Goal: Task Accomplishment & Management: Manage account settings

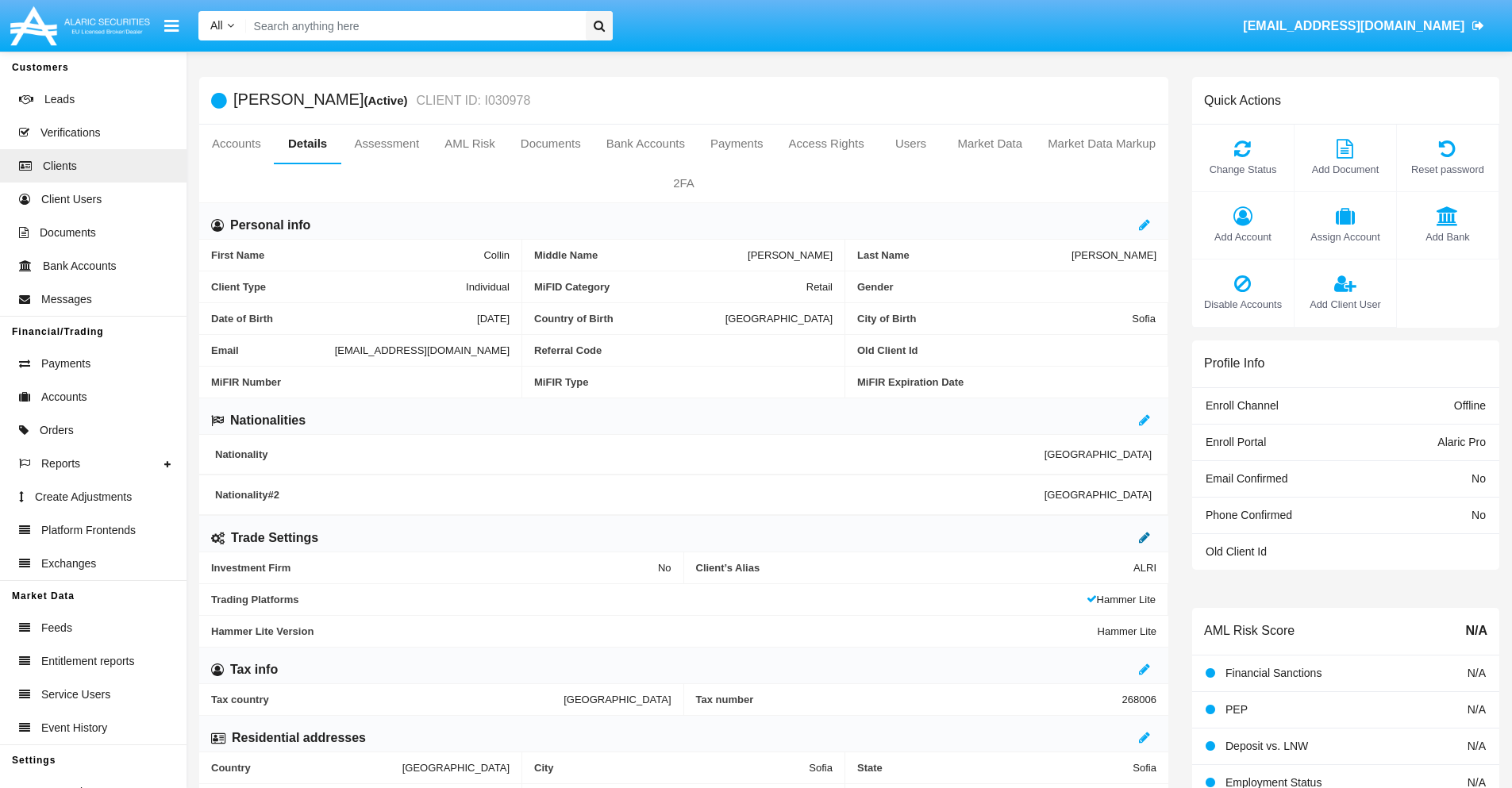
click at [1145, 537] on icon at bounding box center [1144, 537] width 11 height 13
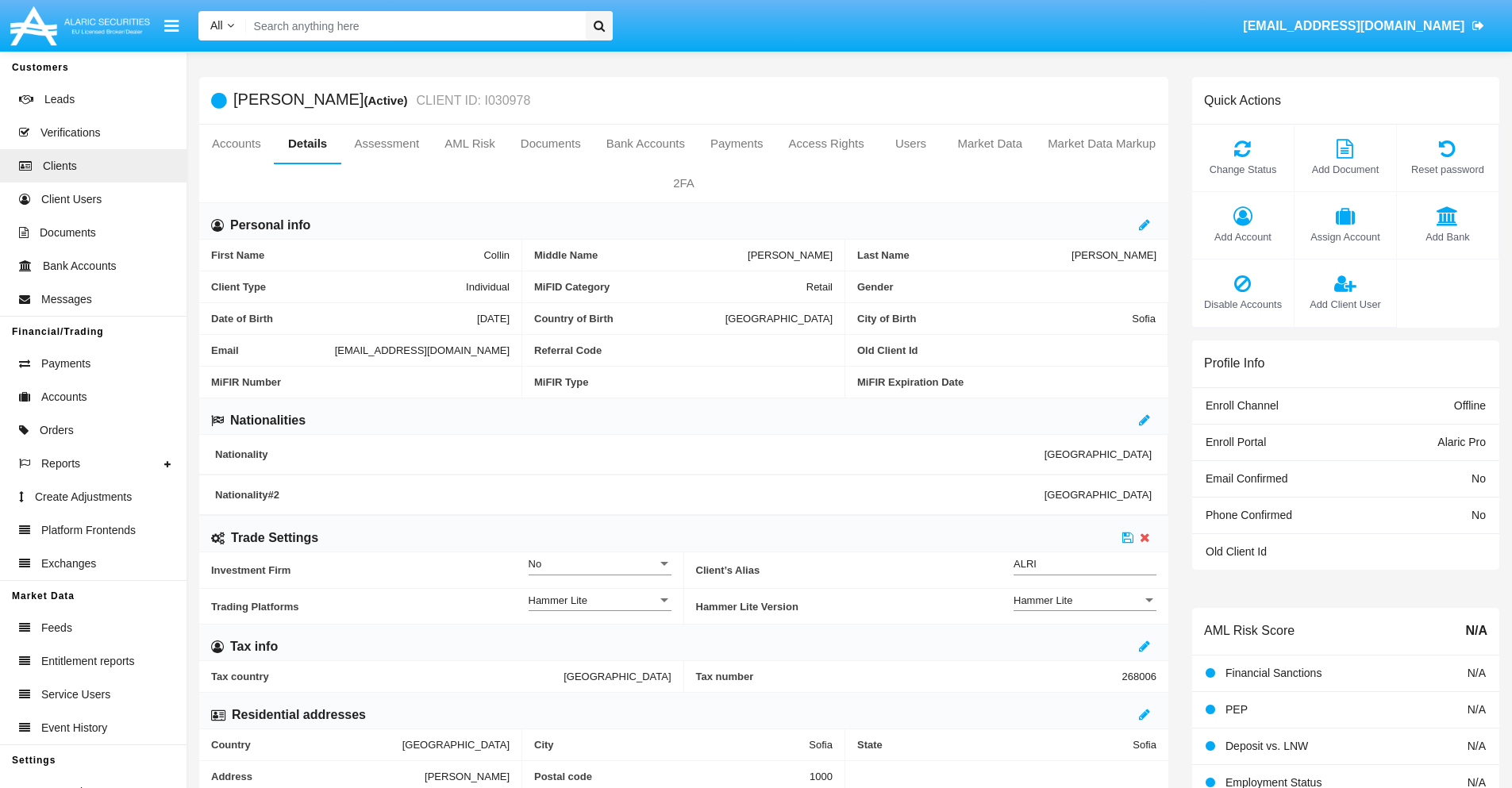
click at [1085, 600] on div "Hammer Lite" at bounding box center [1078, 601] width 129 height 14
click at [1085, 608] on span "Hammer Lite Plus" at bounding box center [1085, 609] width 143 height 31
click at [1128, 537] on icon at bounding box center [1128, 537] width 11 height 13
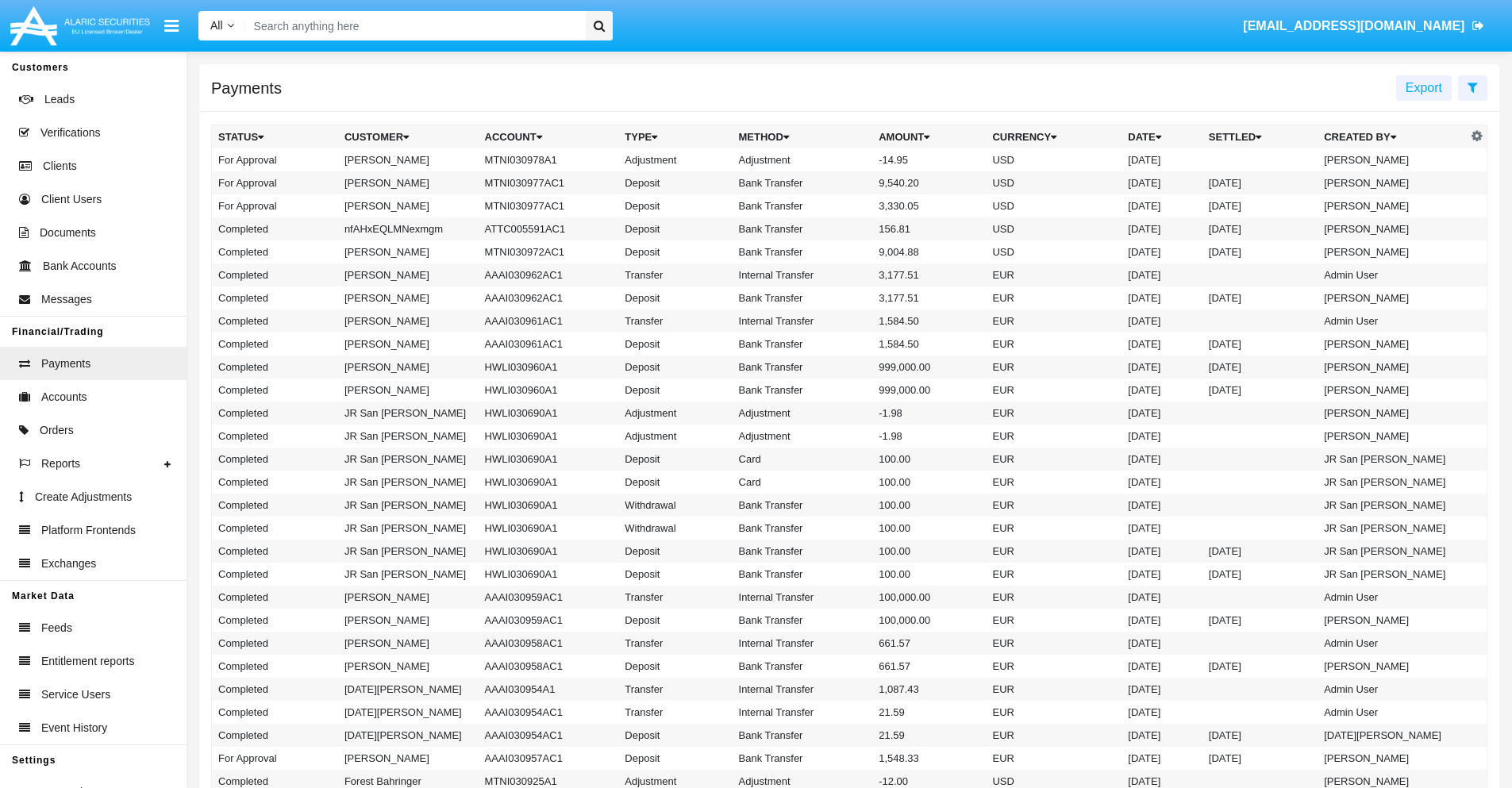
click at [541, 160] on td "MTNI030978A1" at bounding box center [548, 160] width 140 height 23
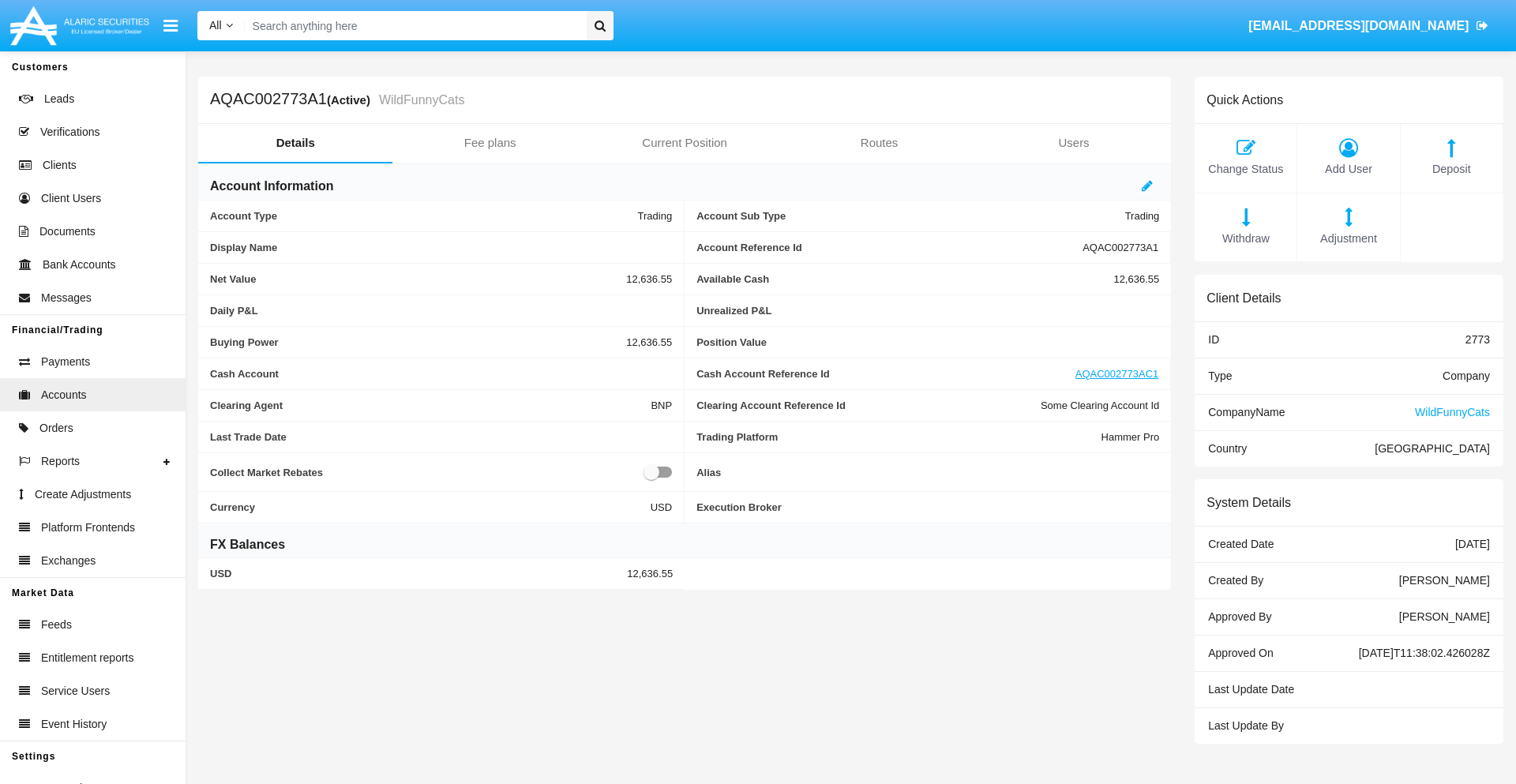
click at [1348, 239] on span "Adjustment" at bounding box center [1348, 239] width 86 height 17
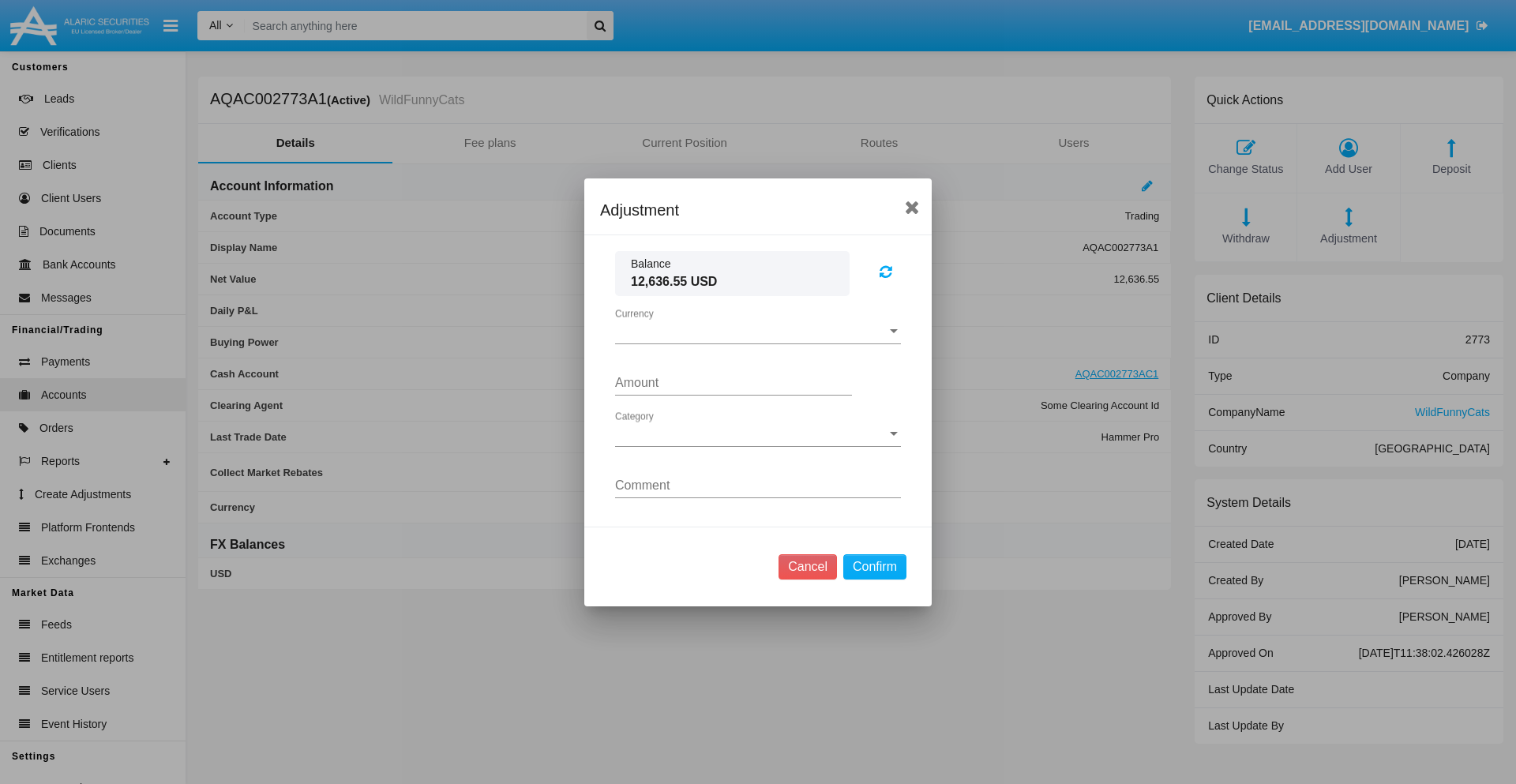
click at [758, 331] on span "Currency" at bounding box center [751, 332] width 272 height 15
click at [758, 343] on span "USD" at bounding box center [758, 344] width 286 height 38
click at [758, 433] on span "Category" at bounding box center [751, 434] width 272 height 15
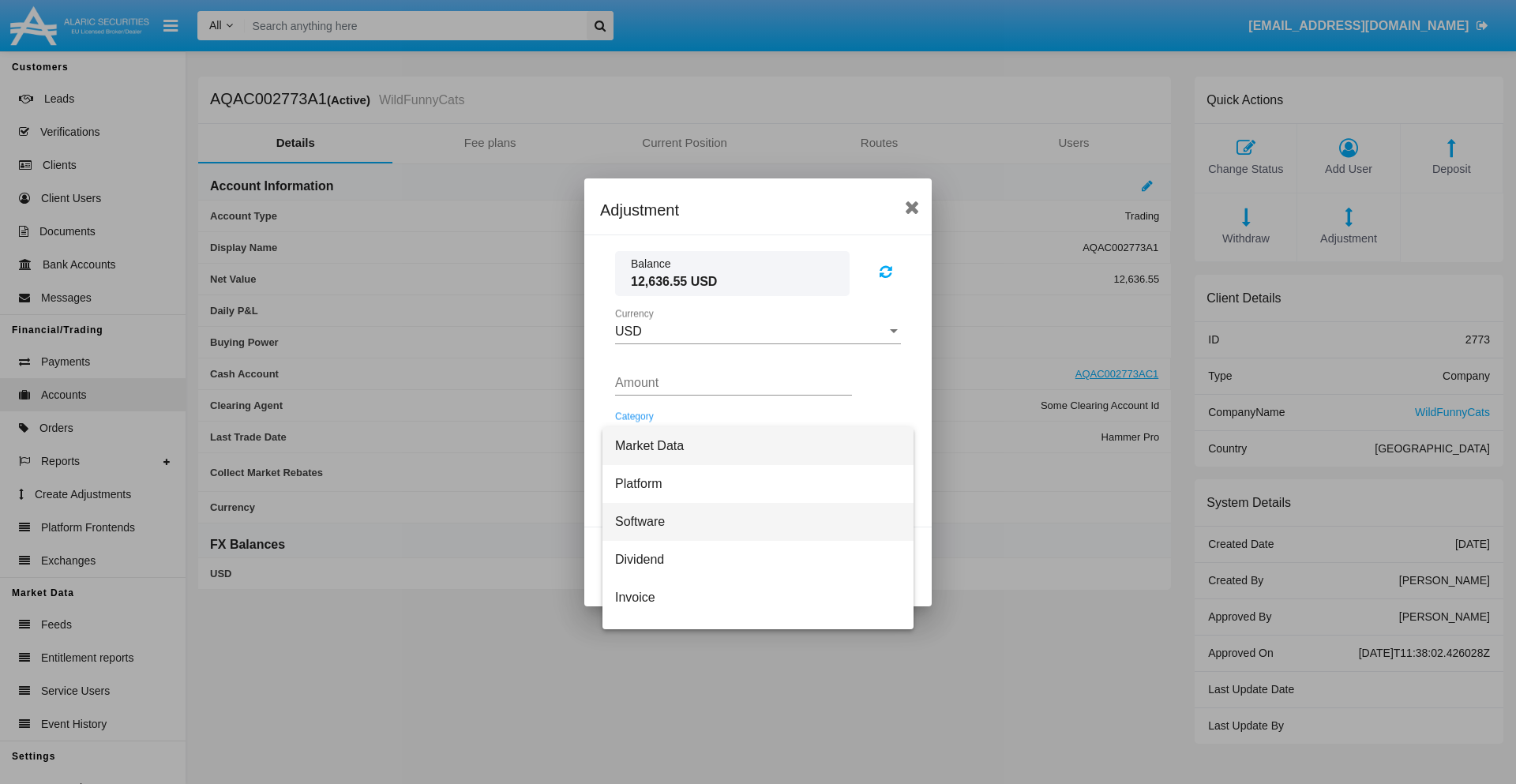
click at [752, 521] on span "Software" at bounding box center [758, 522] width 286 height 38
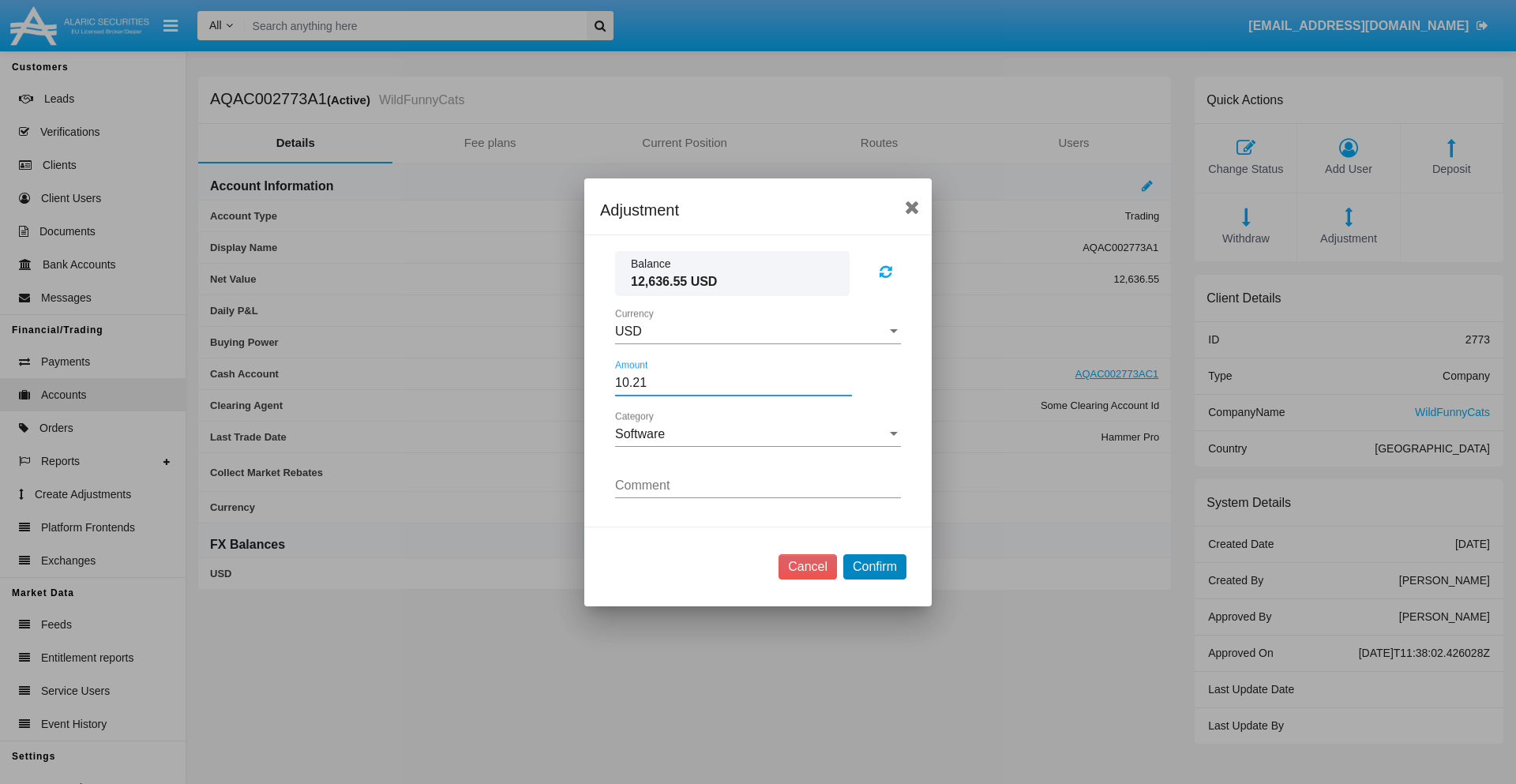
click at [874, 566] on button "Confirm" at bounding box center [875, 567] width 63 height 26
type input "10.2100"
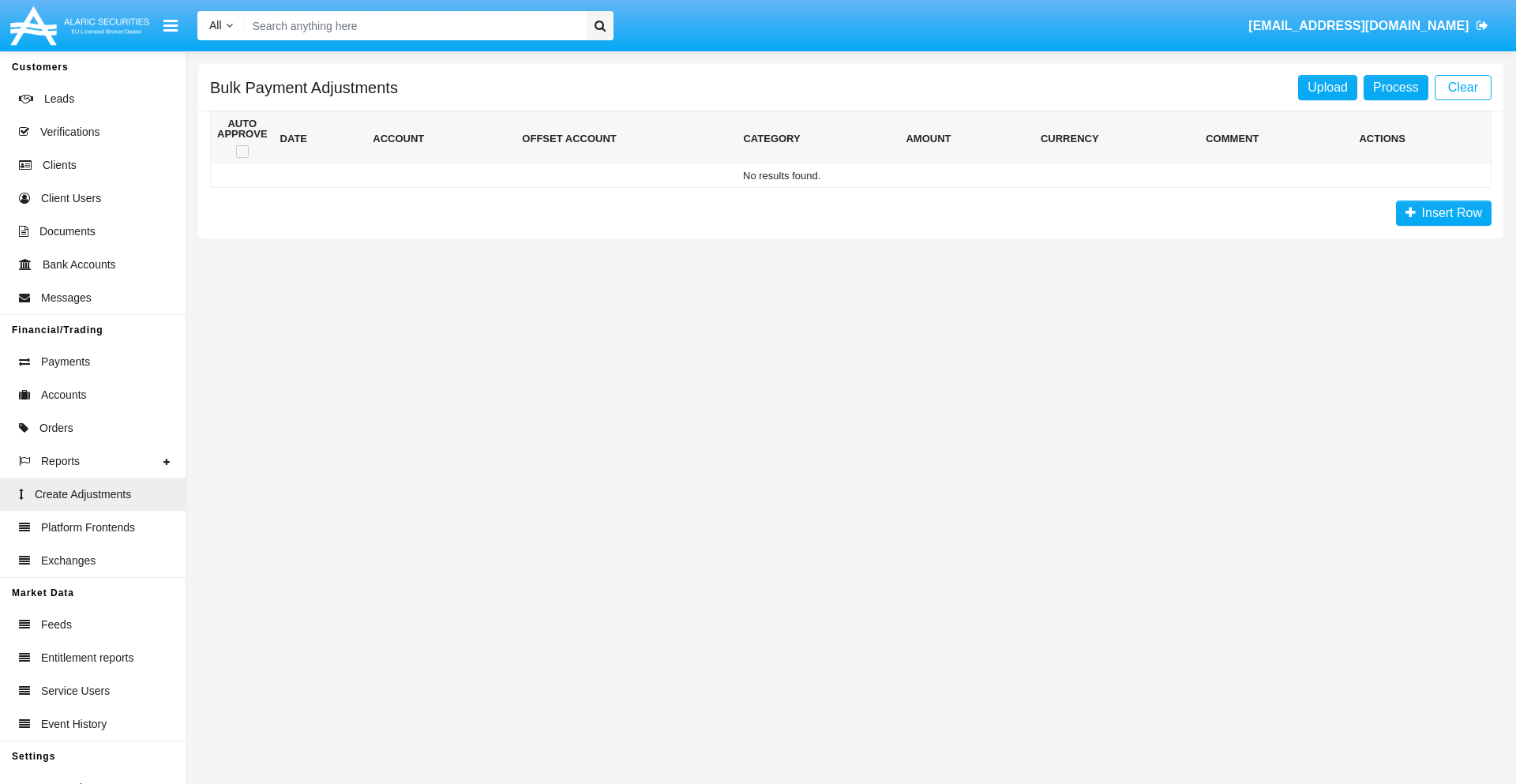
click at [1443, 213] on span "Insert Row" at bounding box center [1449, 213] width 67 height 14
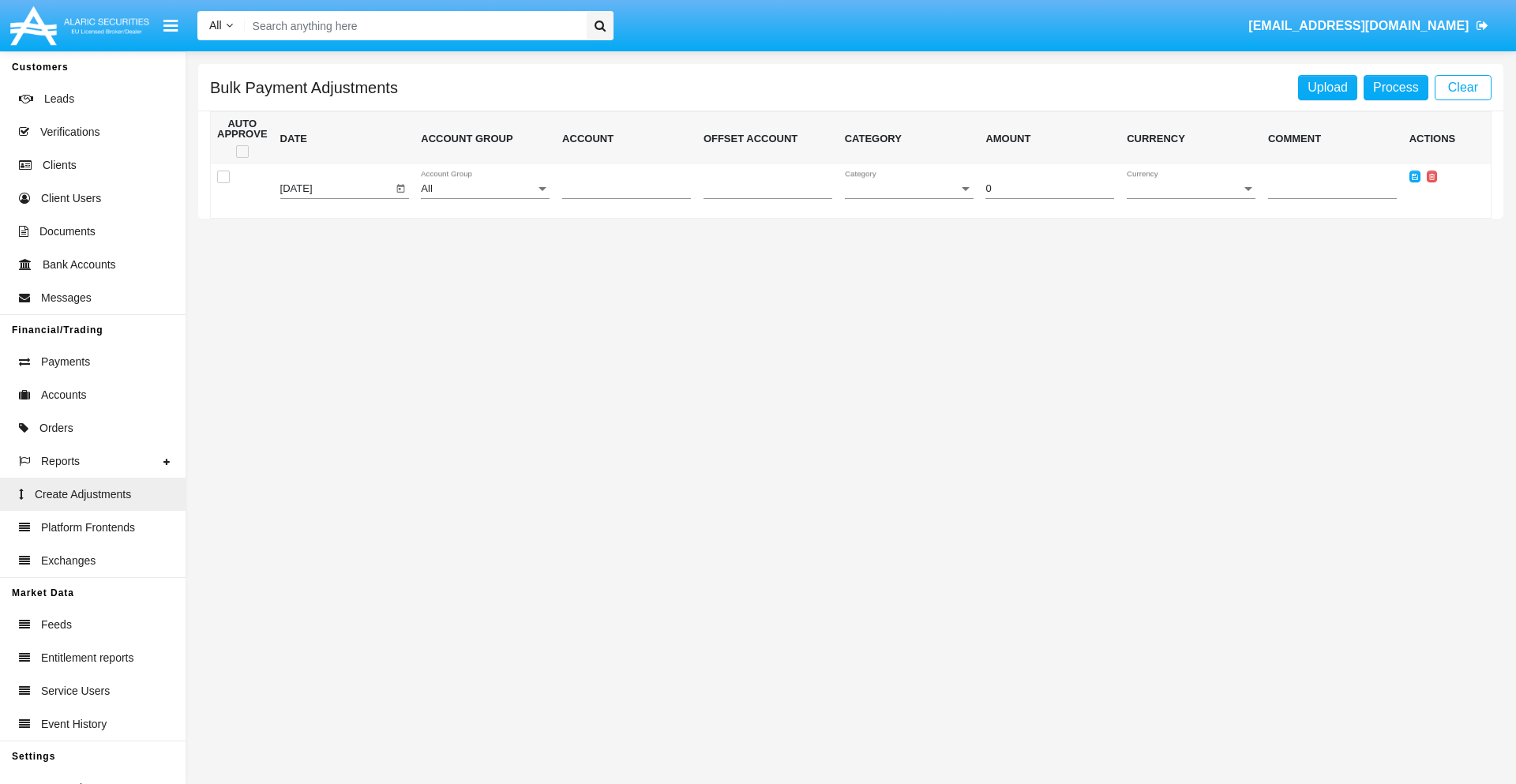
click at [485, 189] on div "All" at bounding box center [478, 189] width 115 height 12
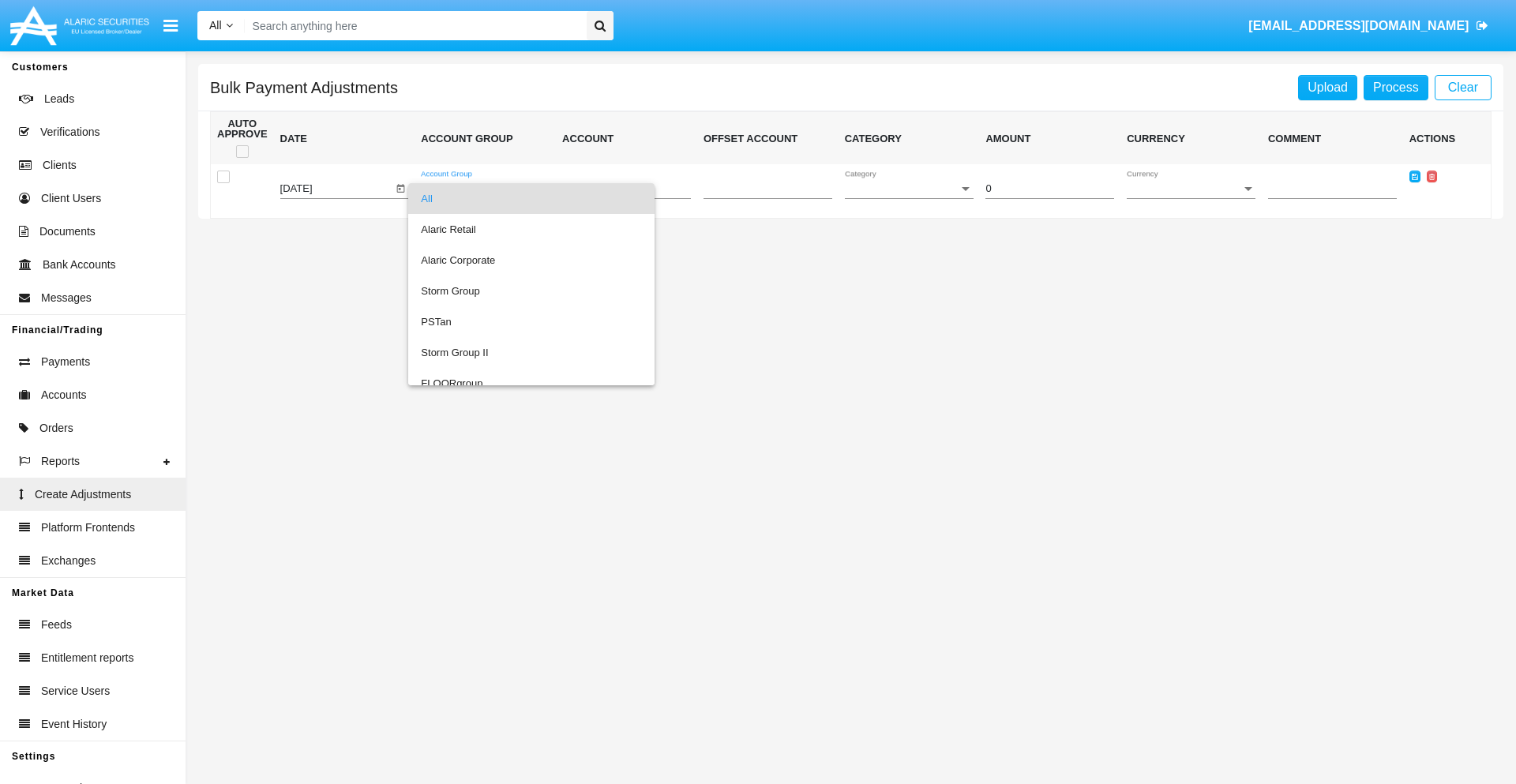
scroll to position [1491, 0]
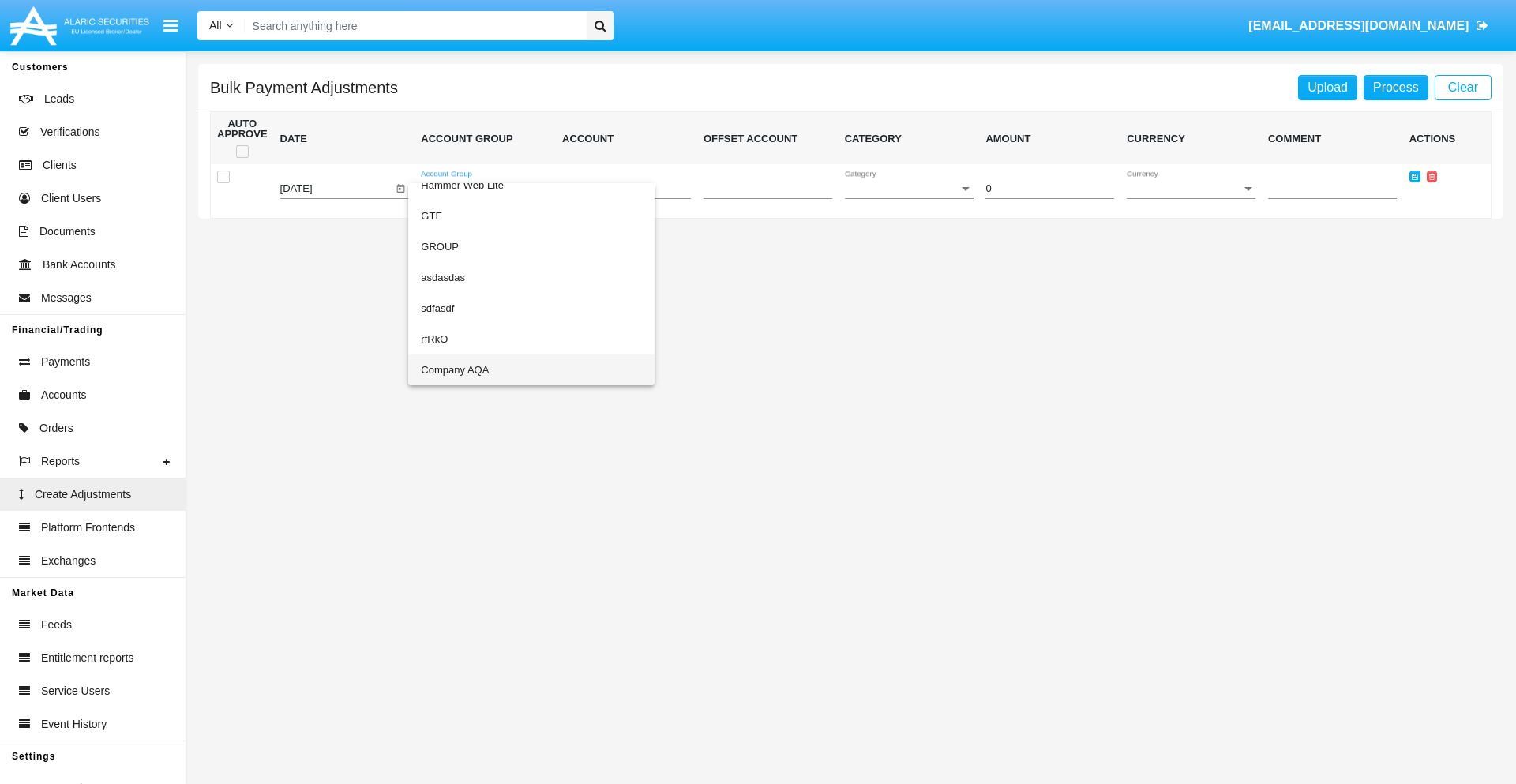
click at [499, 369] on span "Company AQA" at bounding box center [531, 370] width 221 height 31
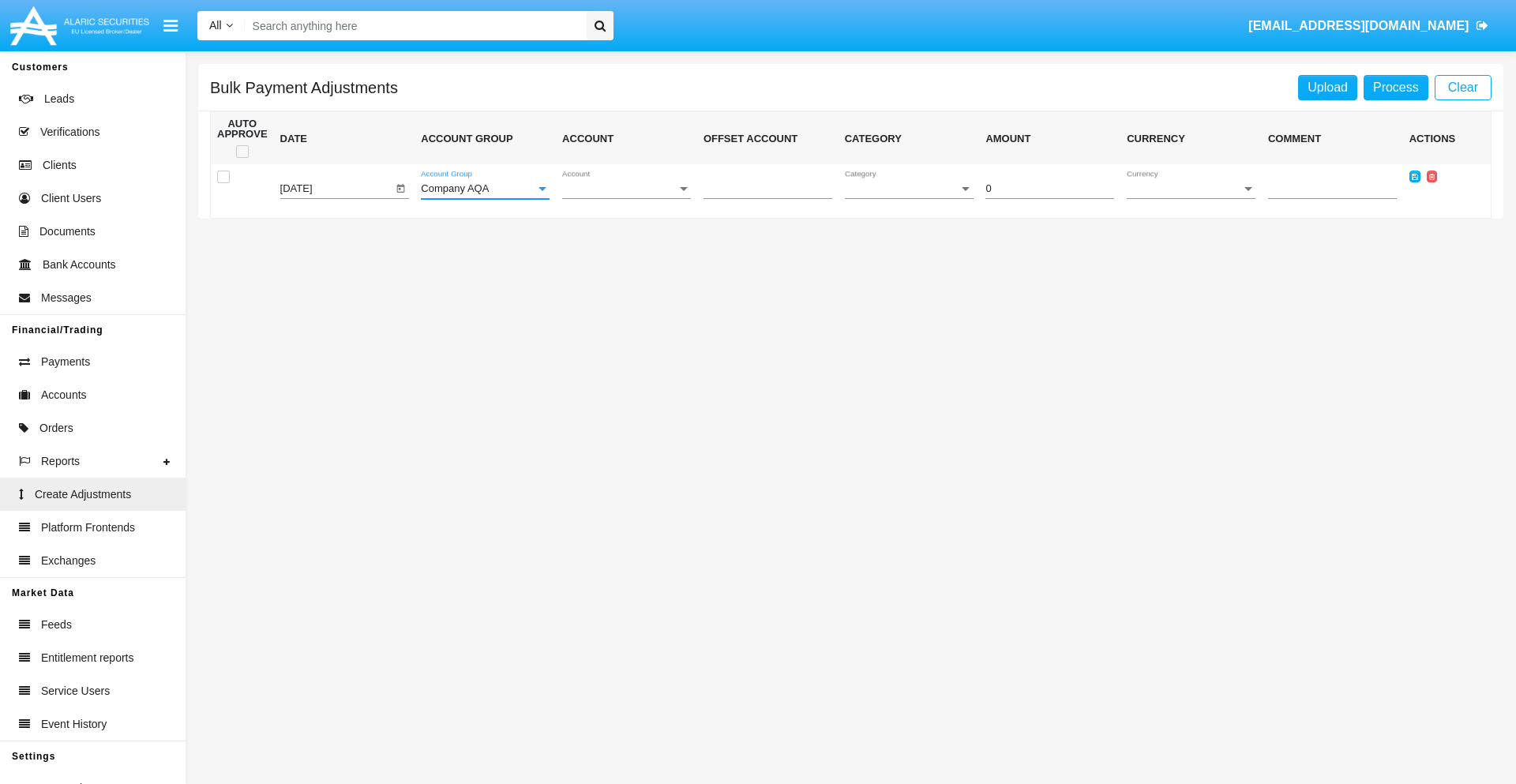
click at [626, 189] on span "Account" at bounding box center [619, 189] width 115 height 12
click at [620, 260] on span "AQAC002773A2" at bounding box center [626, 260] width 129 height 31
click at [909, 189] on span "Category" at bounding box center [902, 189] width 115 height 12
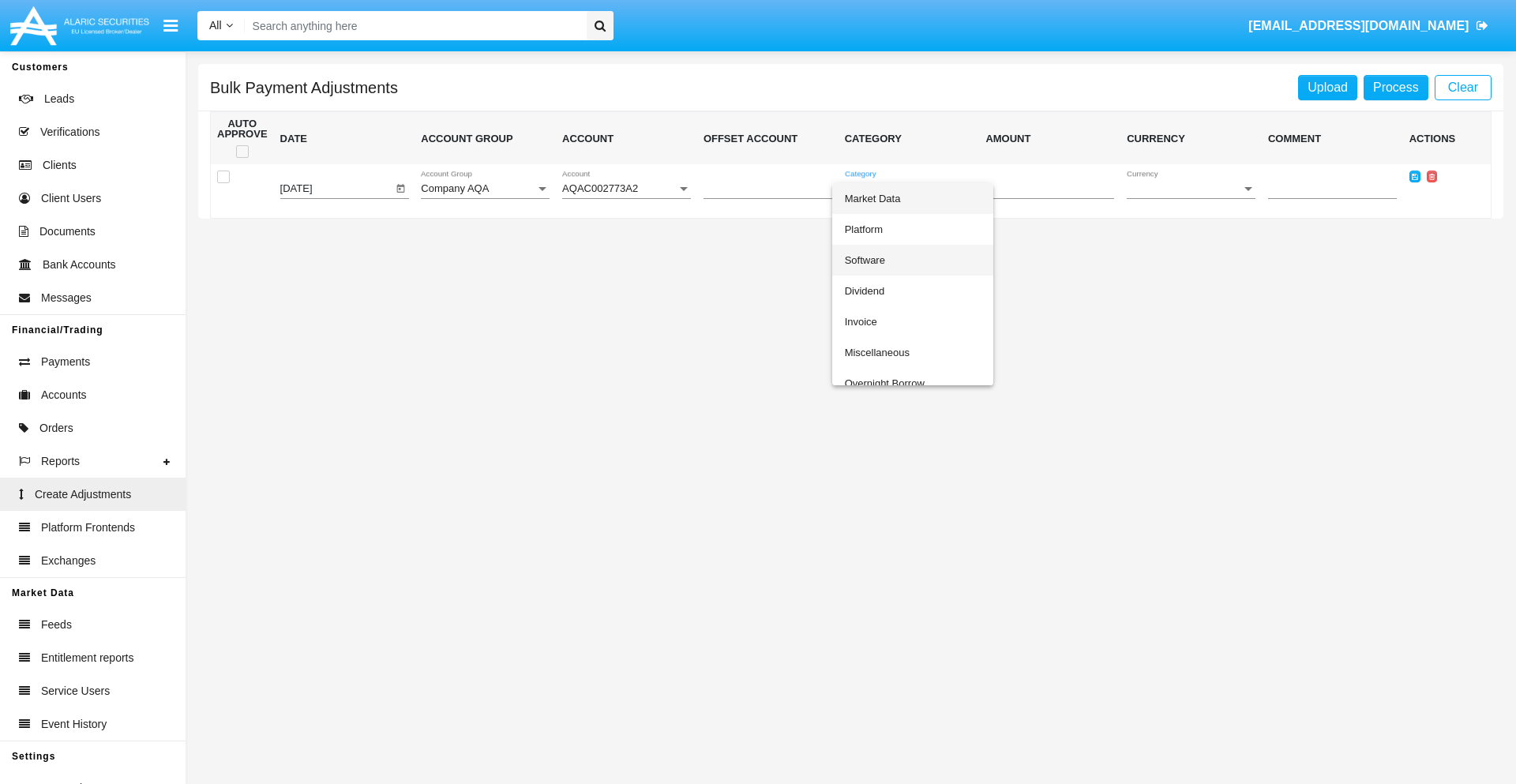
click at [912, 260] on span "Software" at bounding box center [912, 260] width 136 height 31
type input "-28.63"
click at [1190, 189] on span "Currency" at bounding box center [1184, 189] width 115 height 12
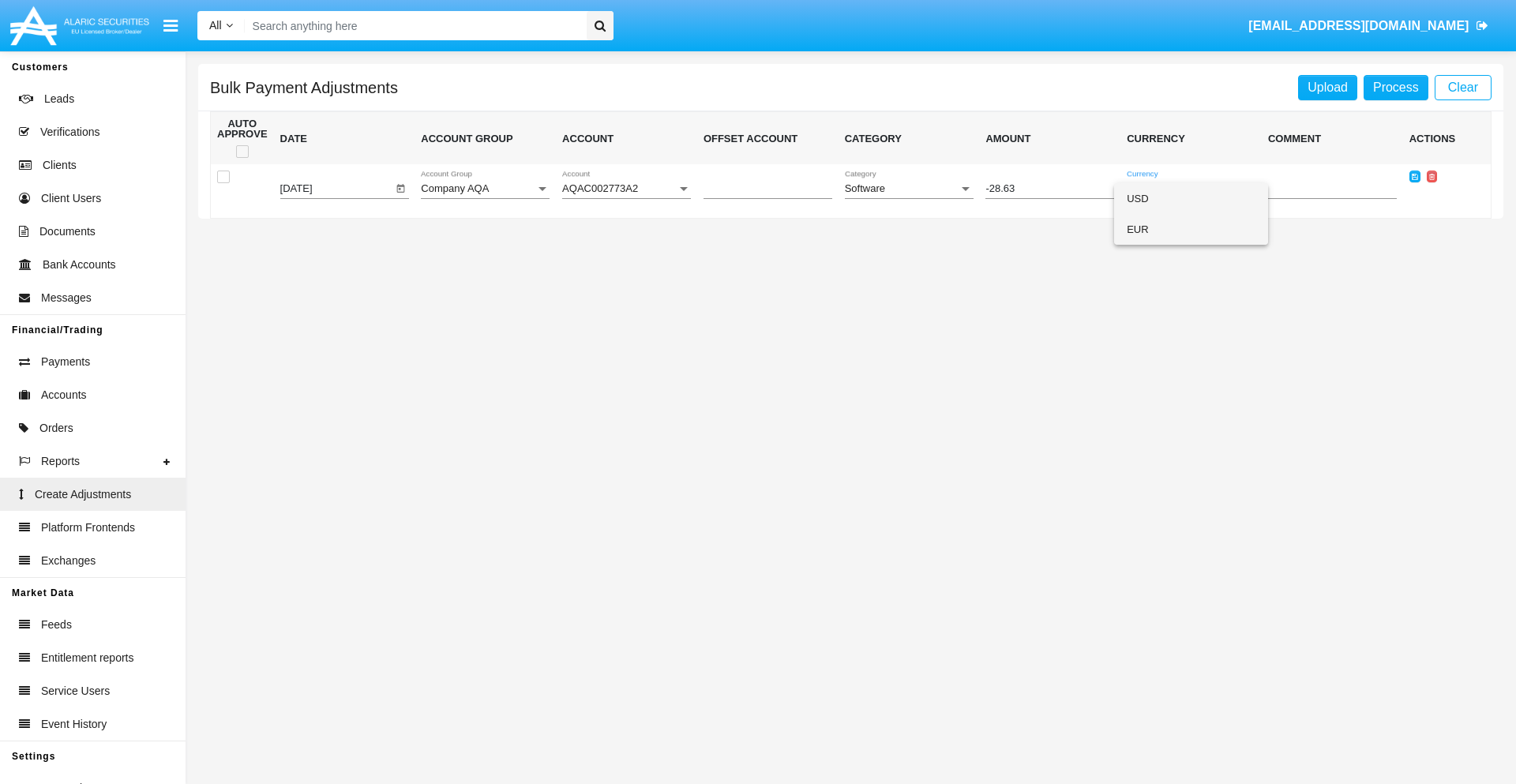
click at [1190, 229] on span "EUR" at bounding box center [1191, 229] width 129 height 31
click at [1414, 176] on icon at bounding box center [1414, 176] width 6 height 7
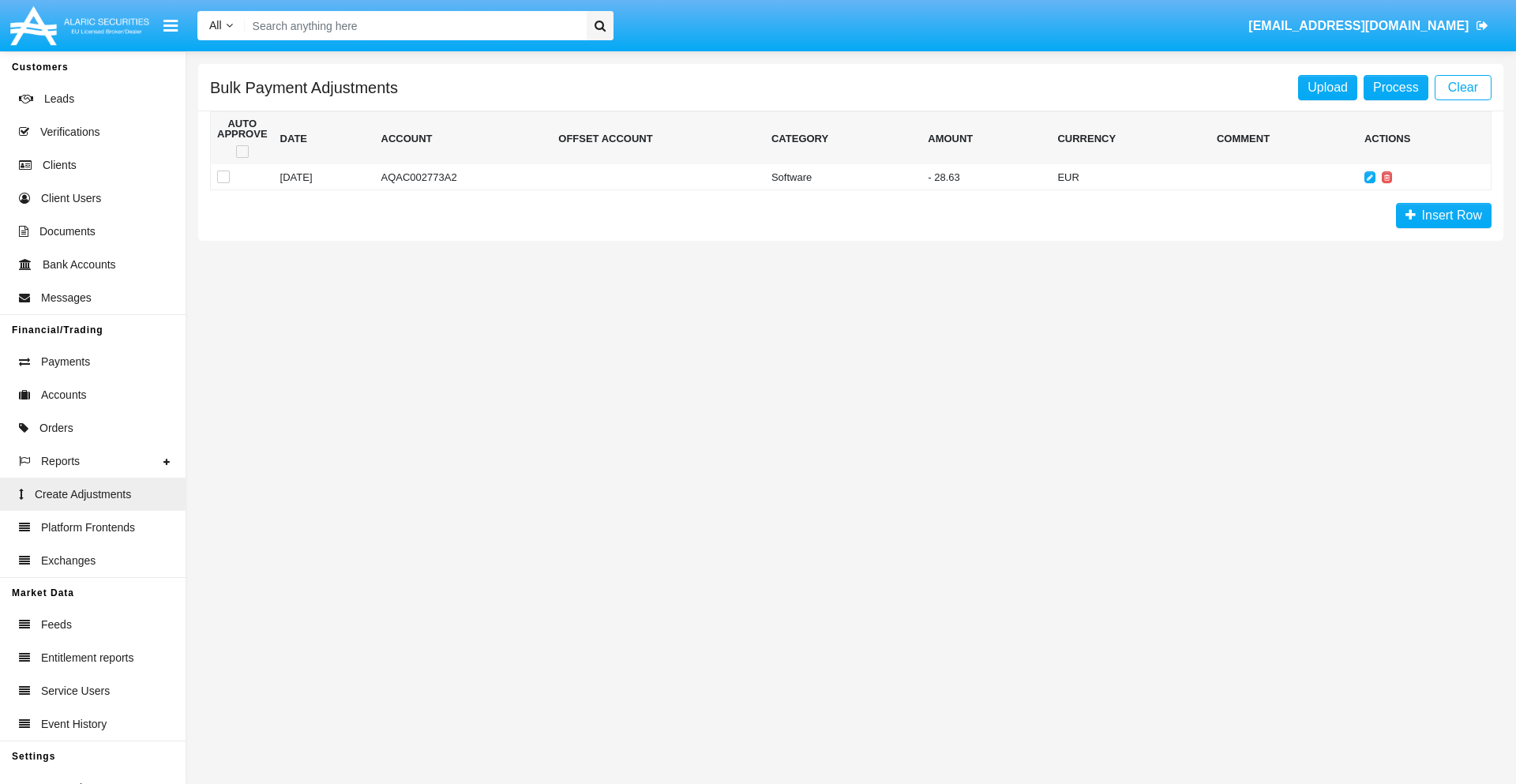
click at [242, 151] on span at bounding box center [242, 151] width 13 height 13
click at [242, 158] on input "checkbox" at bounding box center [242, 158] width 1 height 1
checkbox input "true"
click at [1395, 87] on link "Process" at bounding box center [1396, 88] width 65 height 26
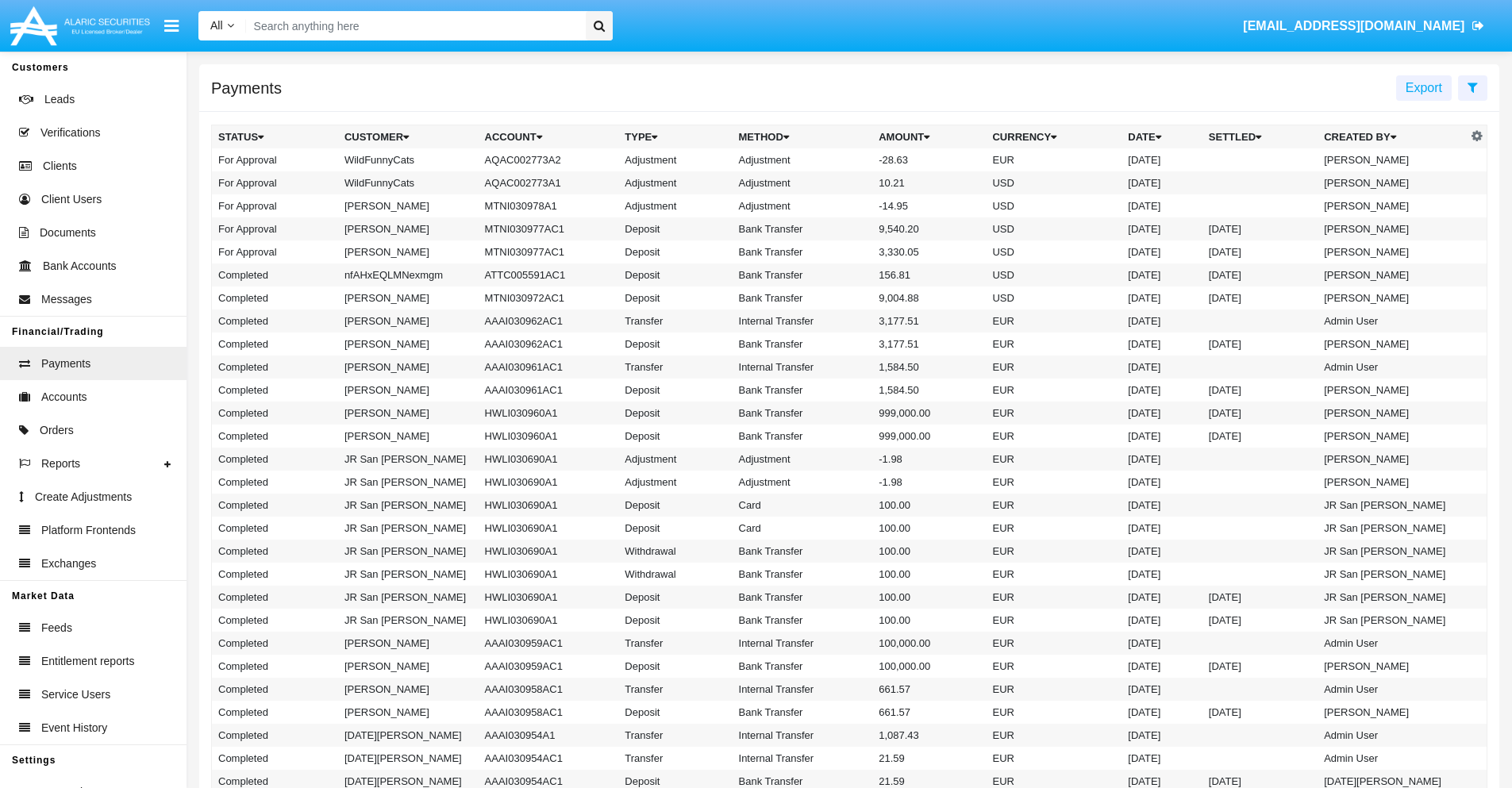
click at [849, 160] on td "Adjustment" at bounding box center [802, 160] width 140 height 23
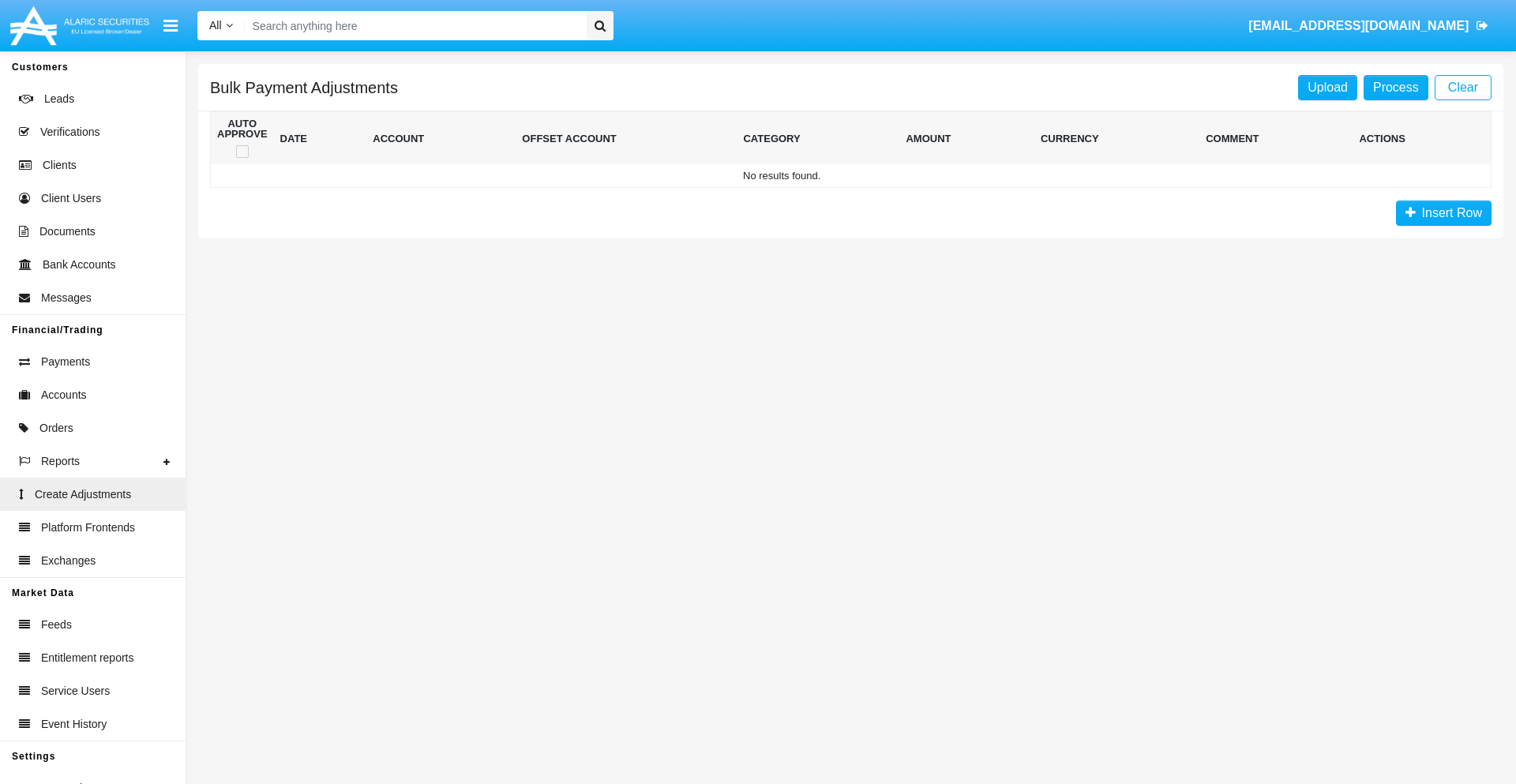
click at [1443, 213] on span "Insert Row" at bounding box center [1449, 213] width 67 height 14
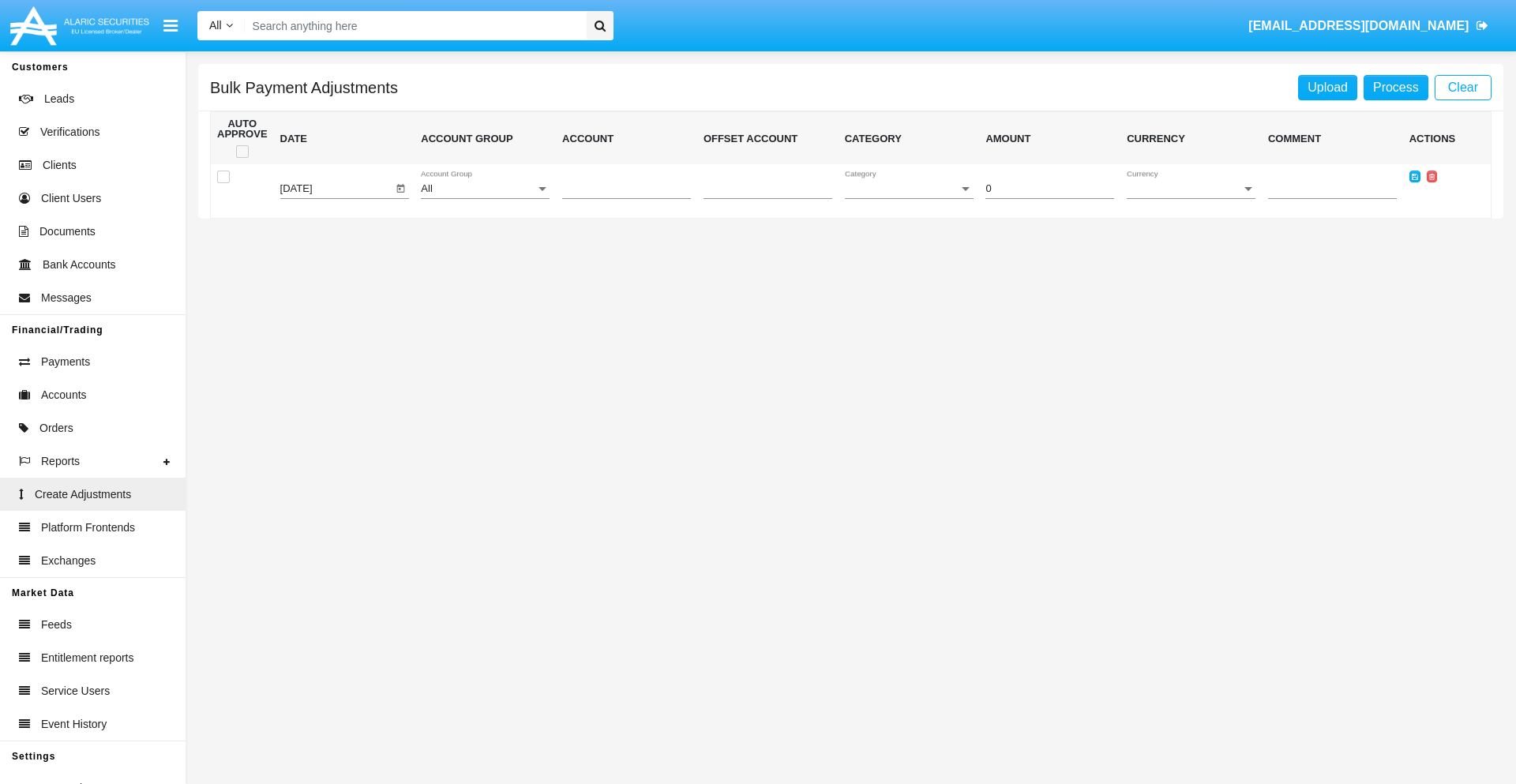
click at [485, 189] on div "All" at bounding box center [478, 189] width 115 height 12
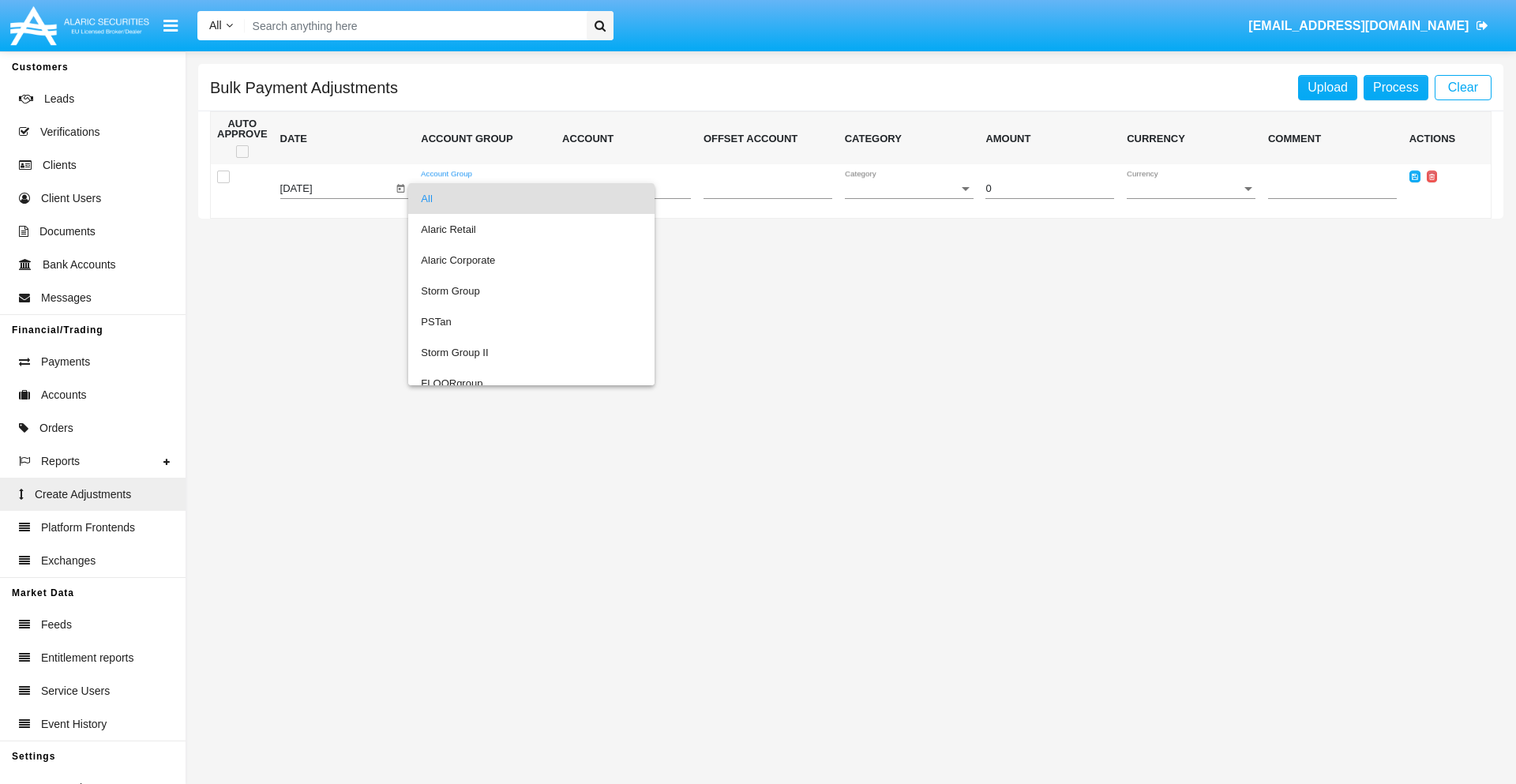
scroll to position [1491, 0]
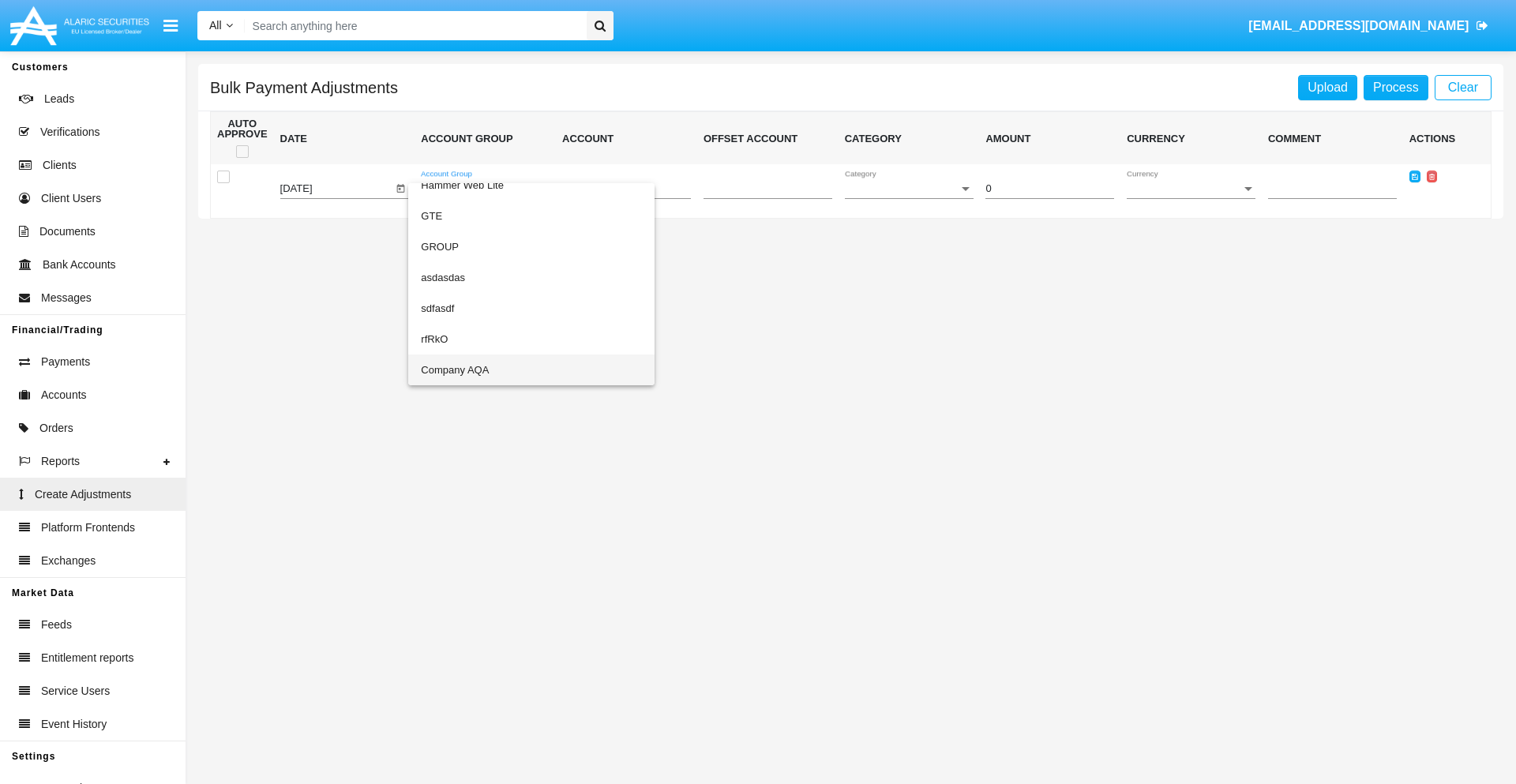
click at [499, 369] on span "Company AQA" at bounding box center [531, 370] width 221 height 31
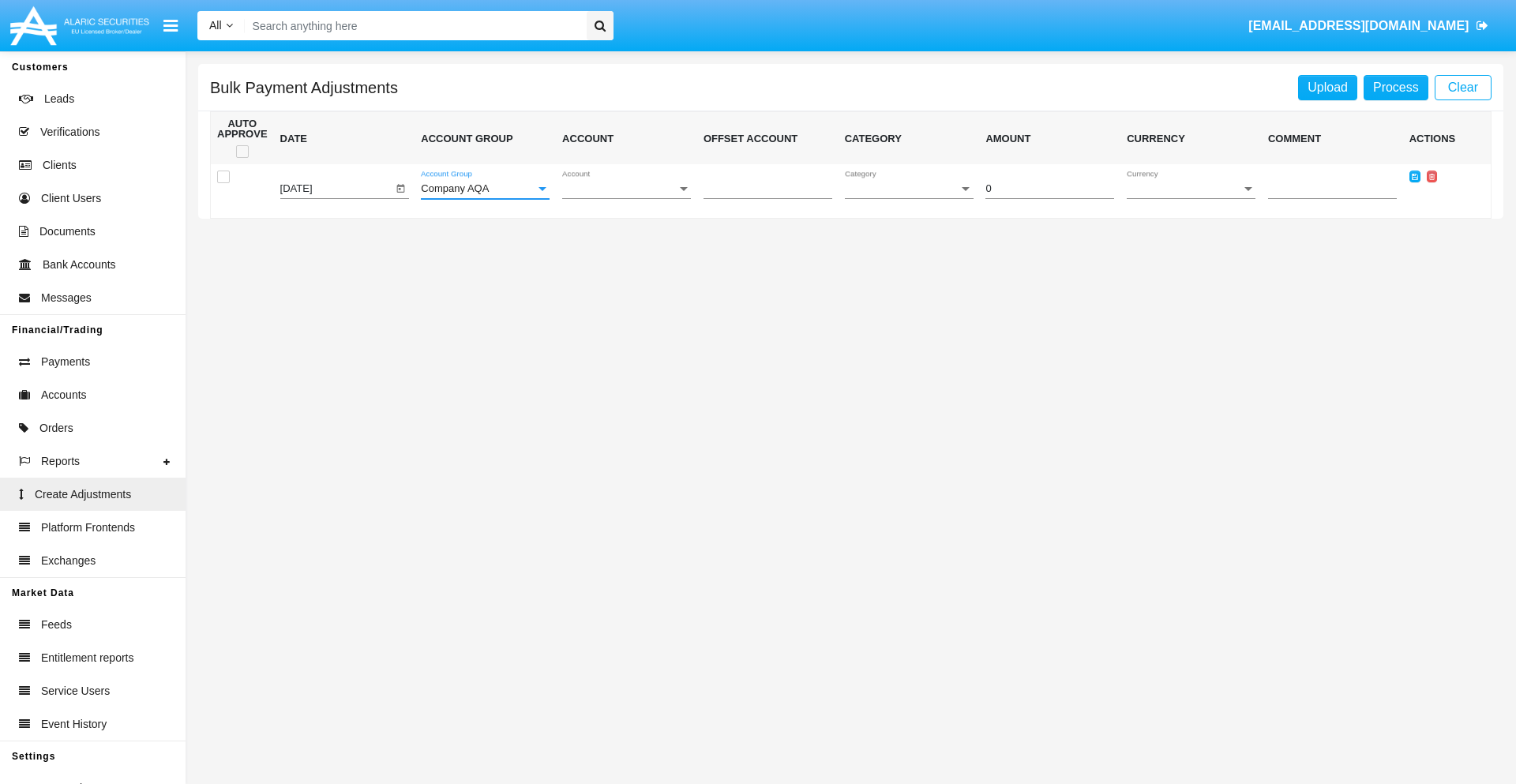
click at [626, 189] on span "Account" at bounding box center [619, 189] width 115 height 12
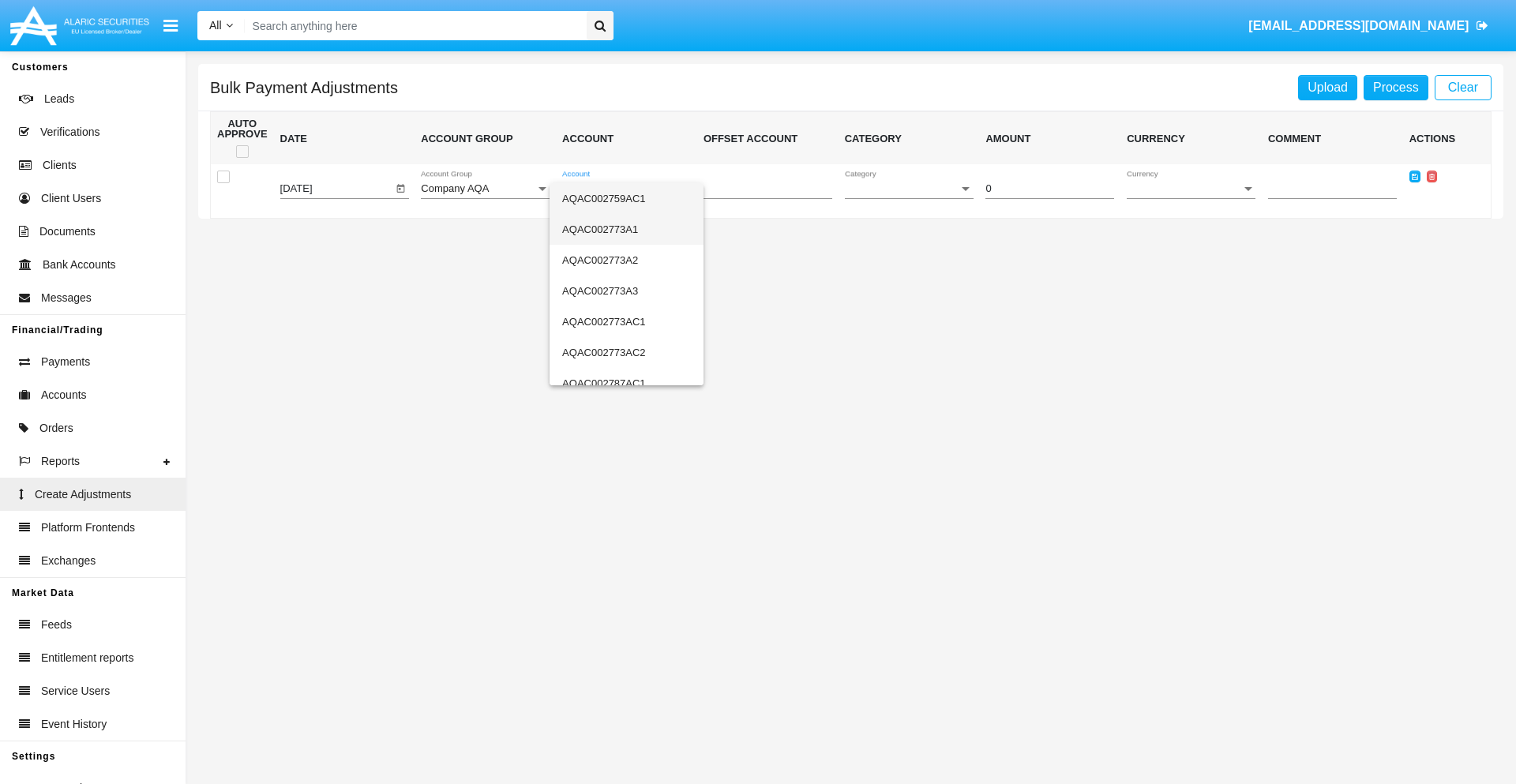
click at [620, 229] on span "AQAC002773A1" at bounding box center [626, 229] width 129 height 31
click at [909, 189] on span "Category" at bounding box center [902, 189] width 115 height 12
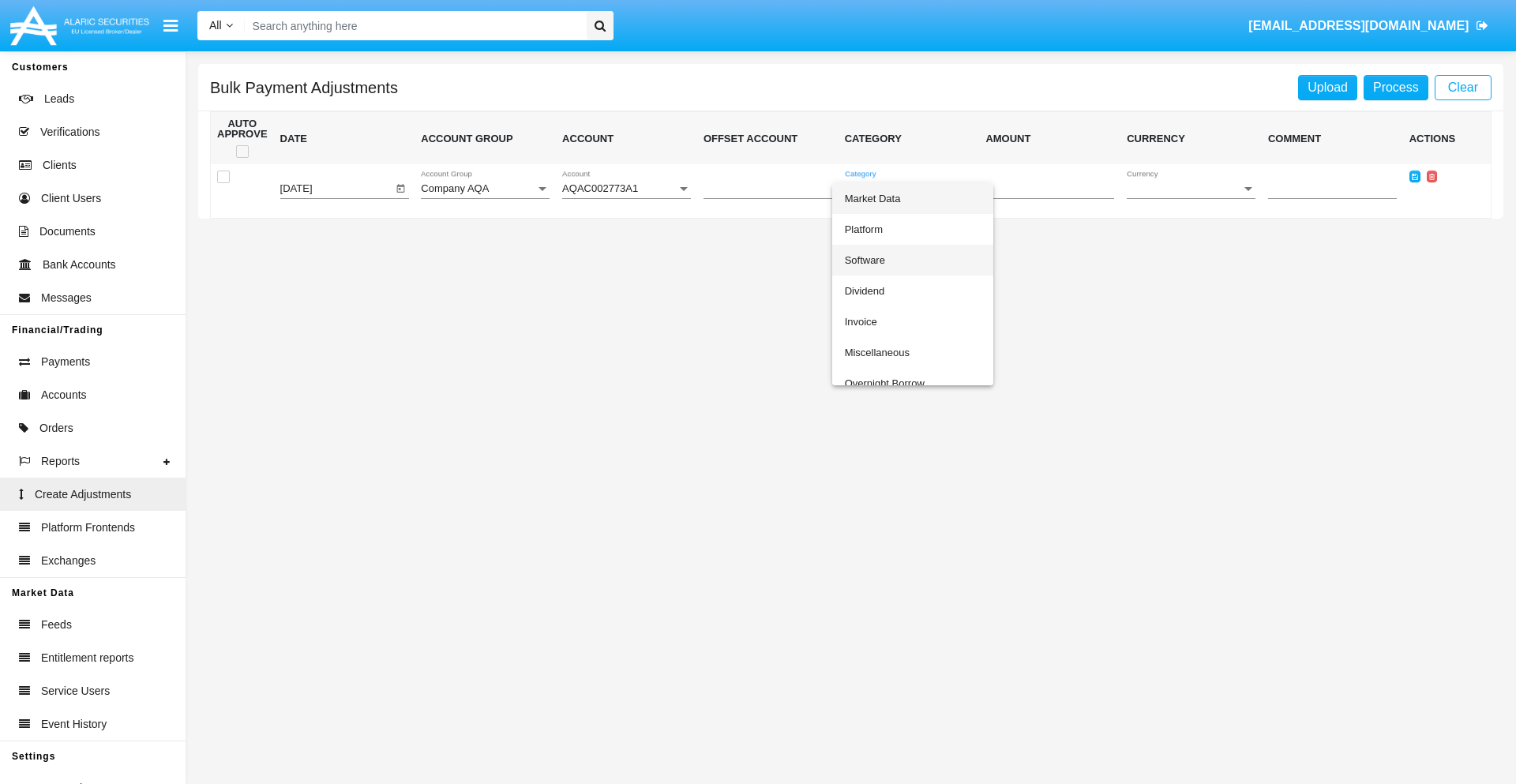
click at [912, 260] on span "Software" at bounding box center [912, 260] width 136 height 31
type input "-60.75"
click at [1190, 189] on span "Currency" at bounding box center [1184, 189] width 115 height 12
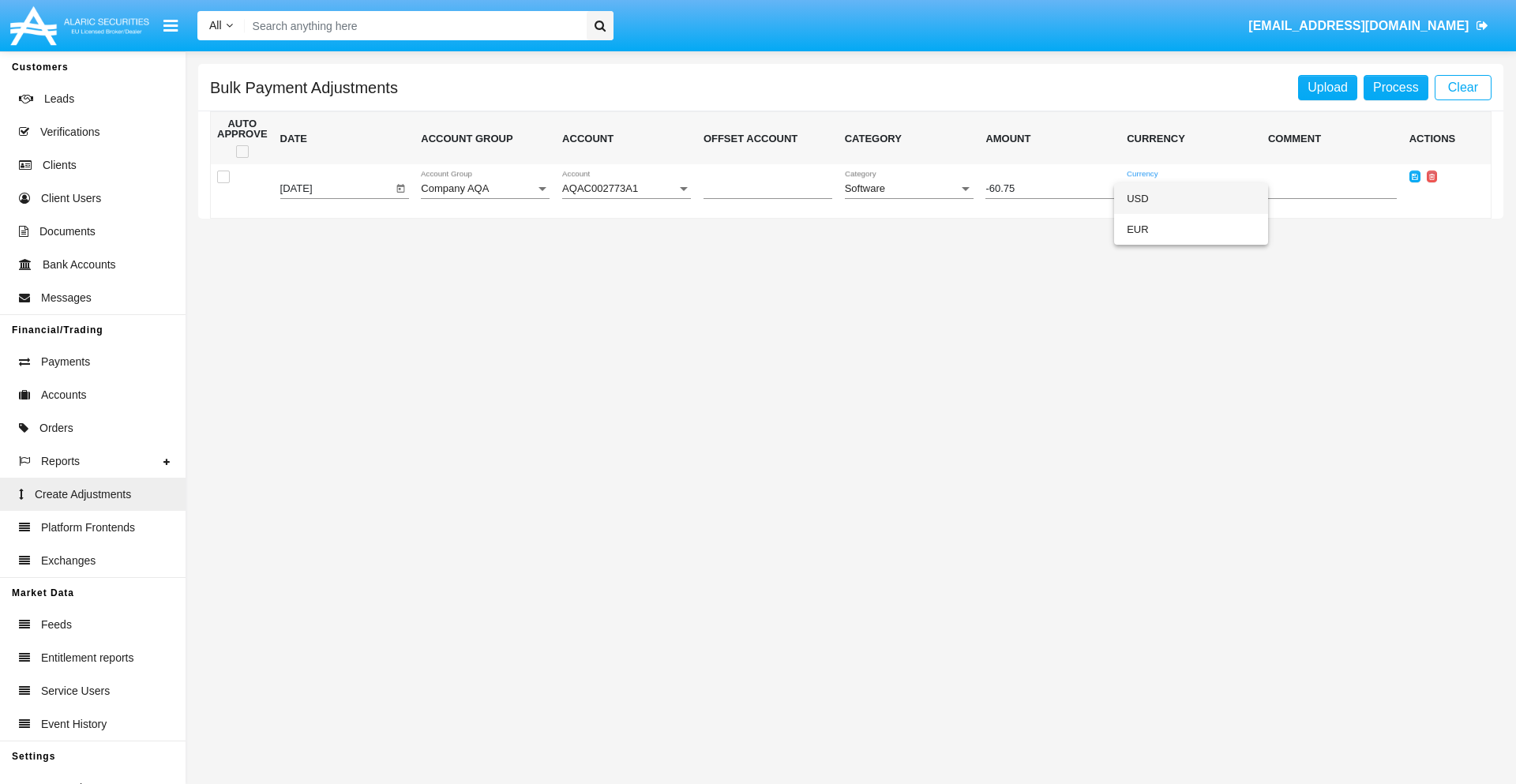
click at [1190, 198] on span "USD" at bounding box center [1191, 198] width 129 height 31
click at [1414, 176] on icon at bounding box center [1414, 176] width 6 height 7
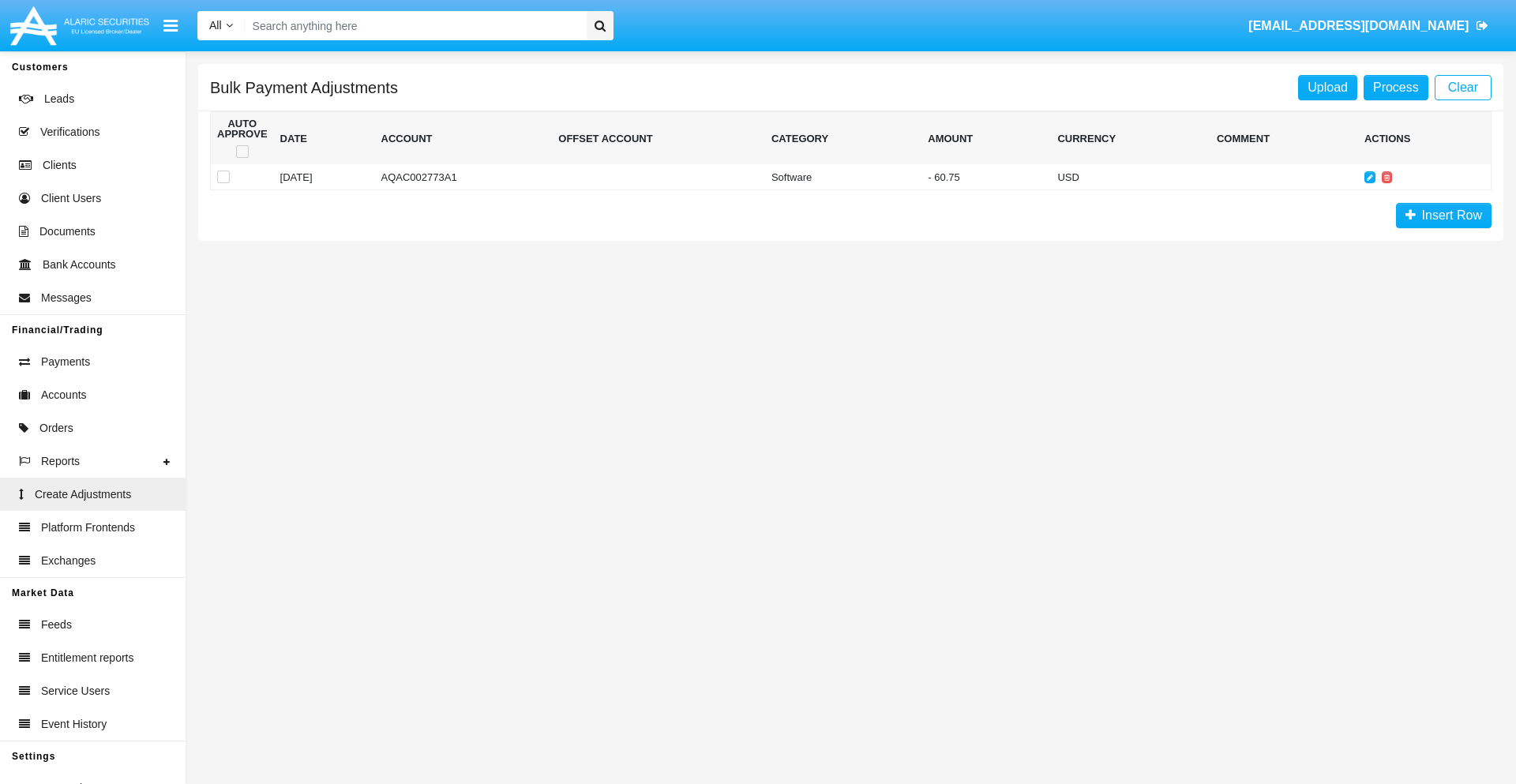
click at [242, 151] on span at bounding box center [242, 151] width 13 height 13
click at [242, 158] on input "checkbox" at bounding box center [242, 158] width 1 height 1
checkbox input "true"
click at [1395, 87] on link "Process" at bounding box center [1396, 88] width 65 height 26
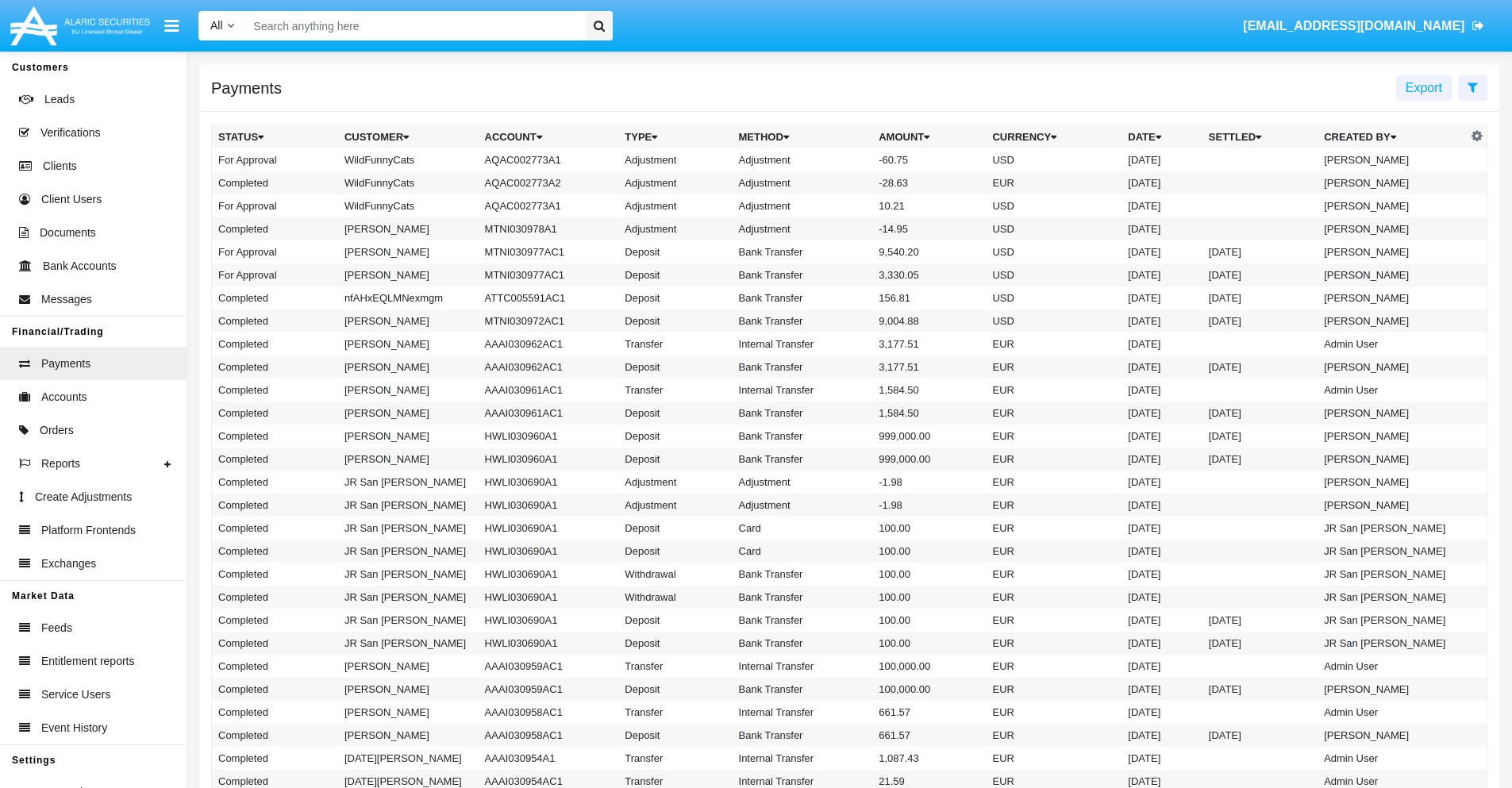
click at [849, 160] on td "Adjustment" at bounding box center [802, 160] width 140 height 23
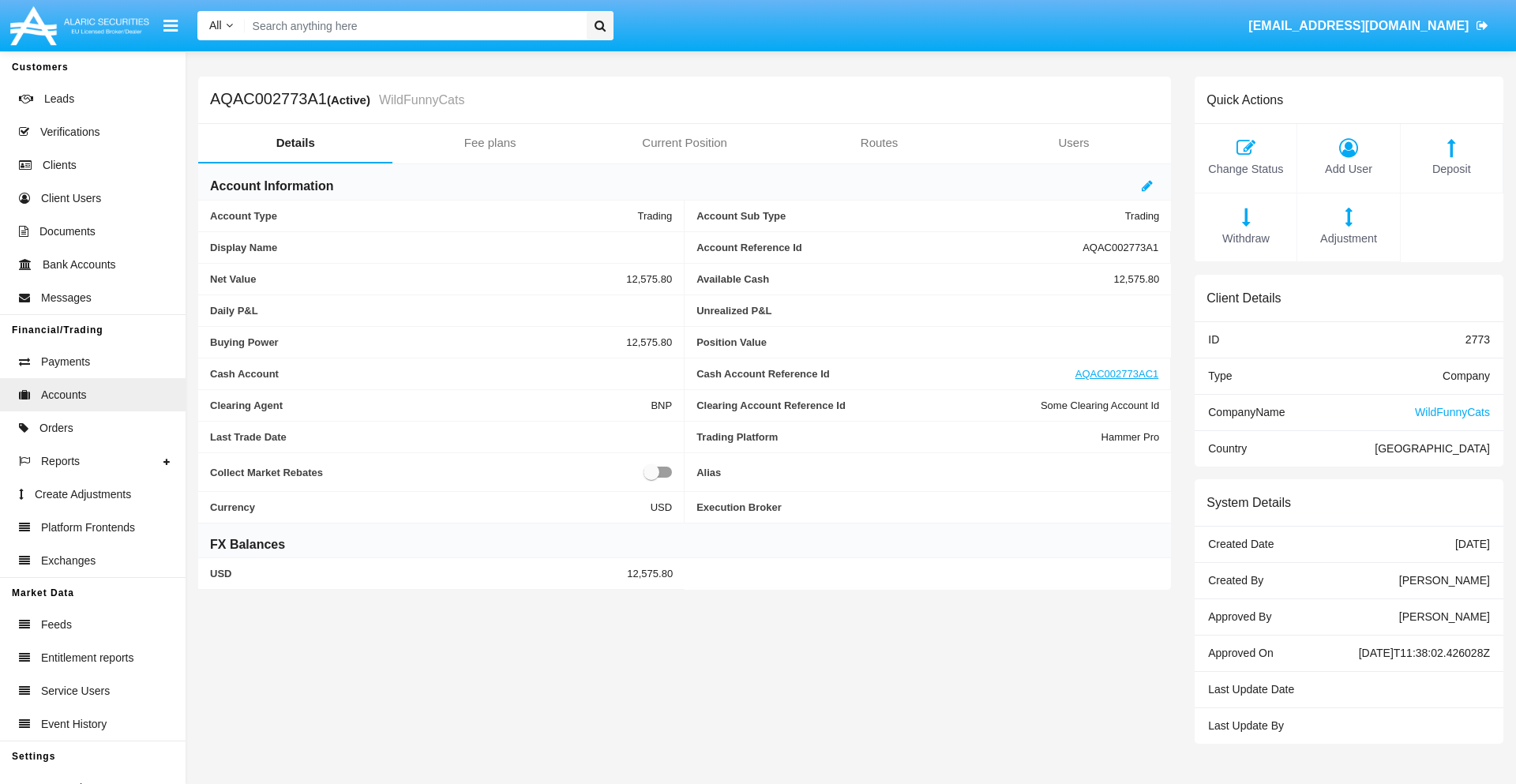
click at [1451, 169] on span "Deposit" at bounding box center [1451, 169] width 86 height 17
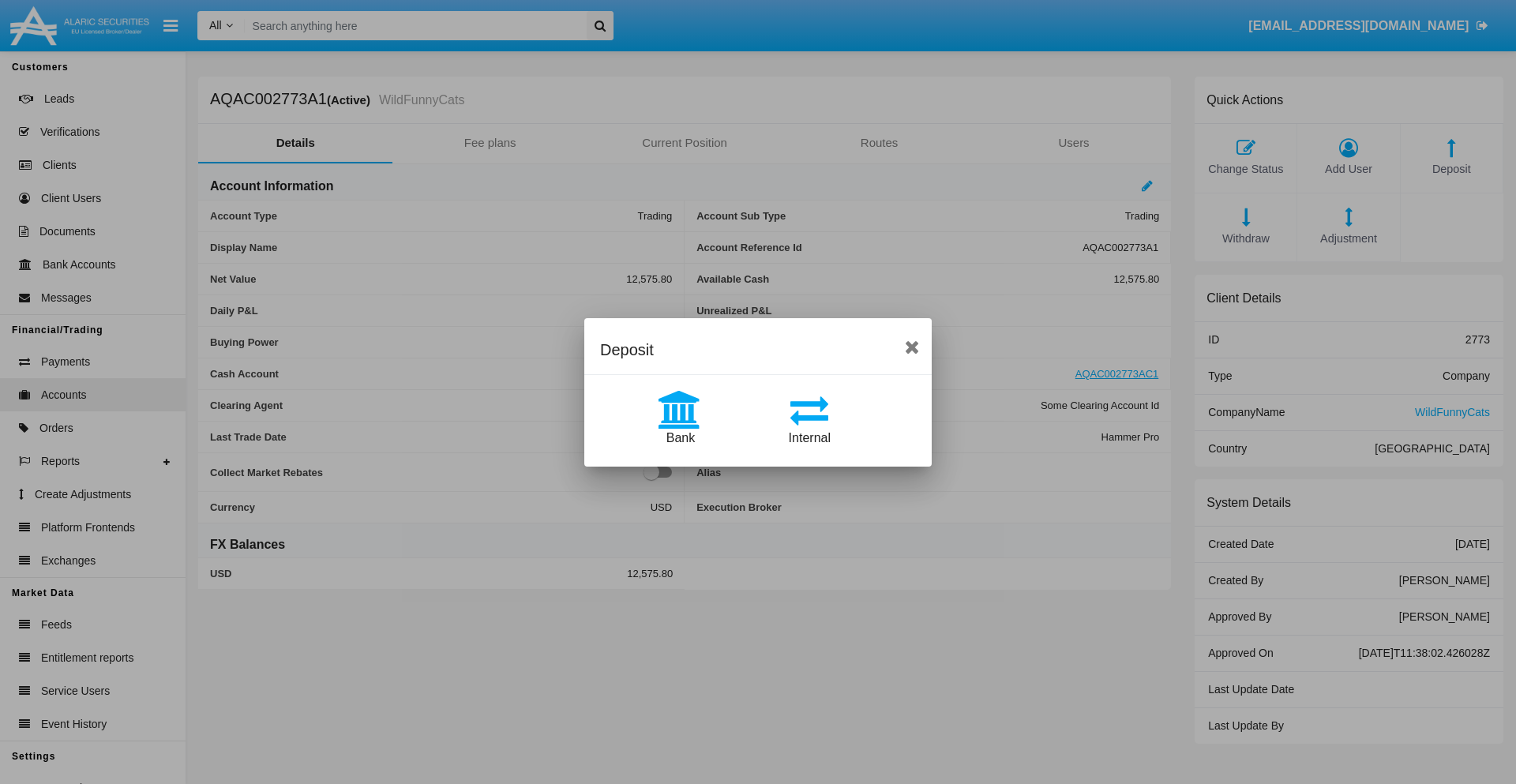
click at [680, 438] on span "Bank" at bounding box center [680, 438] width 28 height 14
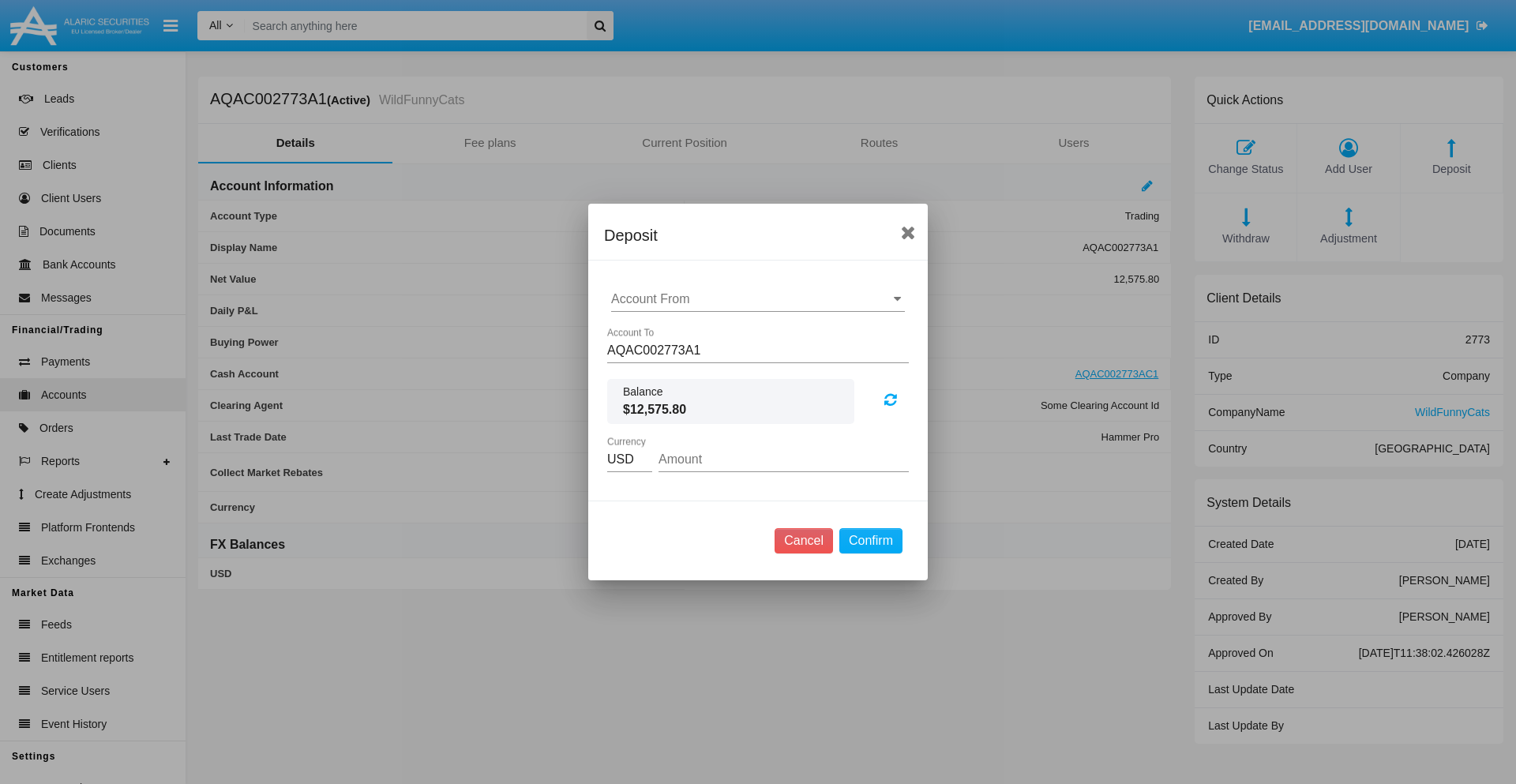
click at [758, 299] on input "Account From" at bounding box center [758, 299] width 294 height 15
click at [645, 330] on span "ACDC" at bounding box center [646, 331] width 36 height 14
type input "ACDC"
type input "8.68"
click at [870, 541] on button "Confirm" at bounding box center [871, 541] width 63 height 26
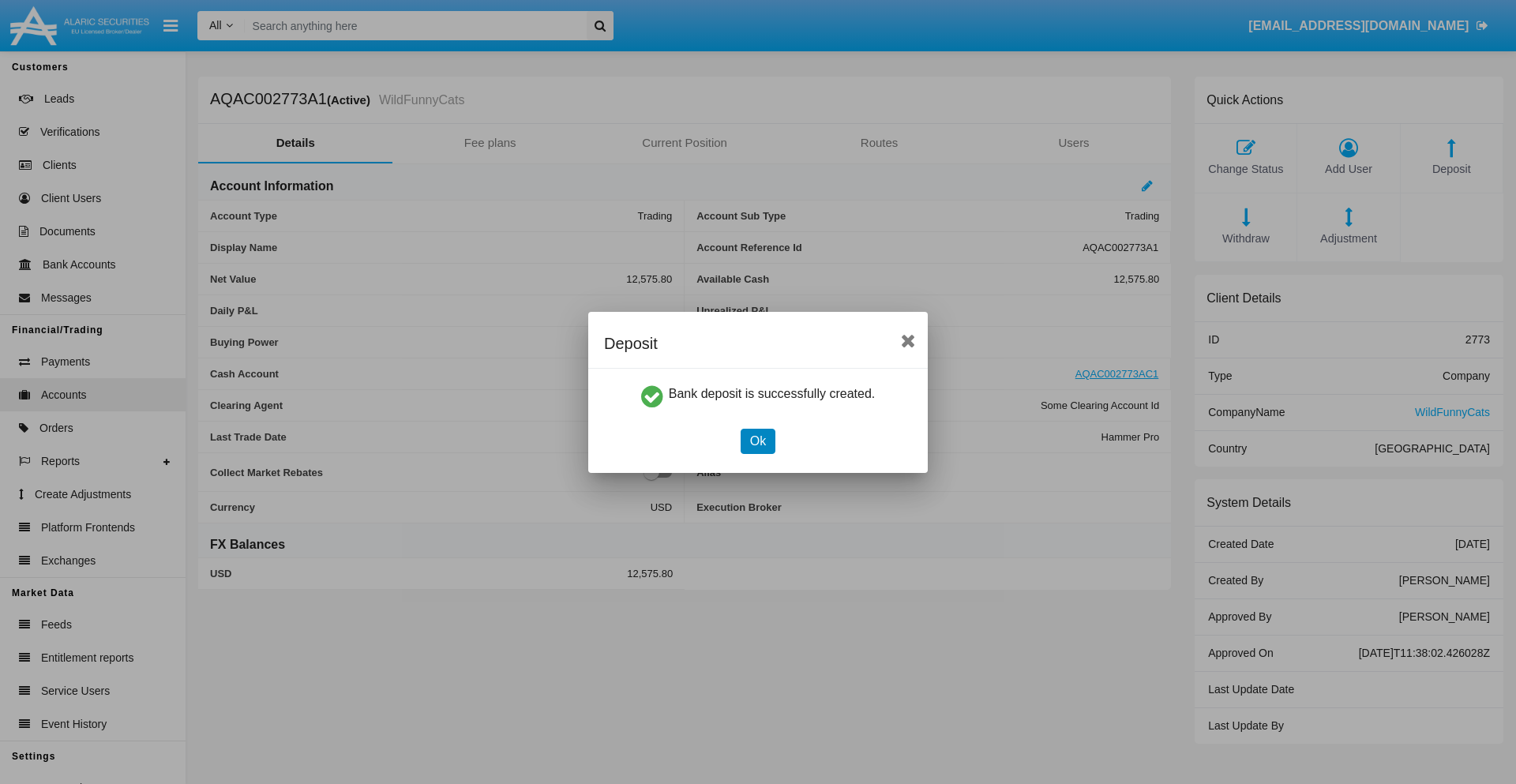
click at [758, 440] on button "Ok" at bounding box center [758, 441] width 35 height 26
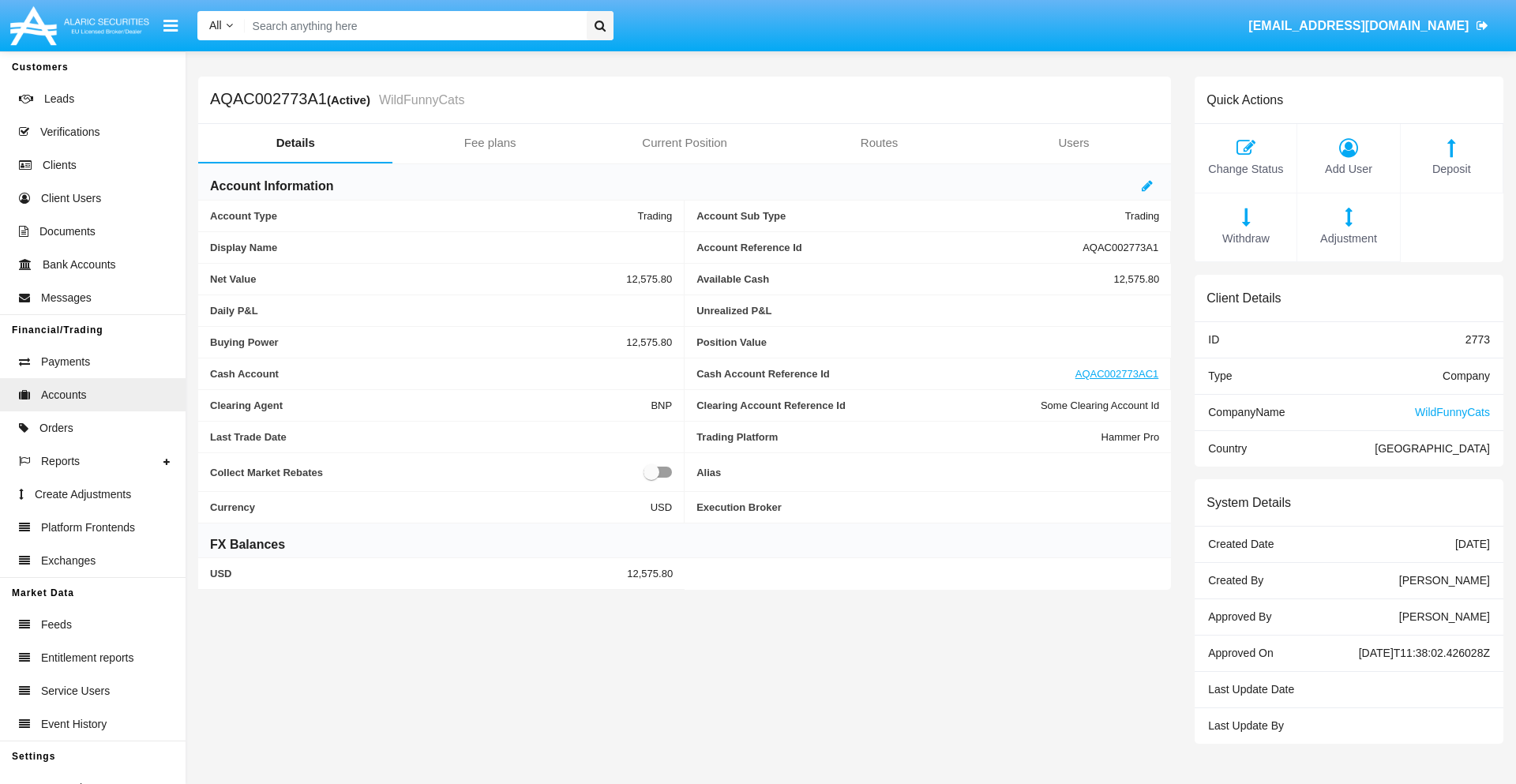
click at [1451, 169] on span "Deposit" at bounding box center [1451, 169] width 86 height 17
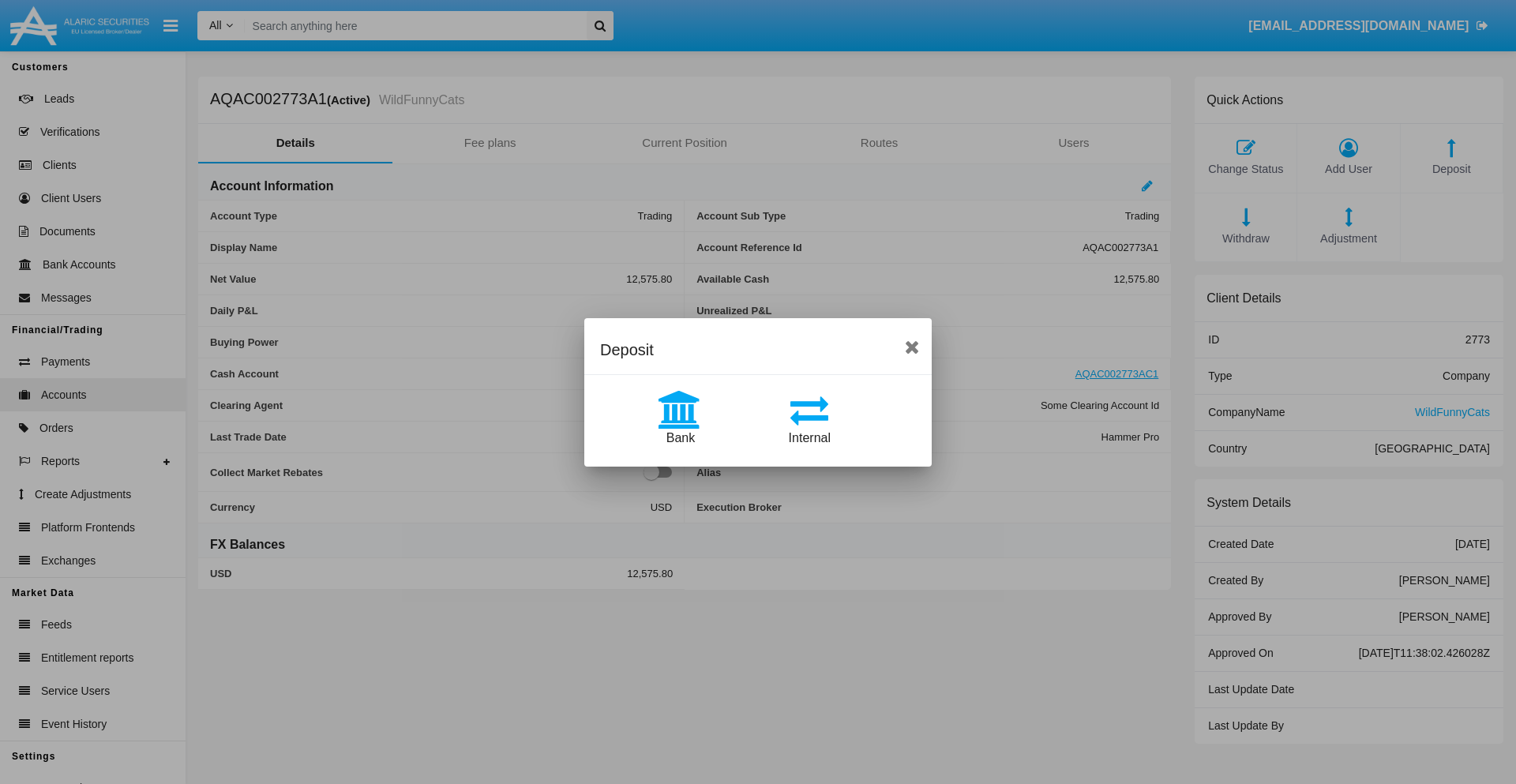
click at [809, 438] on span "Internal" at bounding box center [809, 438] width 42 height 14
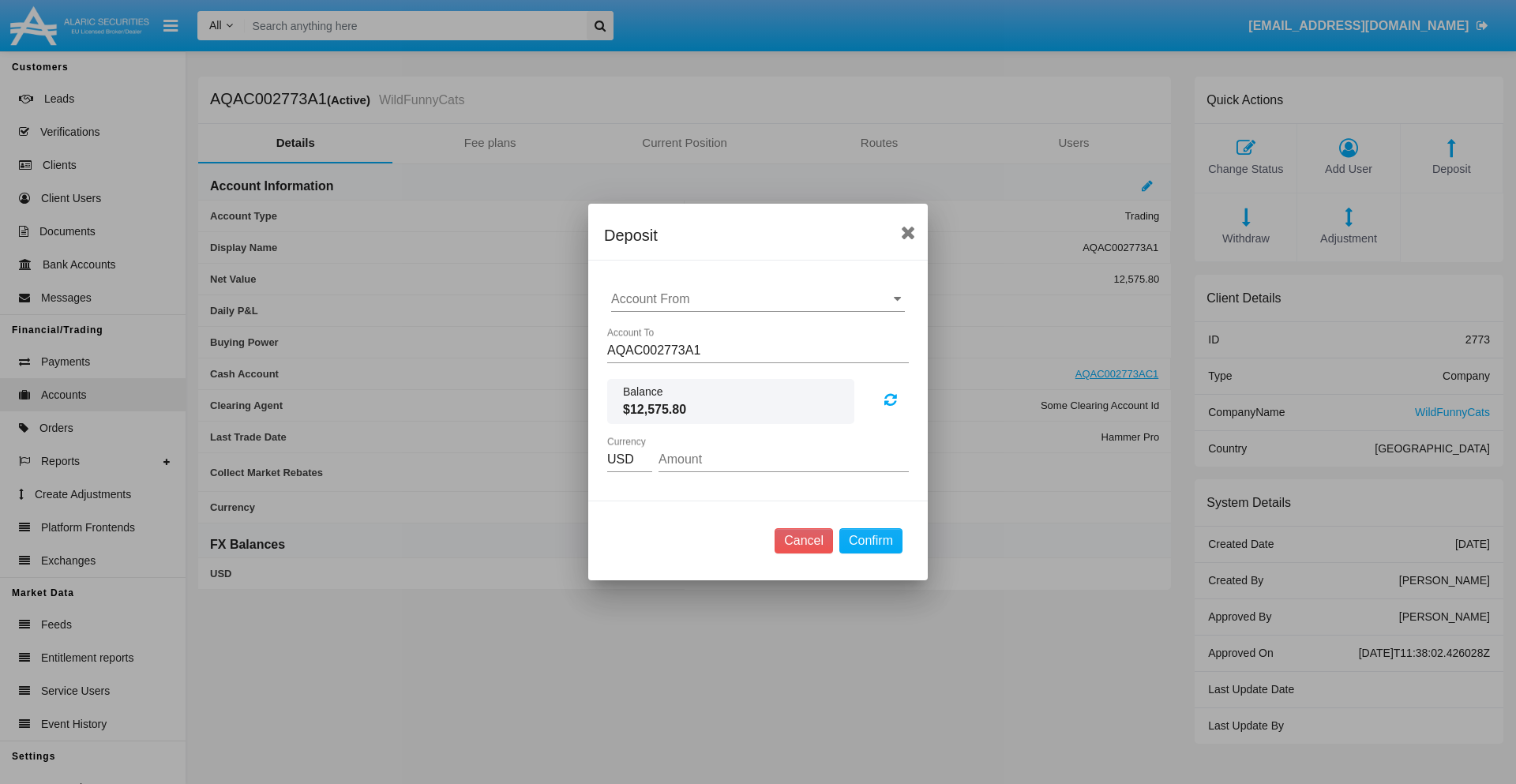
click at [758, 299] on input "Account From" at bounding box center [758, 299] width 294 height 15
click at [678, 368] on span "AQAC002773AC1" at bounding box center [679, 368] width 103 height 14
type input "AQAC002773AC1"
type input "41.68"
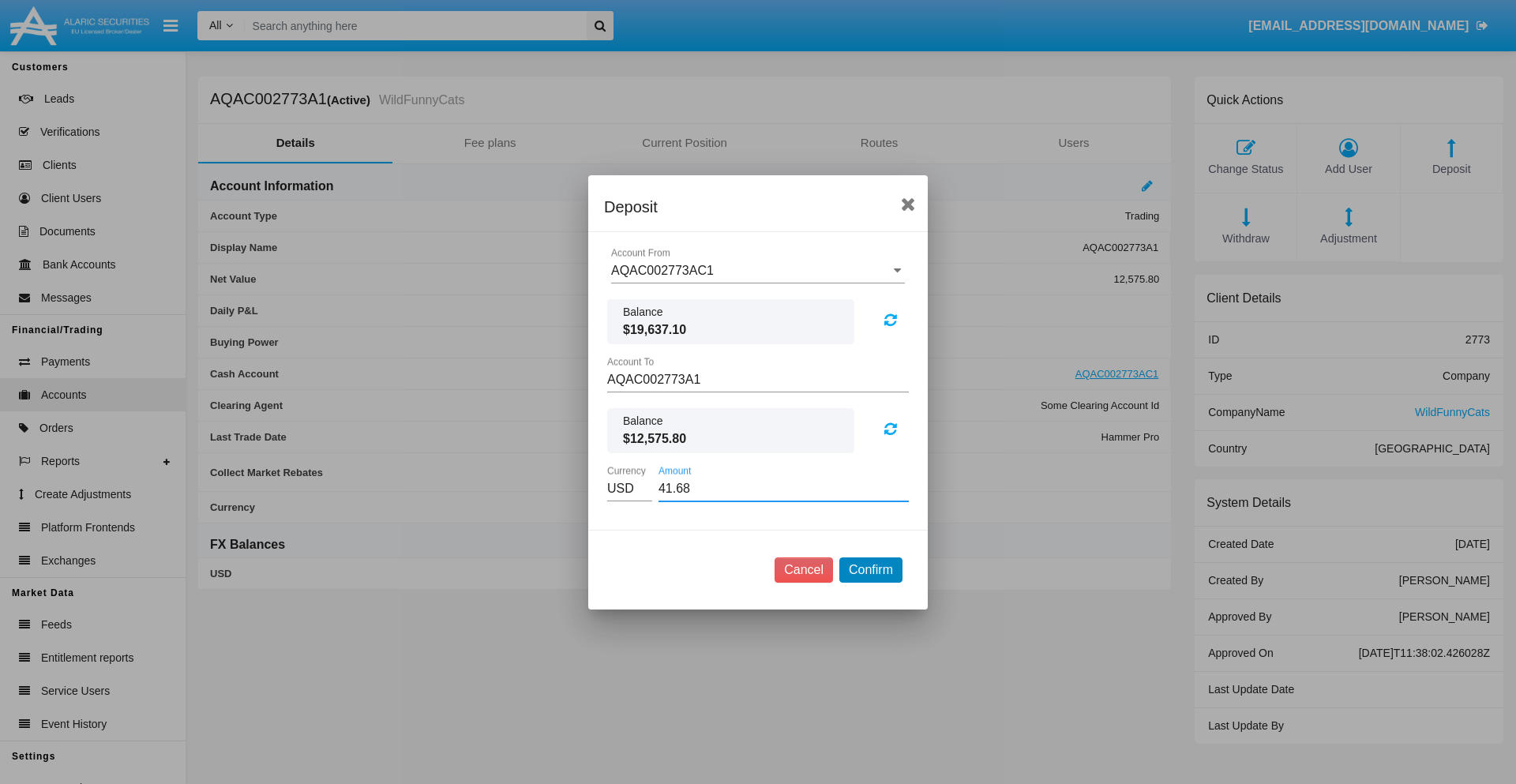
click at [870, 569] on button "Confirm" at bounding box center [871, 570] width 63 height 26
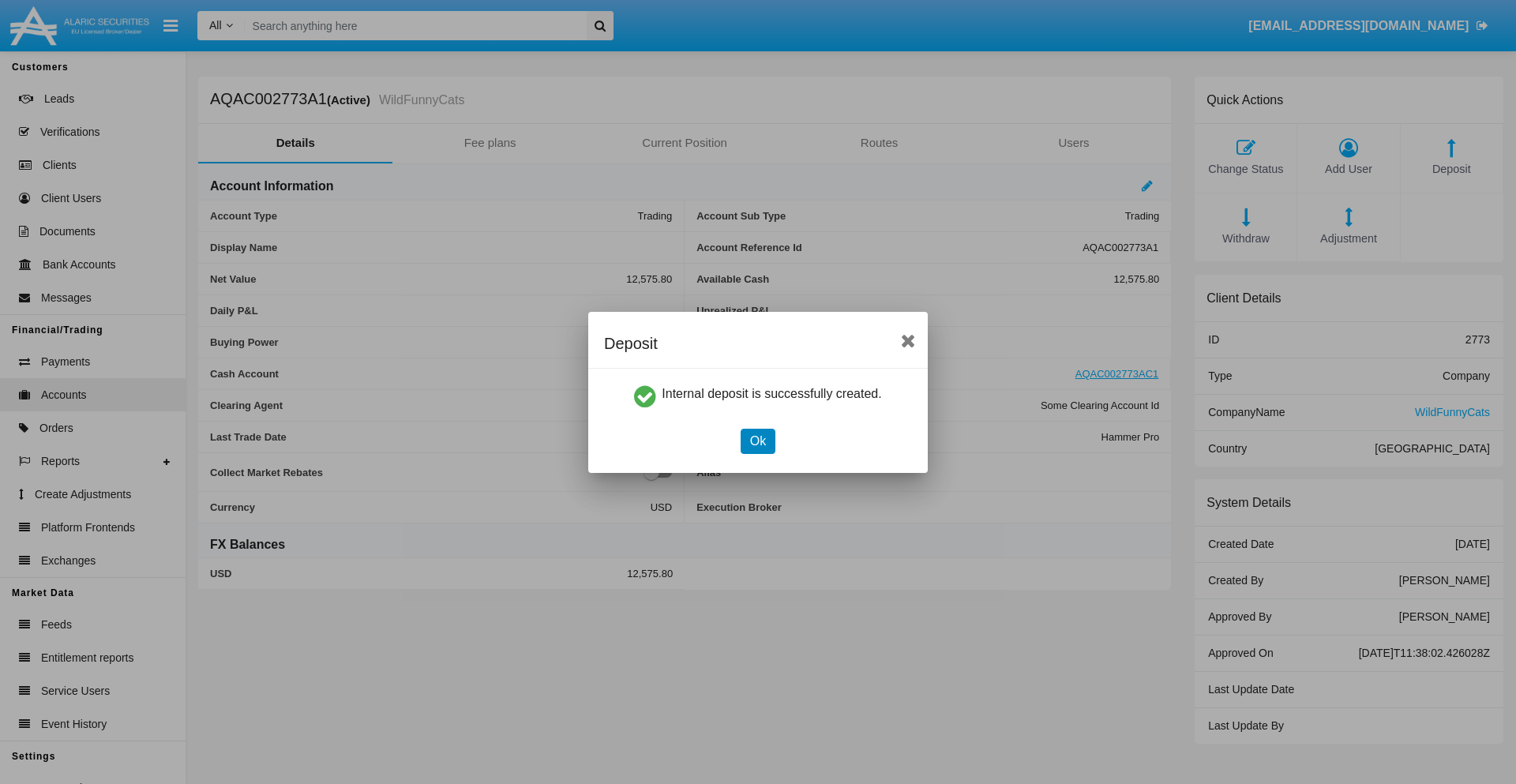
click at [758, 440] on button "Ok" at bounding box center [758, 441] width 35 height 26
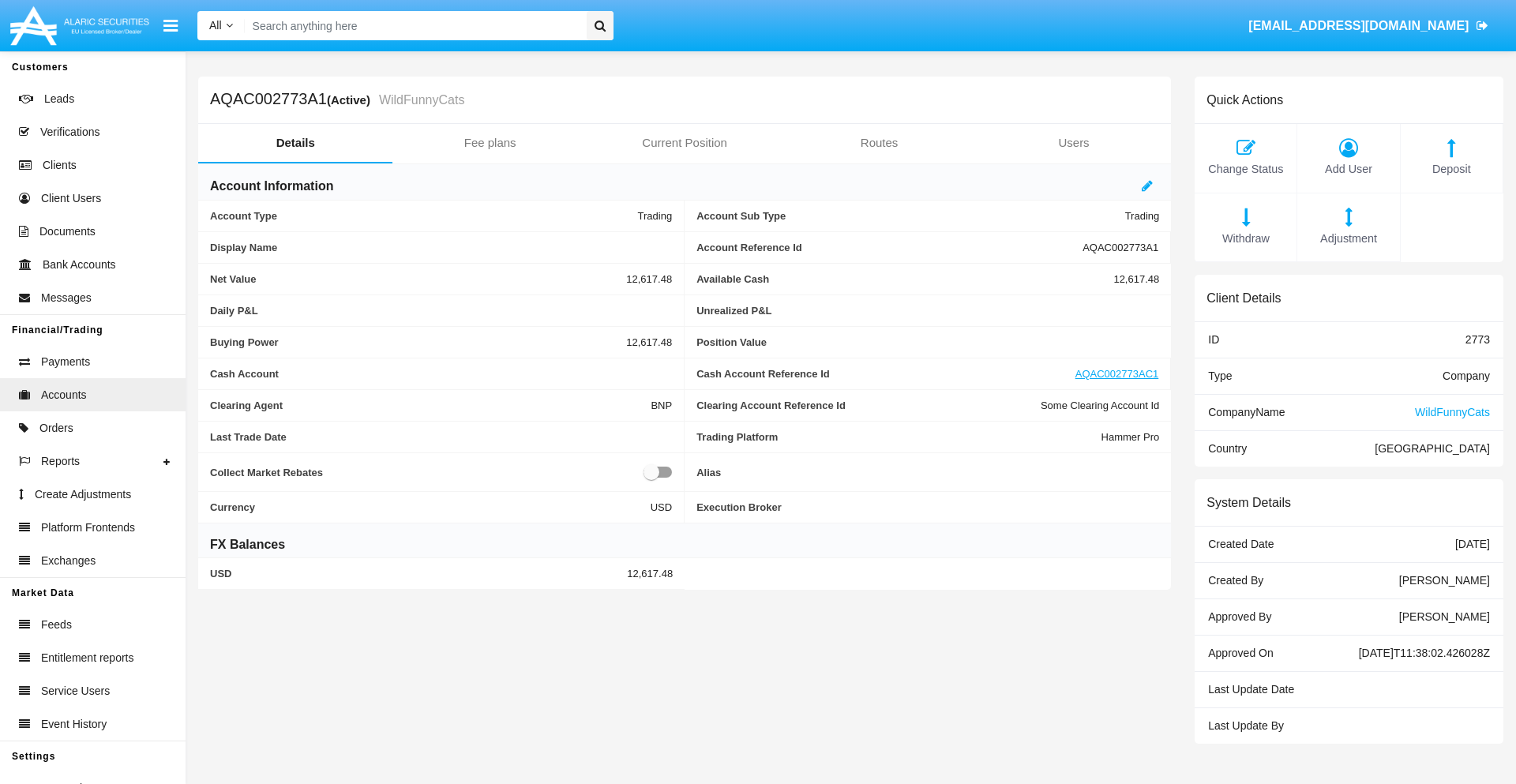
click at [1245, 239] on span "Withdraw" at bounding box center [1245, 239] width 86 height 17
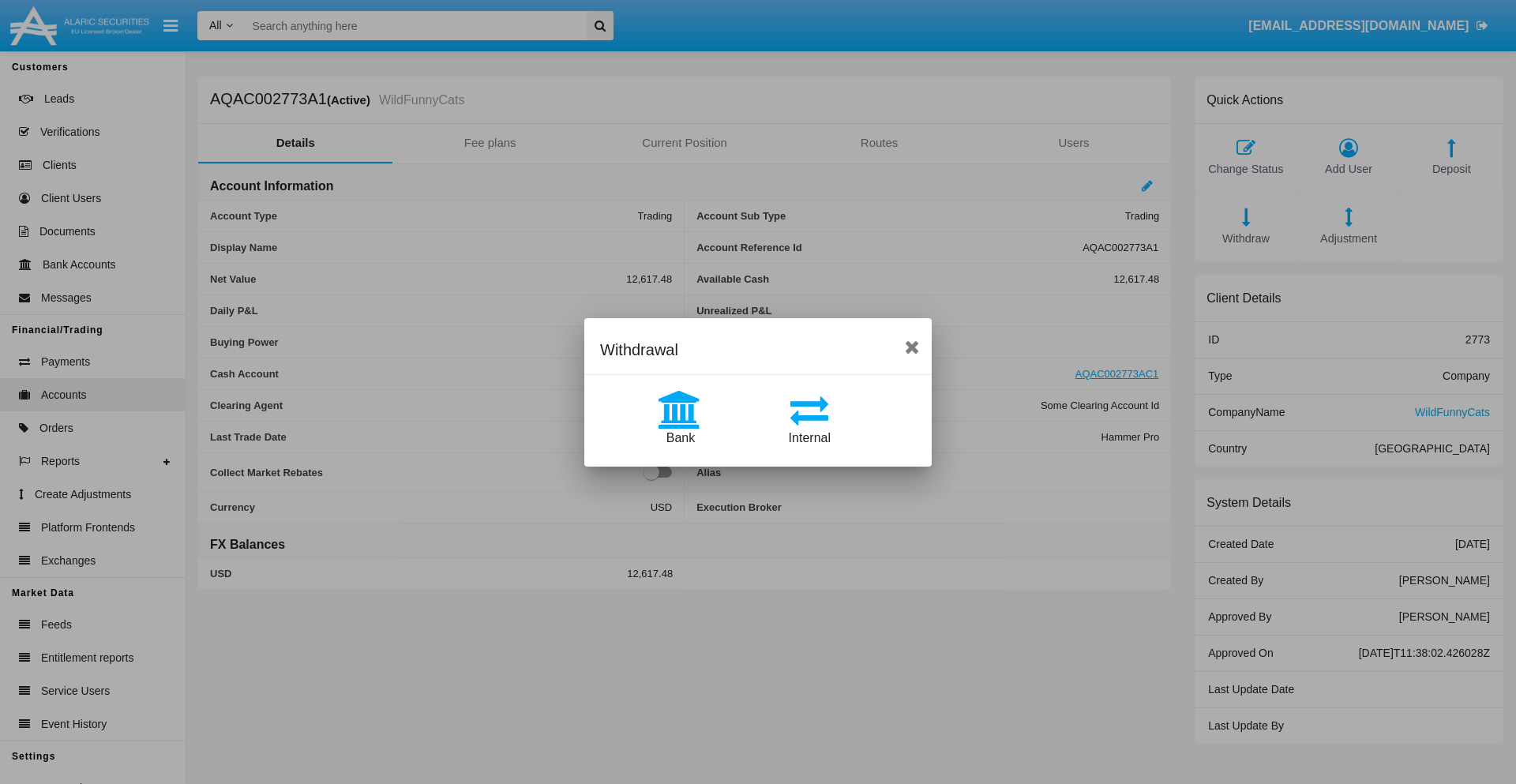
click at [809, 438] on span "Internal" at bounding box center [809, 438] width 42 height 14
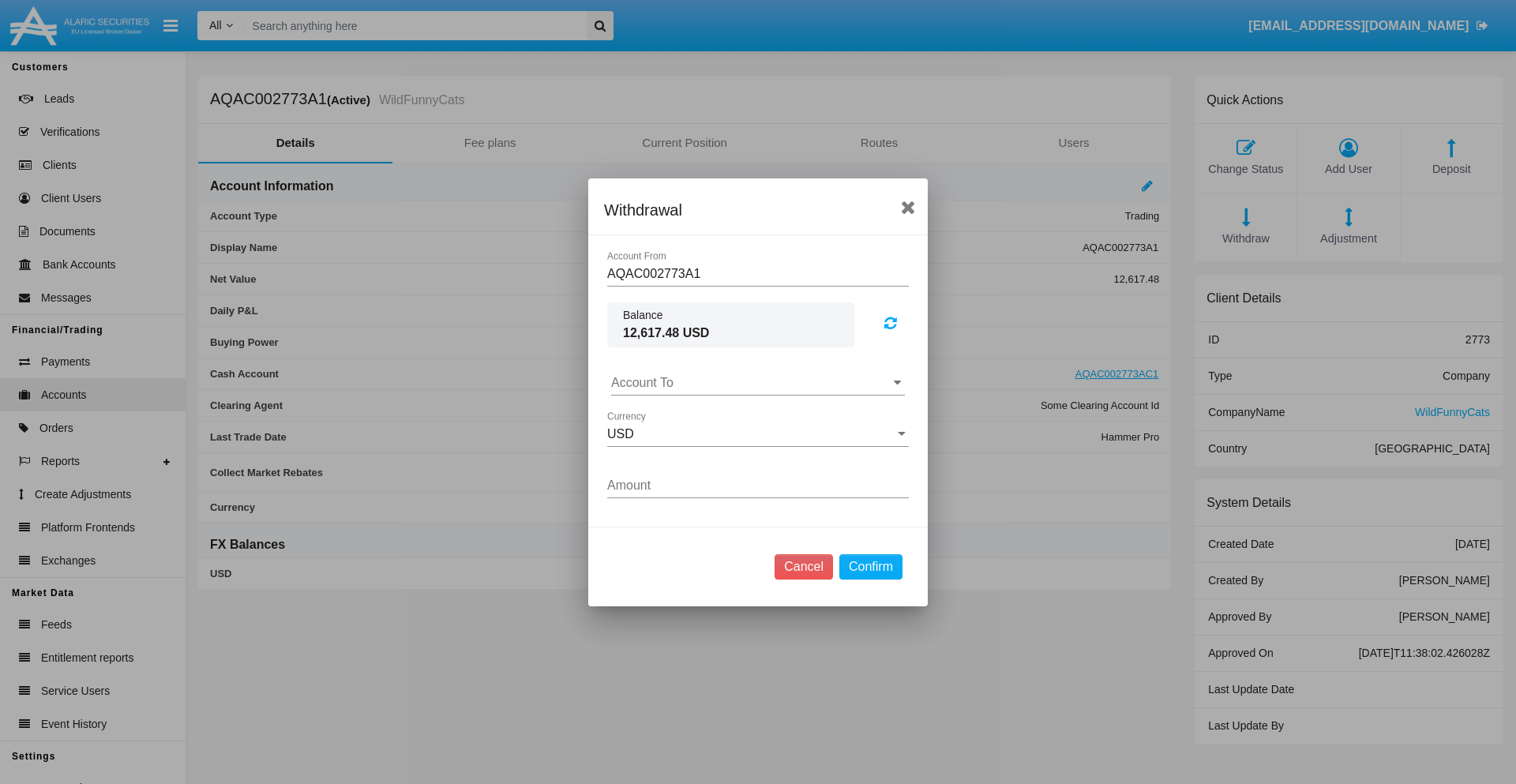
click at [758, 382] on input "Account To" at bounding box center [758, 383] width 294 height 15
click at [678, 451] on span "AQAC002773AC1" at bounding box center [679, 452] width 103 height 14
type input "AQAC002773AC1"
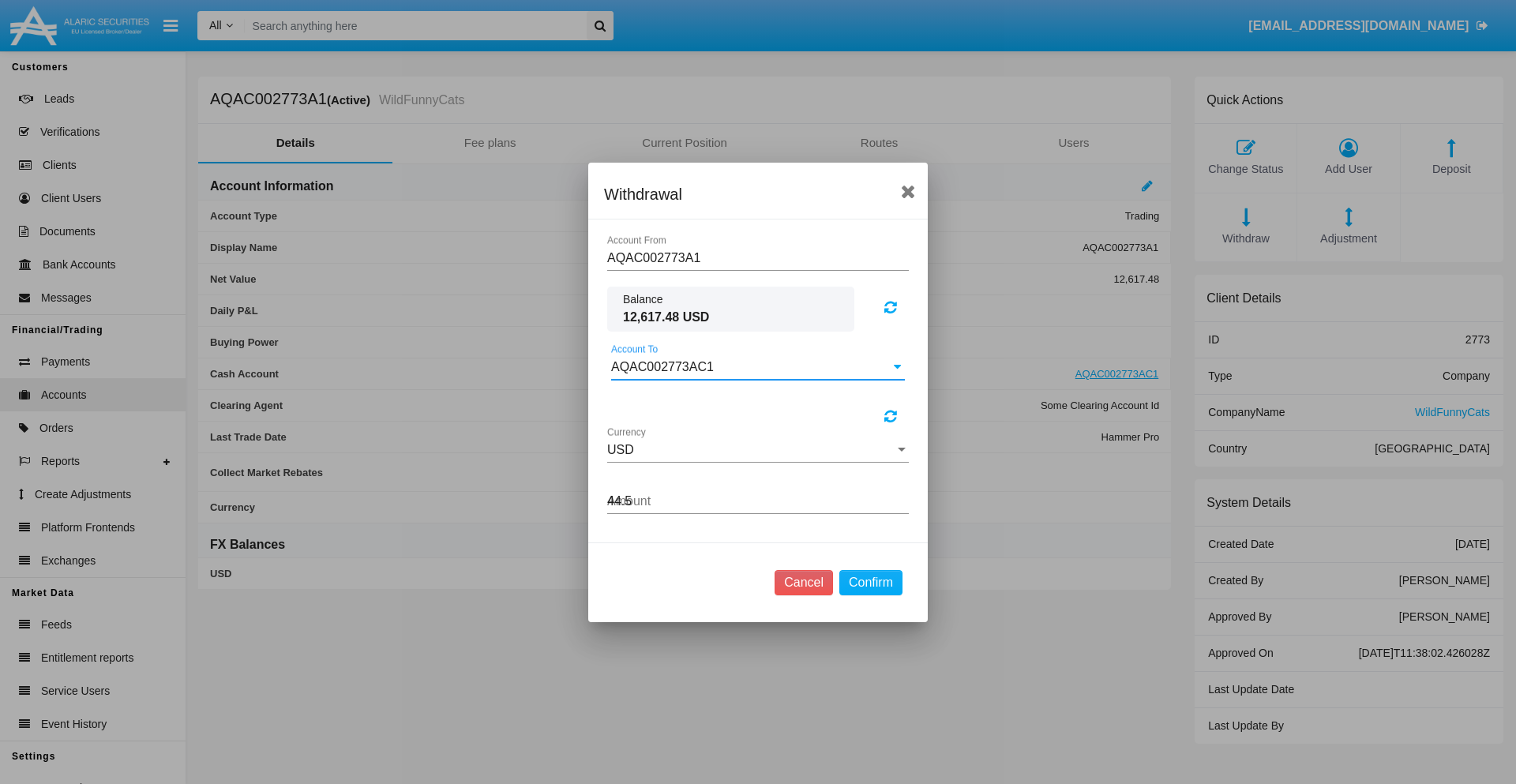
type input "44.58"
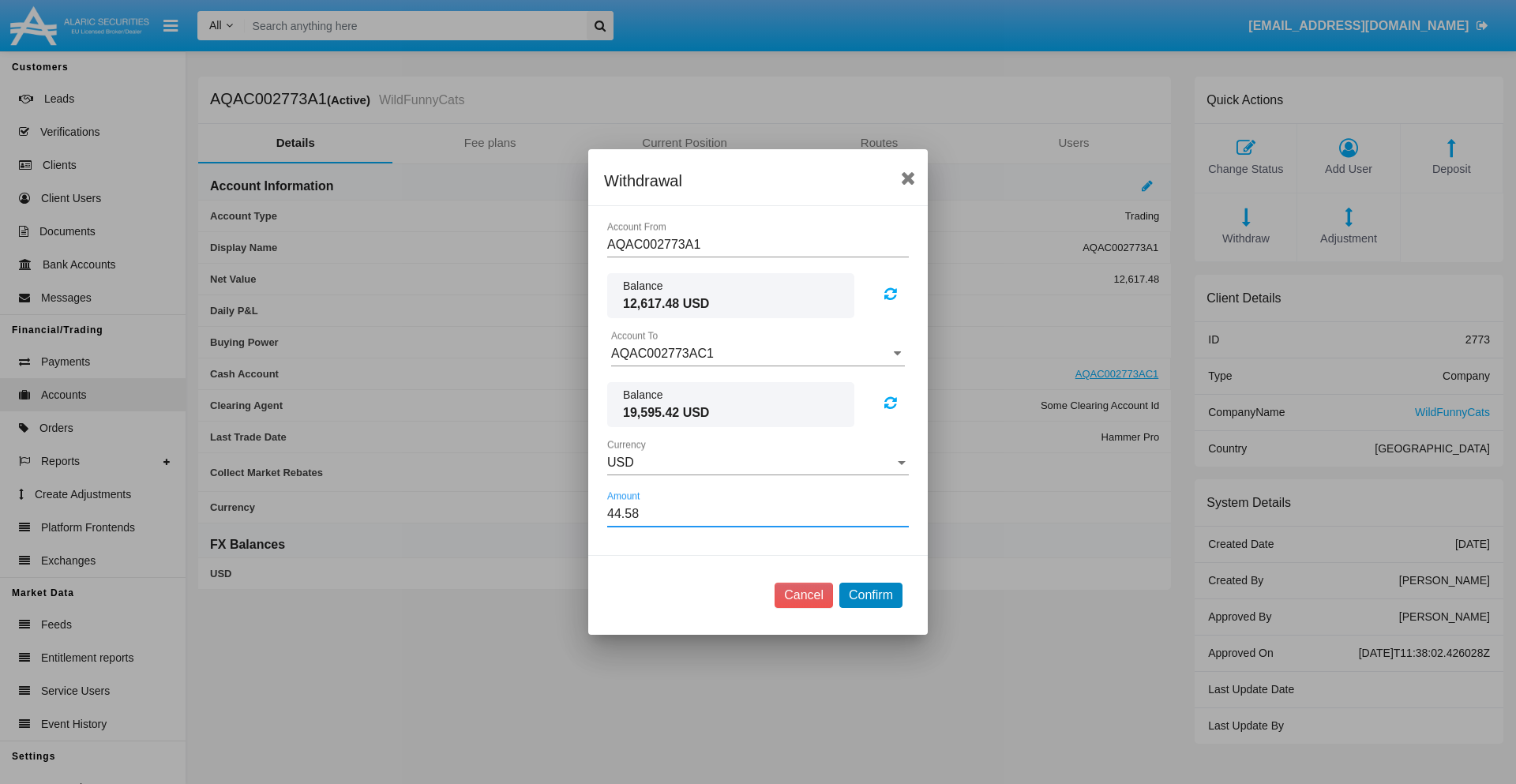
click at [870, 595] on button "Confirm" at bounding box center [871, 595] width 63 height 26
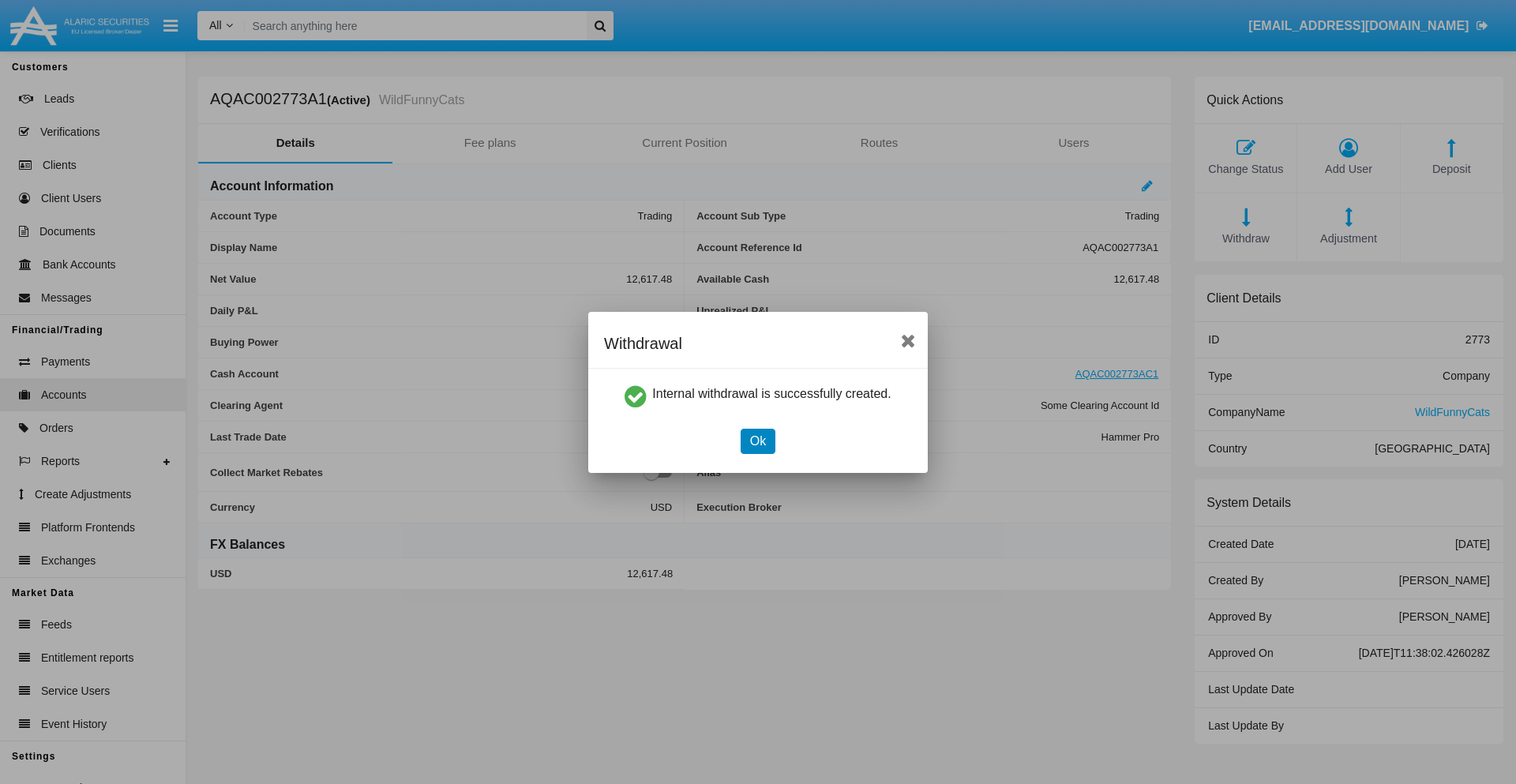
click at [758, 440] on button "Ok" at bounding box center [758, 441] width 35 height 26
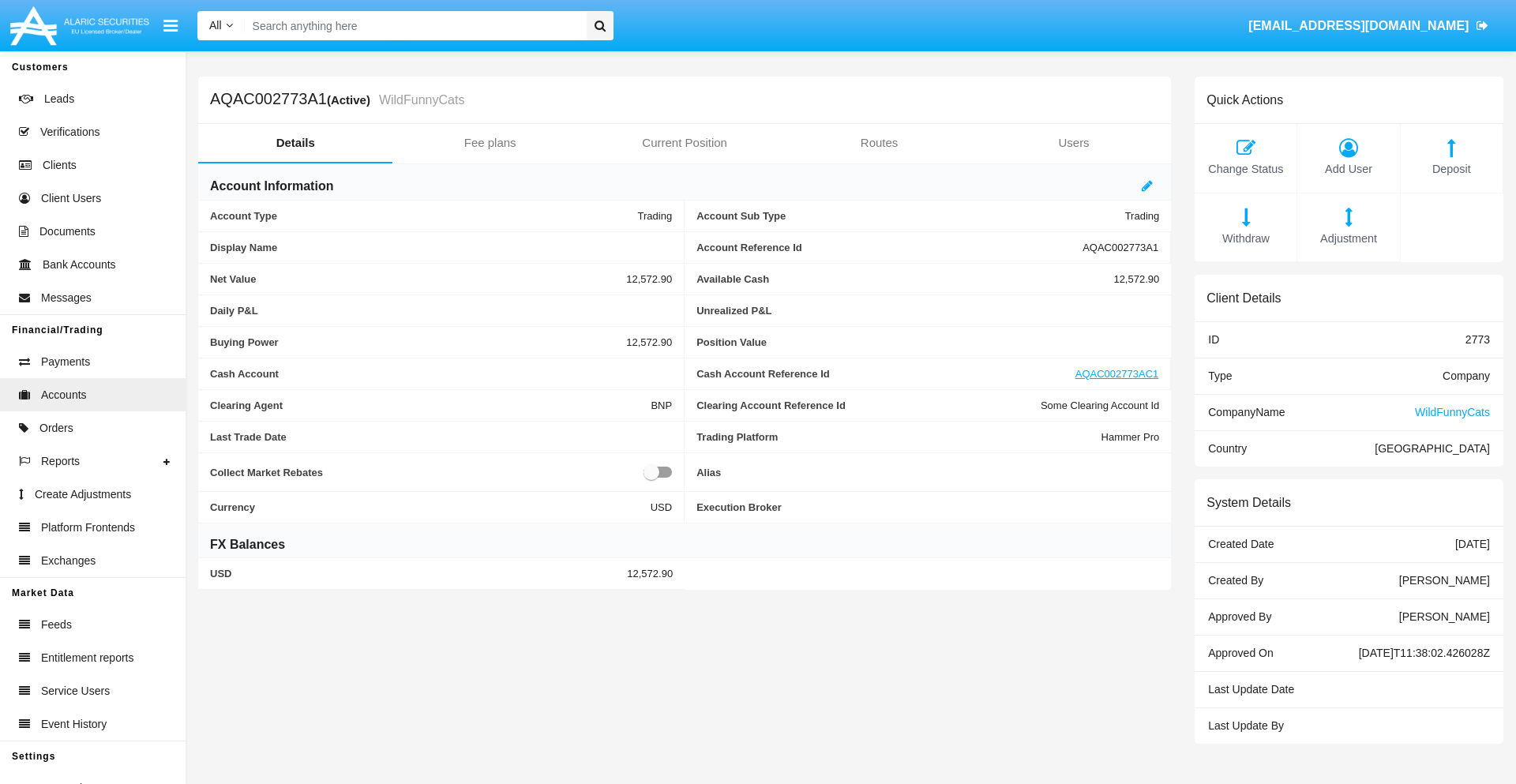
click at [1245, 239] on span "Withdraw" at bounding box center [1245, 239] width 86 height 17
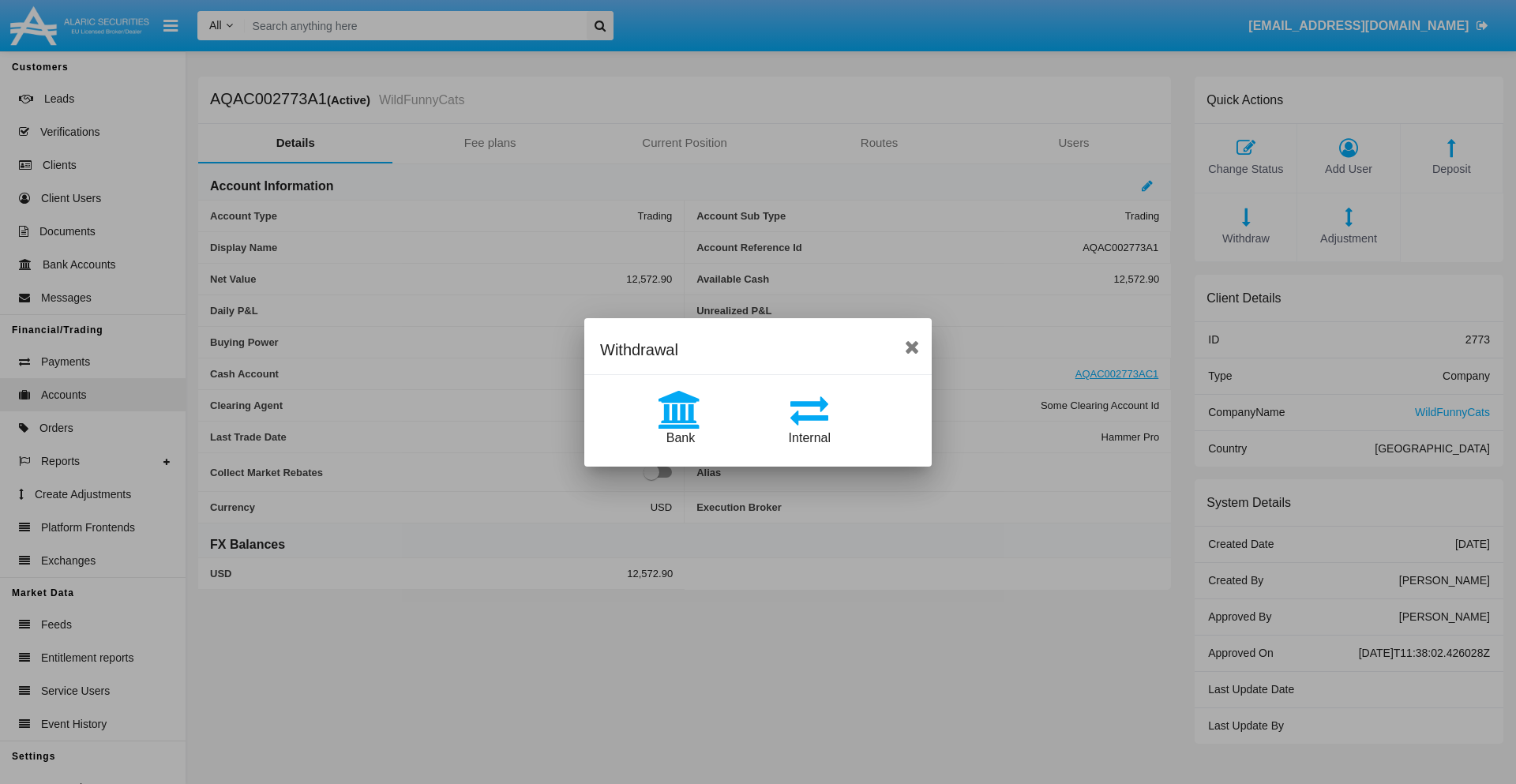
click at [680, 438] on span "Bank" at bounding box center [680, 438] width 28 height 14
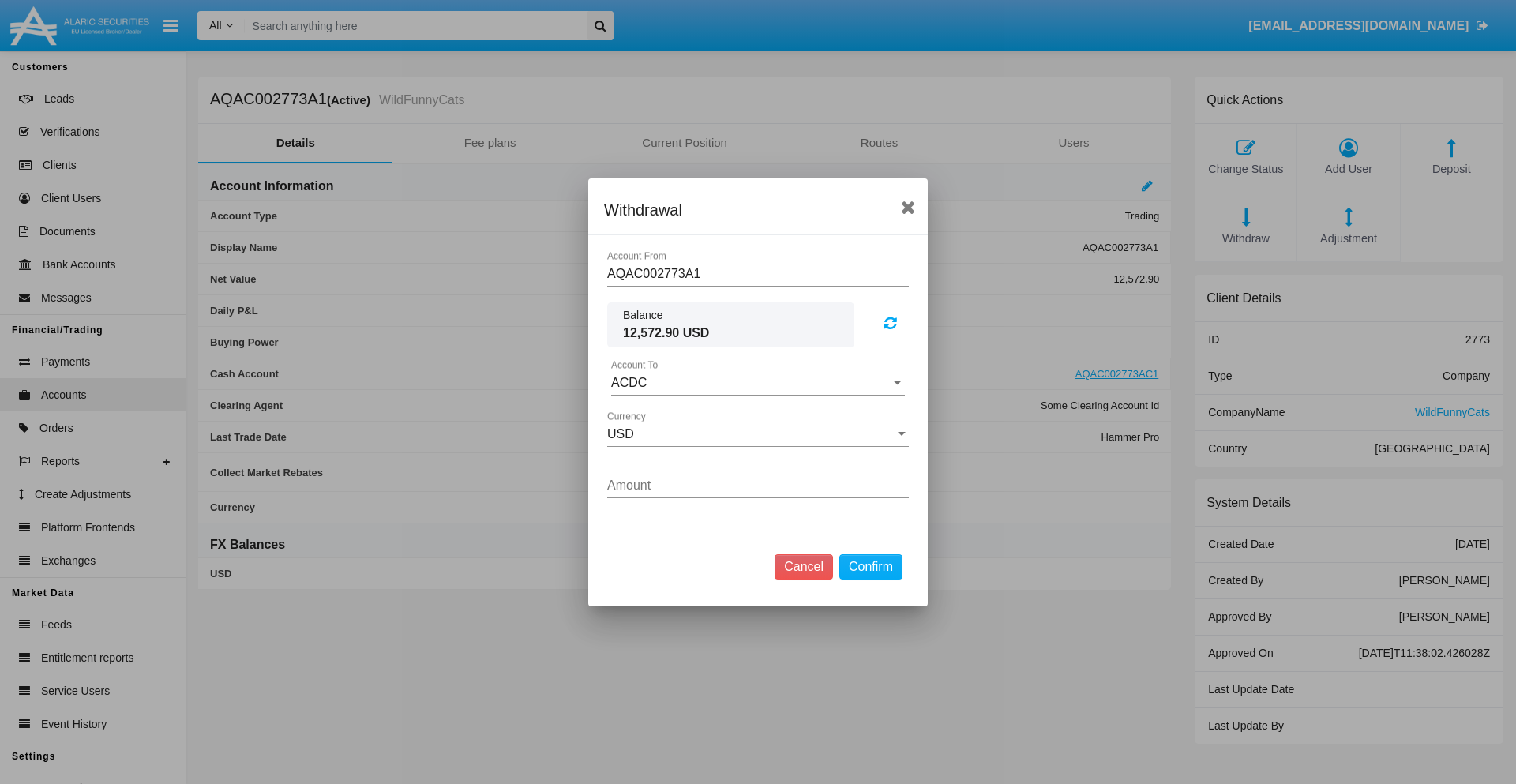
click at [758, 382] on input "ACDC" at bounding box center [758, 383] width 294 height 15
click at [645, 414] on span "ACDC" at bounding box center [646, 414] width 36 height 14
type input "ACDC"
type input "7.77"
click at [870, 566] on button "Confirm" at bounding box center [871, 567] width 63 height 26
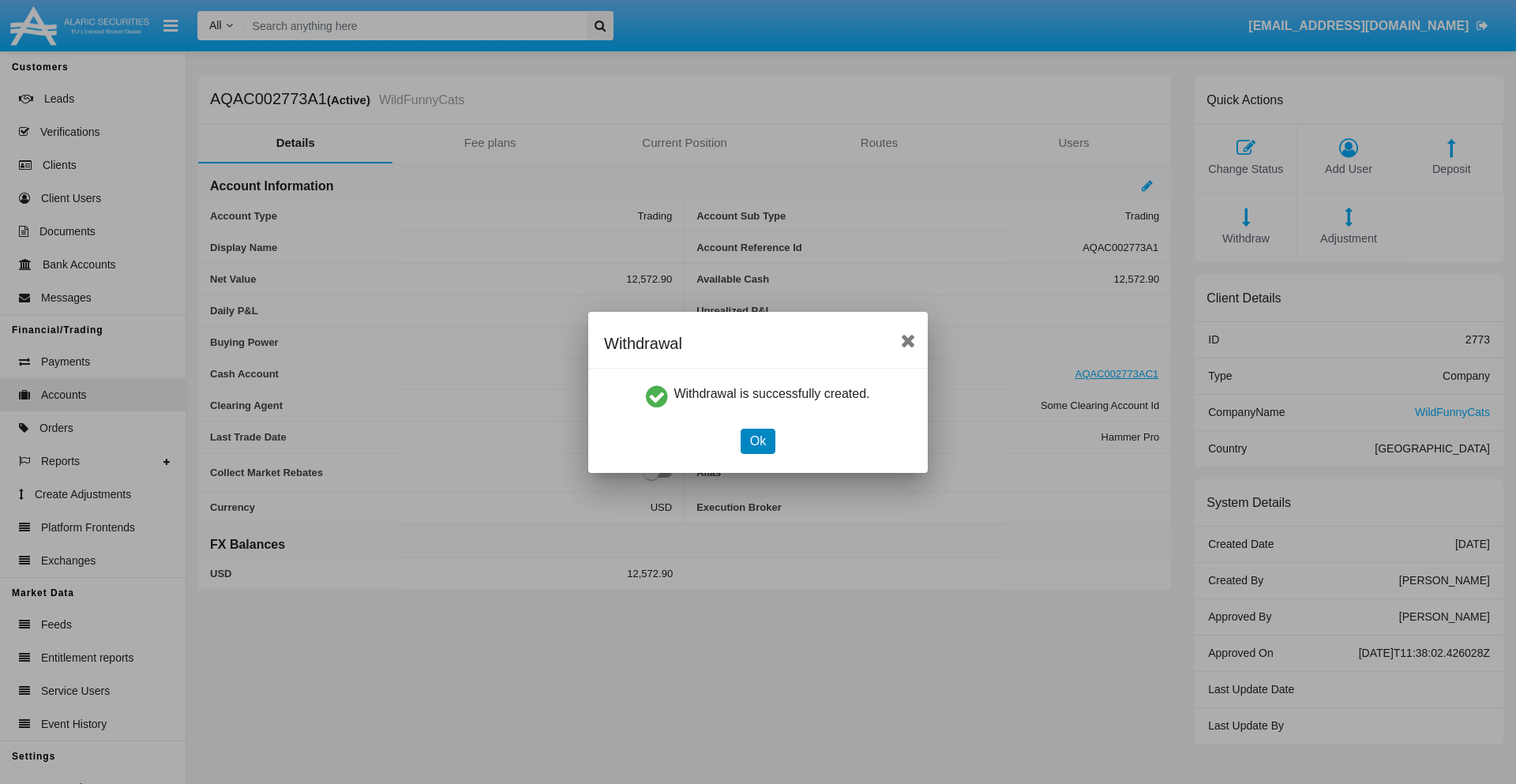
click at [758, 440] on button "Ok" at bounding box center [758, 441] width 35 height 26
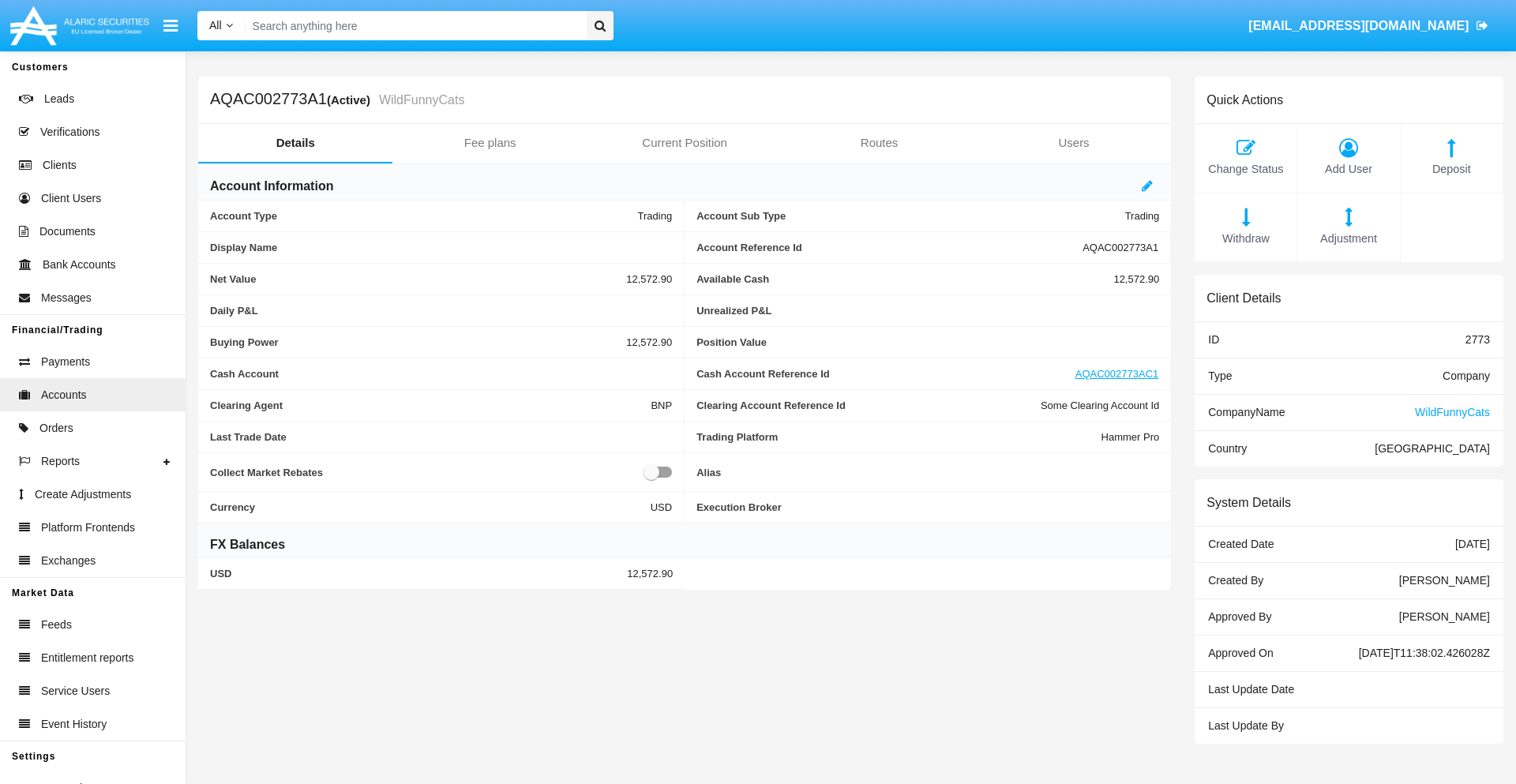
click at [1348, 239] on span "Adjustment" at bounding box center [1348, 239] width 86 height 17
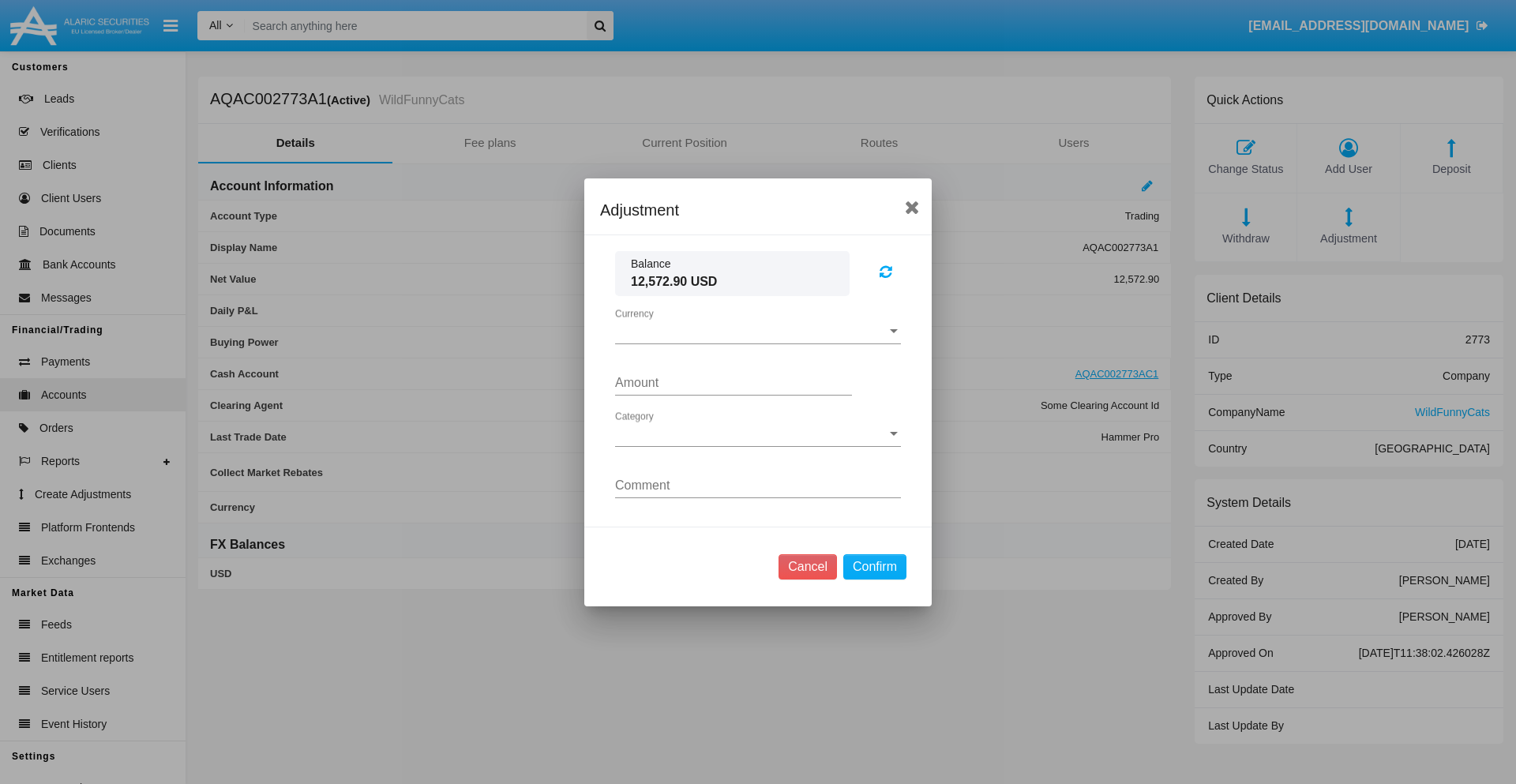
click at [758, 331] on span "Currency" at bounding box center [751, 332] width 272 height 15
click at [758, 343] on span "USD" at bounding box center [758, 344] width 286 height 38
click at [758, 433] on span "Category" at bounding box center [751, 434] width 272 height 15
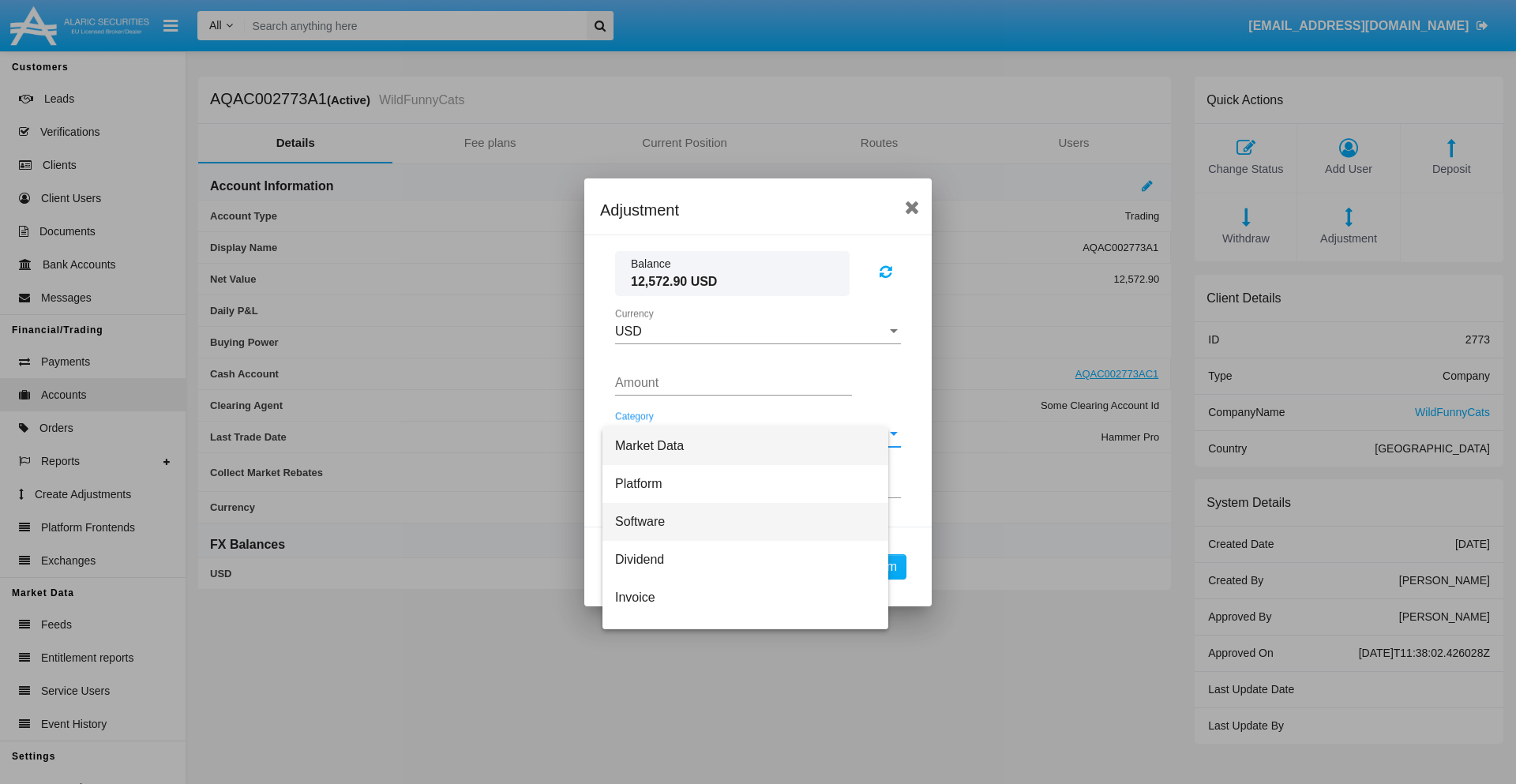
click at [752, 521] on span "Software" at bounding box center [745, 522] width 261 height 38
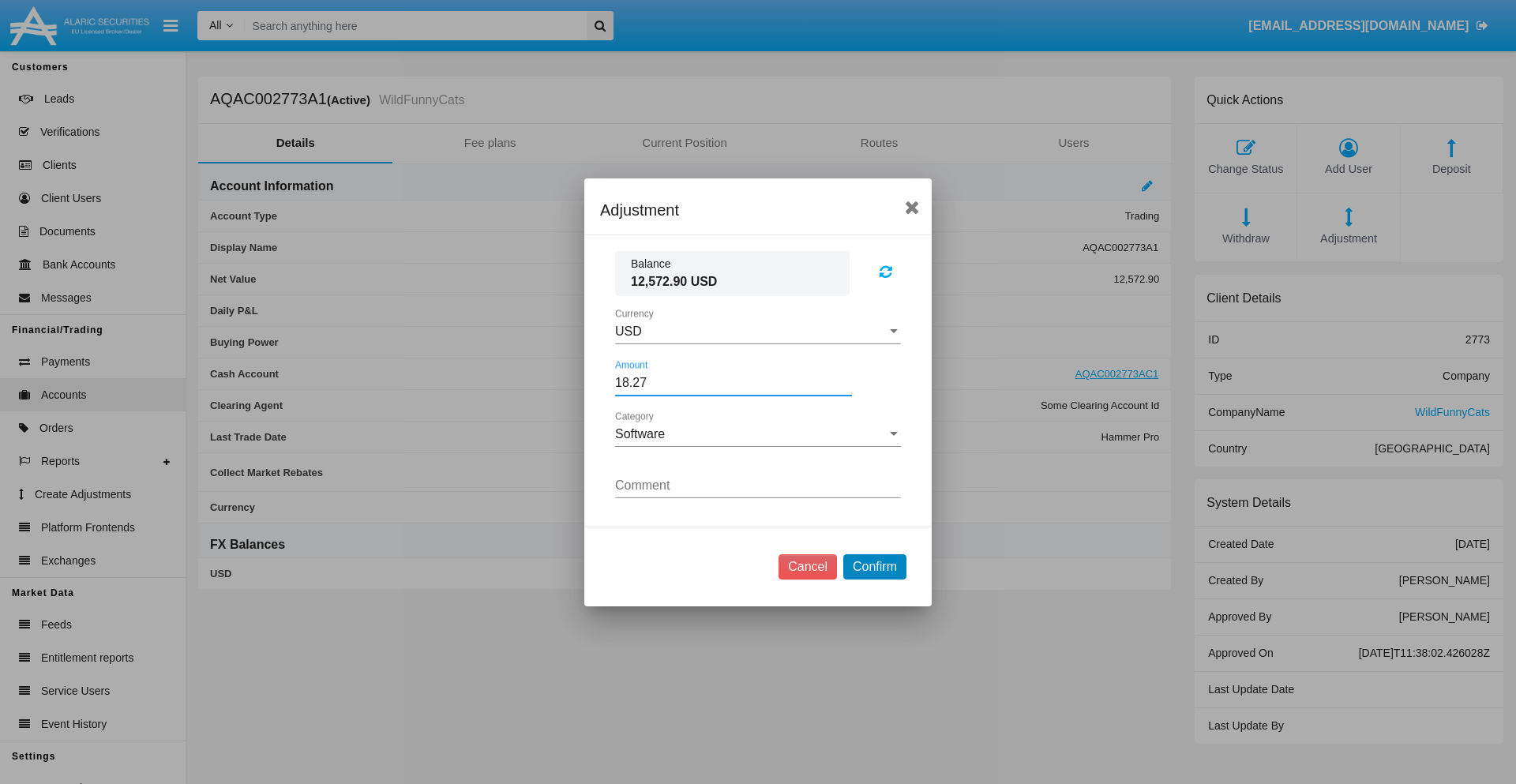
click at [874, 566] on button "Confirm" at bounding box center [875, 567] width 63 height 26
type input "18.2700"
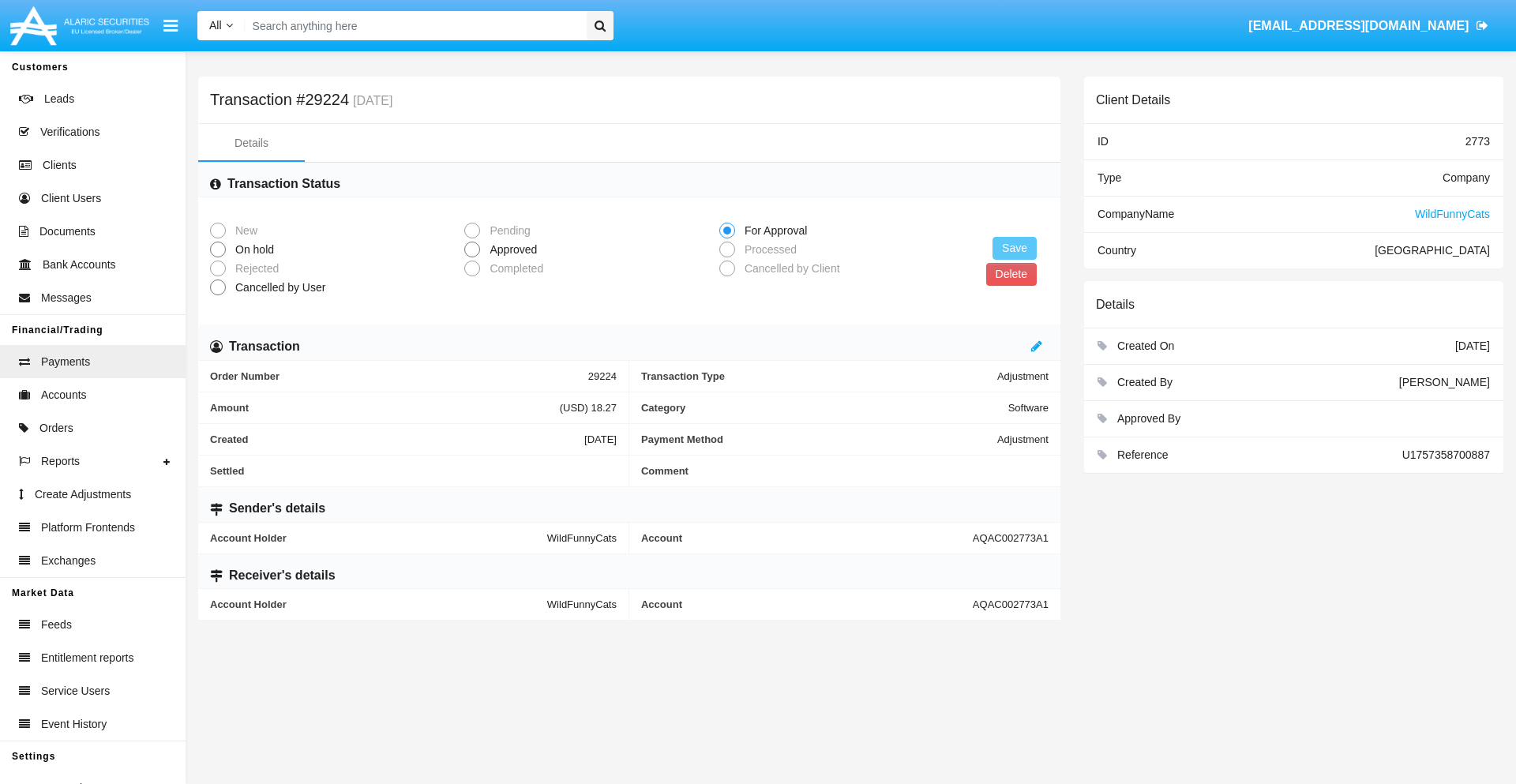
click at [510, 250] on span "Approved" at bounding box center [510, 250] width 61 height 16
click at [472, 257] on input "Approved" at bounding box center [471, 257] width 1 height 1
radio input "true"
click at [1015, 248] on button "Save" at bounding box center [1015, 248] width 44 height 23
click at [1011, 274] on button "Delete" at bounding box center [1011, 274] width 50 height 23
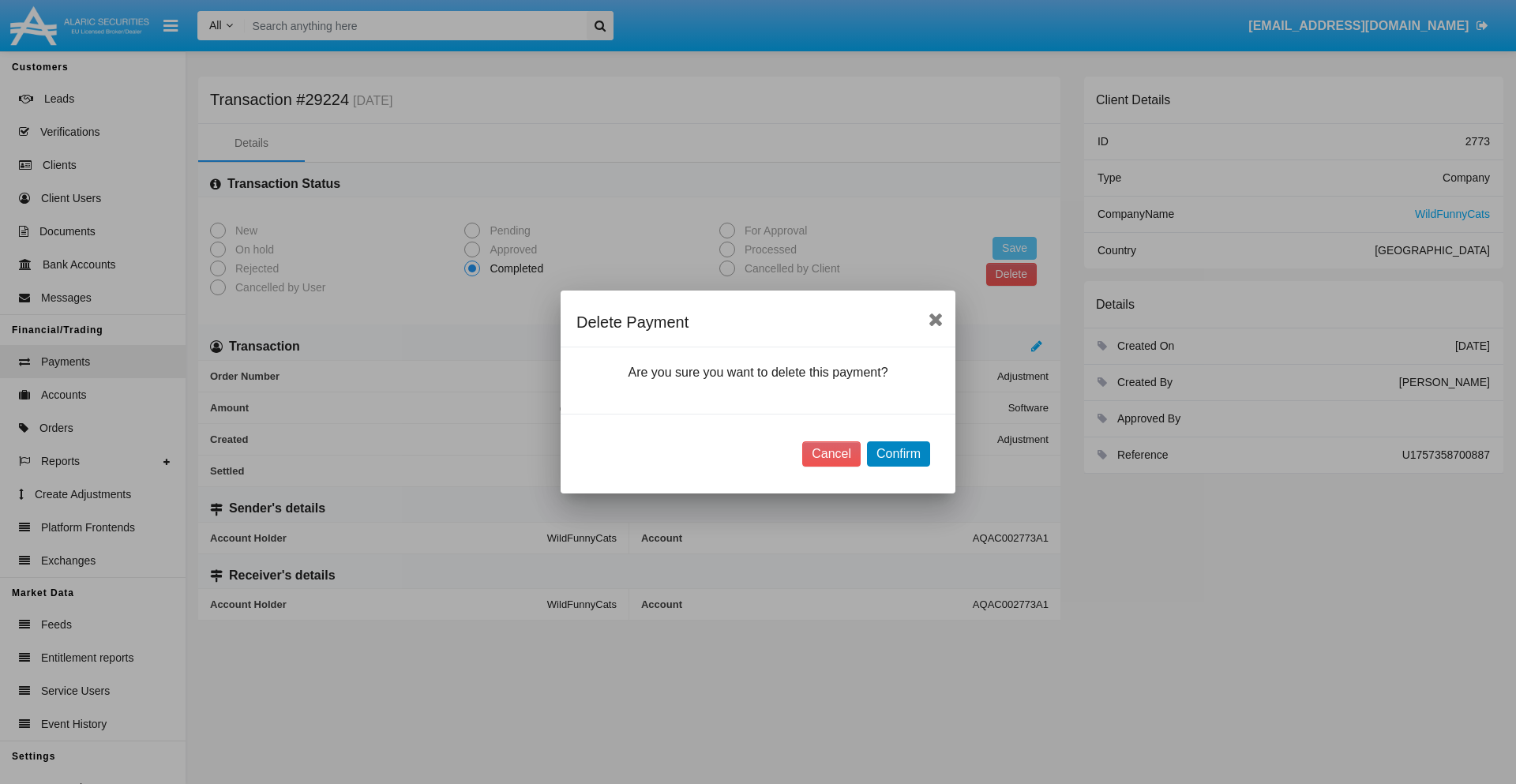
click at [898, 454] on button "Confirm" at bounding box center [899, 454] width 63 height 26
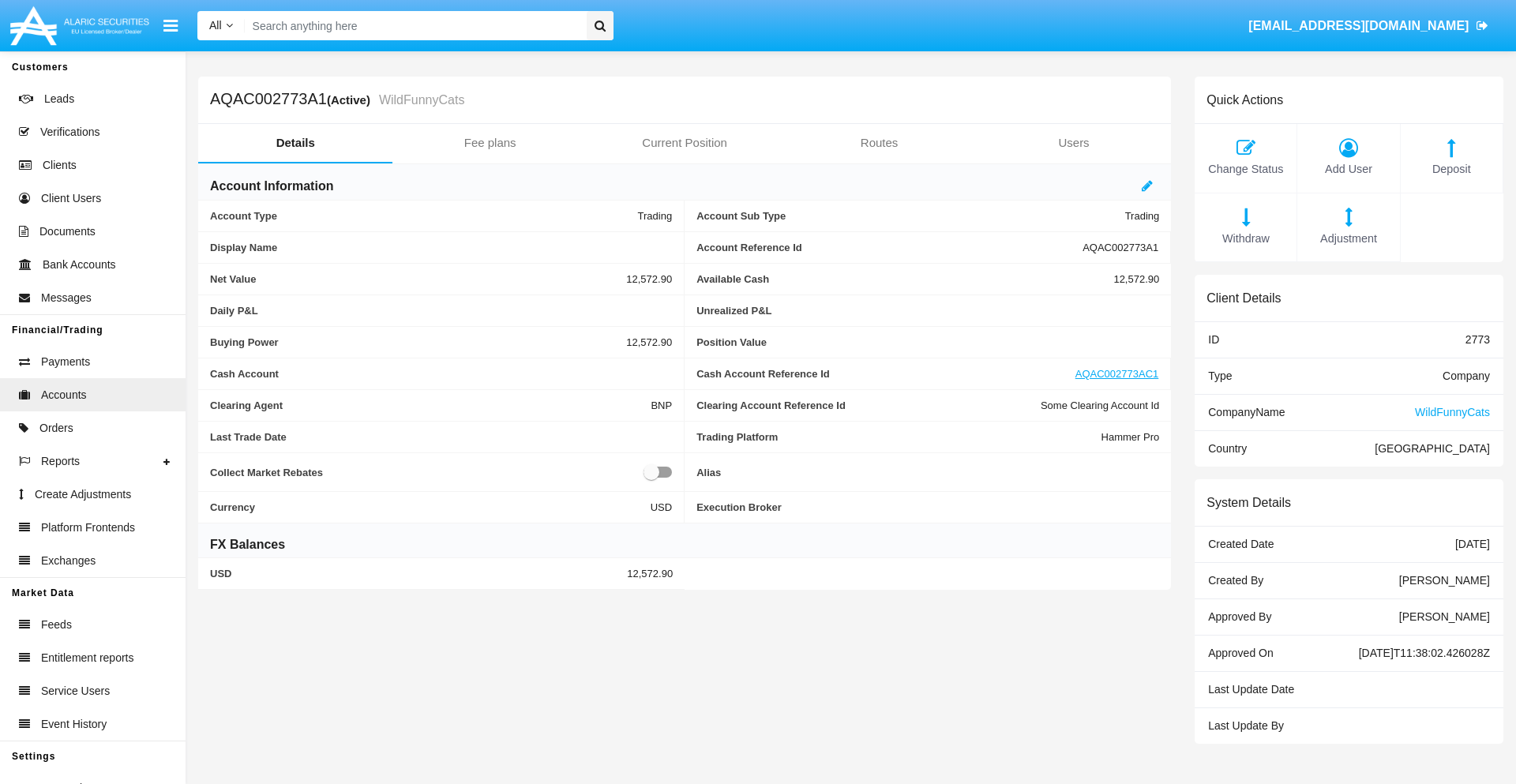
click at [1451, 169] on span "Deposit" at bounding box center [1451, 169] width 86 height 17
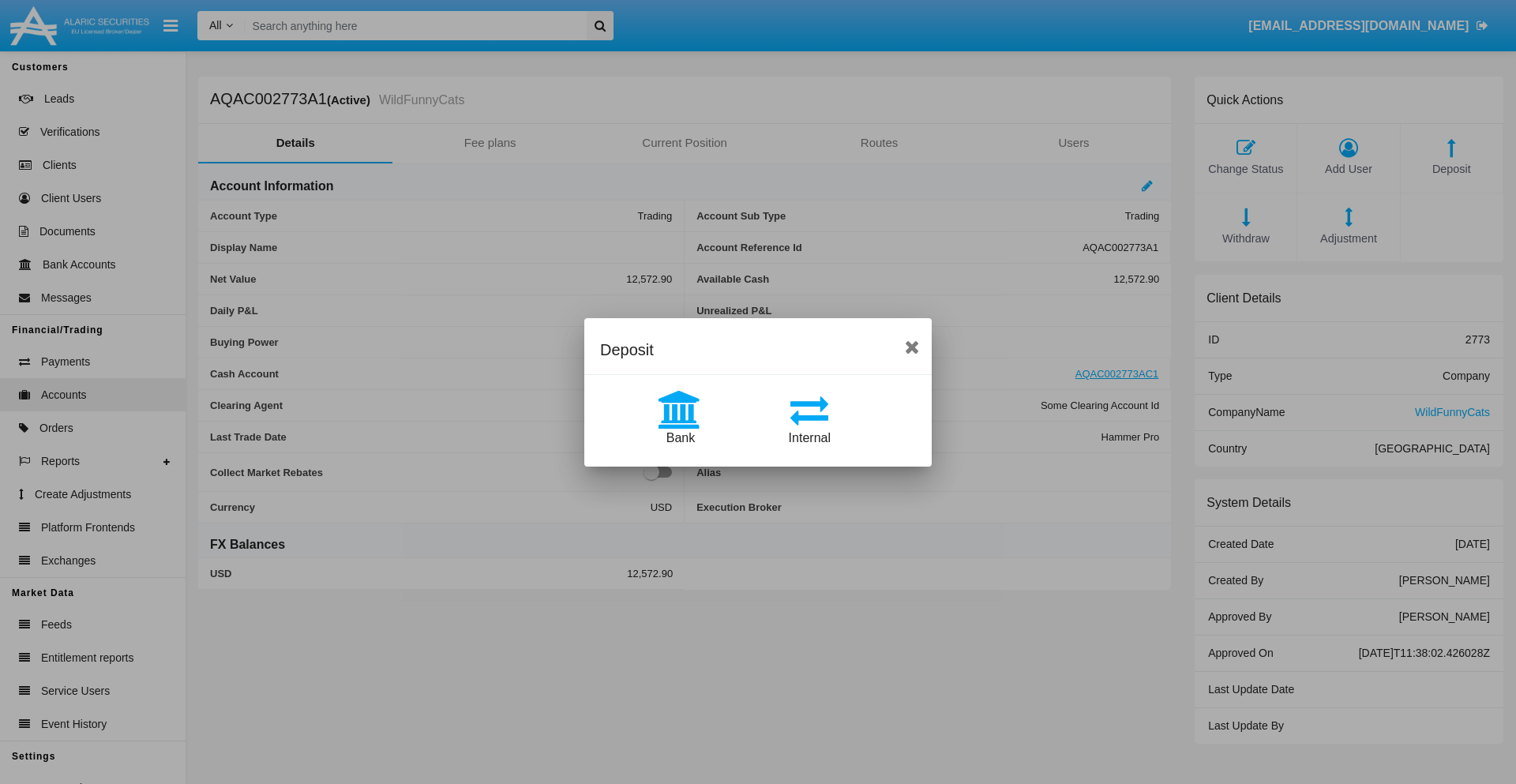
click at [680, 438] on span "Bank" at bounding box center [680, 438] width 28 height 14
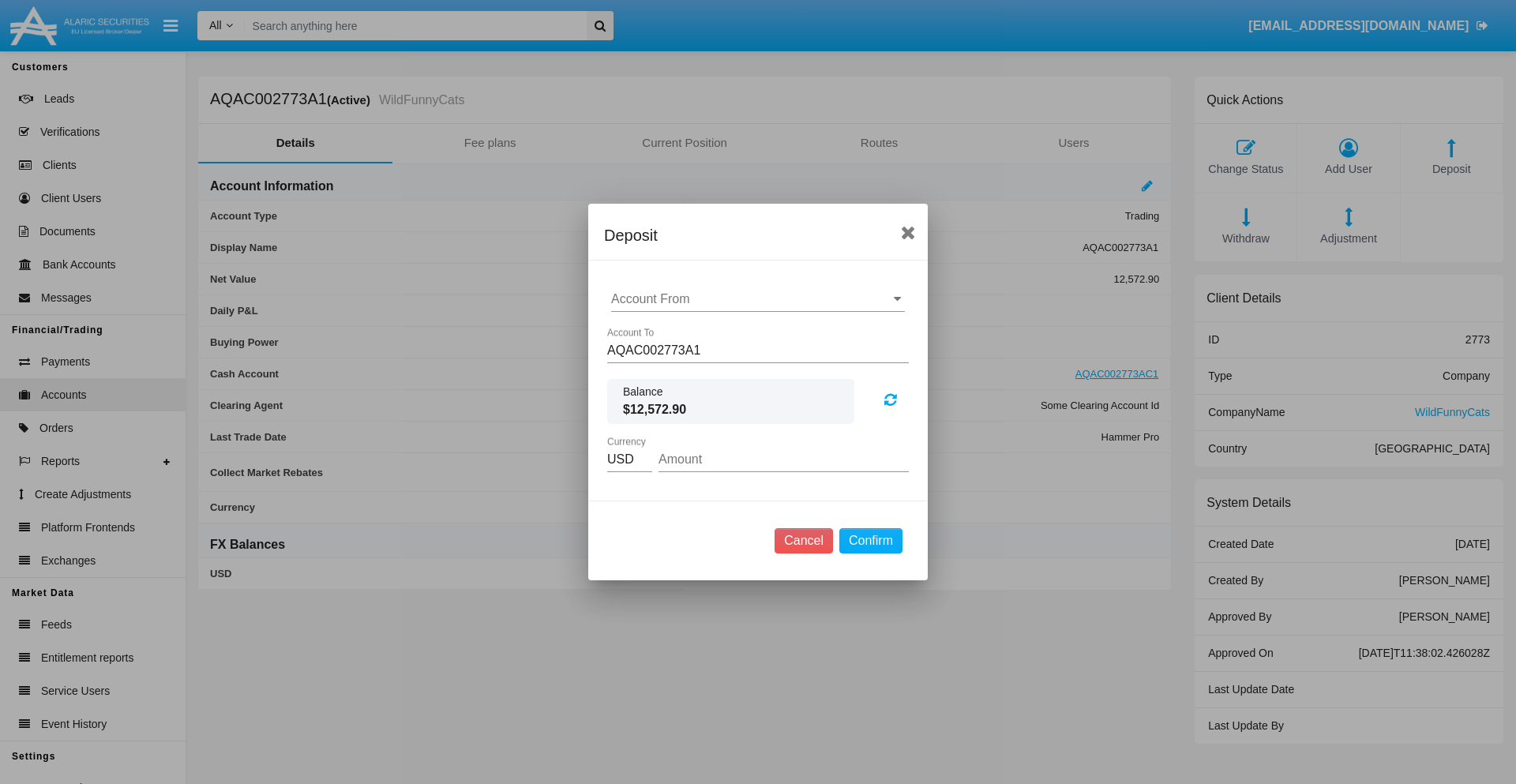
click at [758, 299] on input "Account From" at bounding box center [758, 299] width 294 height 15
click at [645, 330] on span "ACDC" at bounding box center [646, 331] width 36 height 14
type input "ACDC"
type input "90.69"
click at [870, 541] on button "Confirm" at bounding box center [871, 541] width 63 height 26
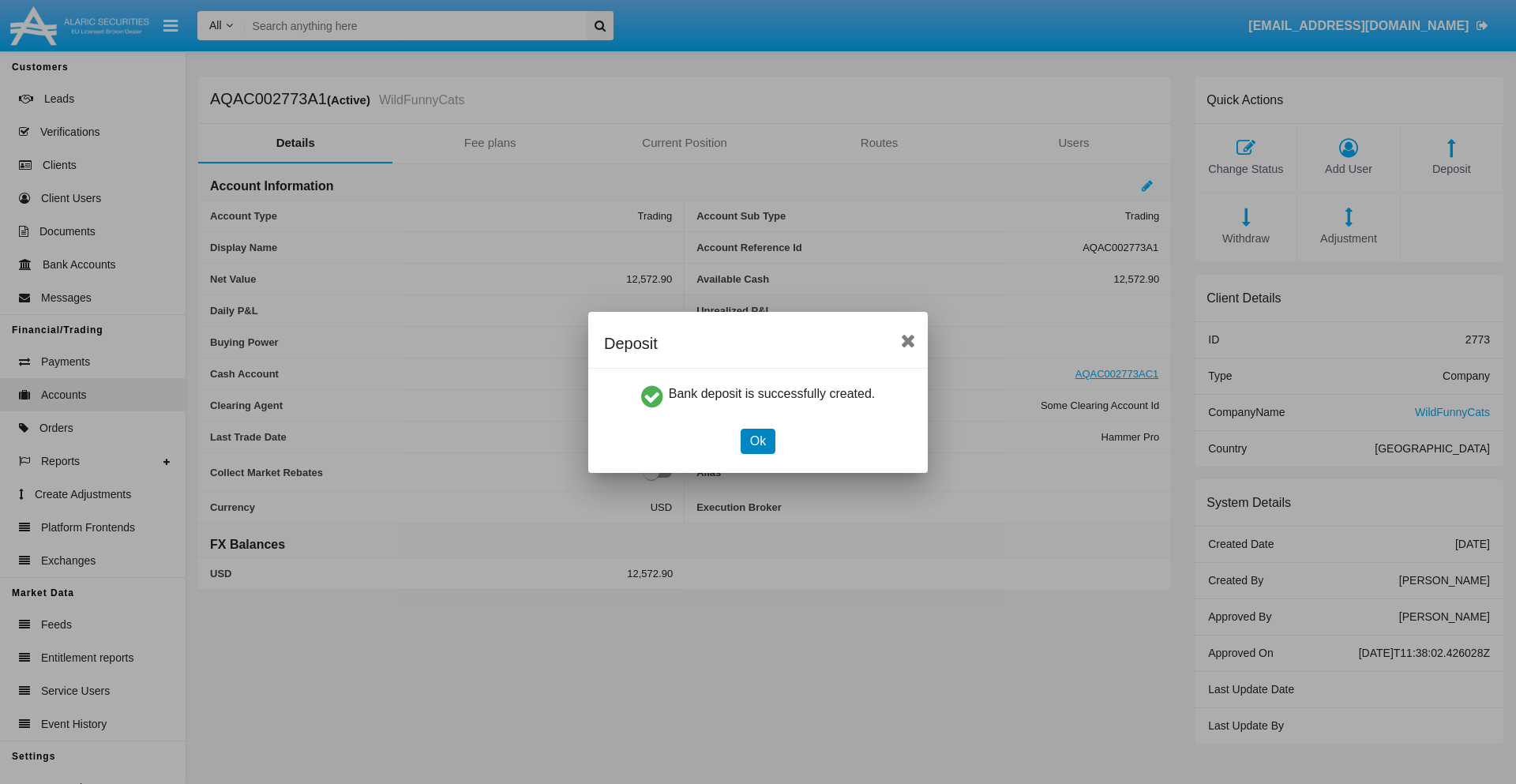
click at [758, 440] on button "Ok" at bounding box center [758, 441] width 35 height 26
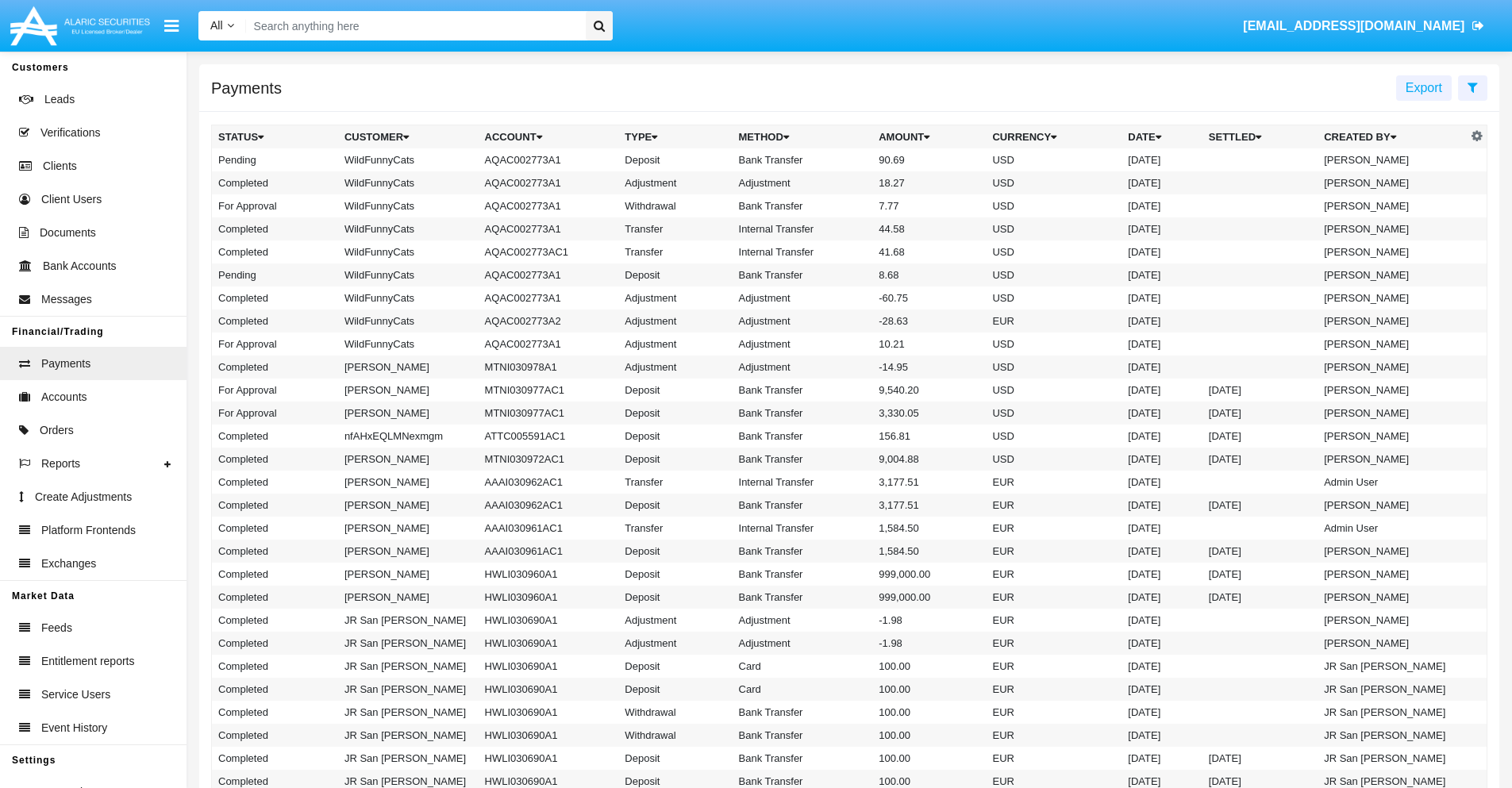
click at [849, 160] on td "Bank Transfer" at bounding box center [802, 160] width 140 height 23
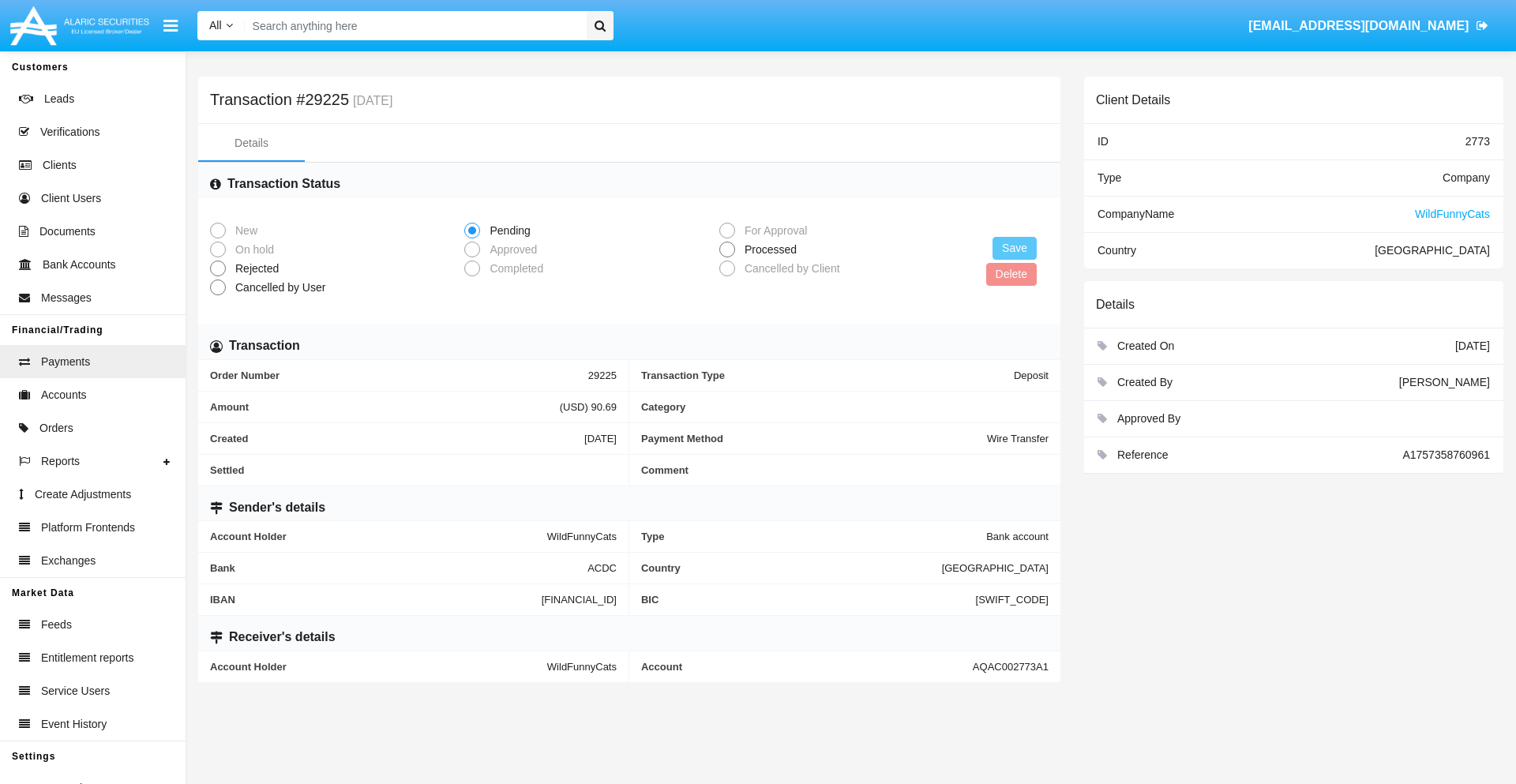
click at [768, 250] on span "Processed" at bounding box center [768, 250] width 66 height 16
click at [727, 257] on input "Processed" at bounding box center [727, 257] width 1 height 1
radio input "true"
click at [1015, 248] on button "Save" at bounding box center [1015, 248] width 44 height 23
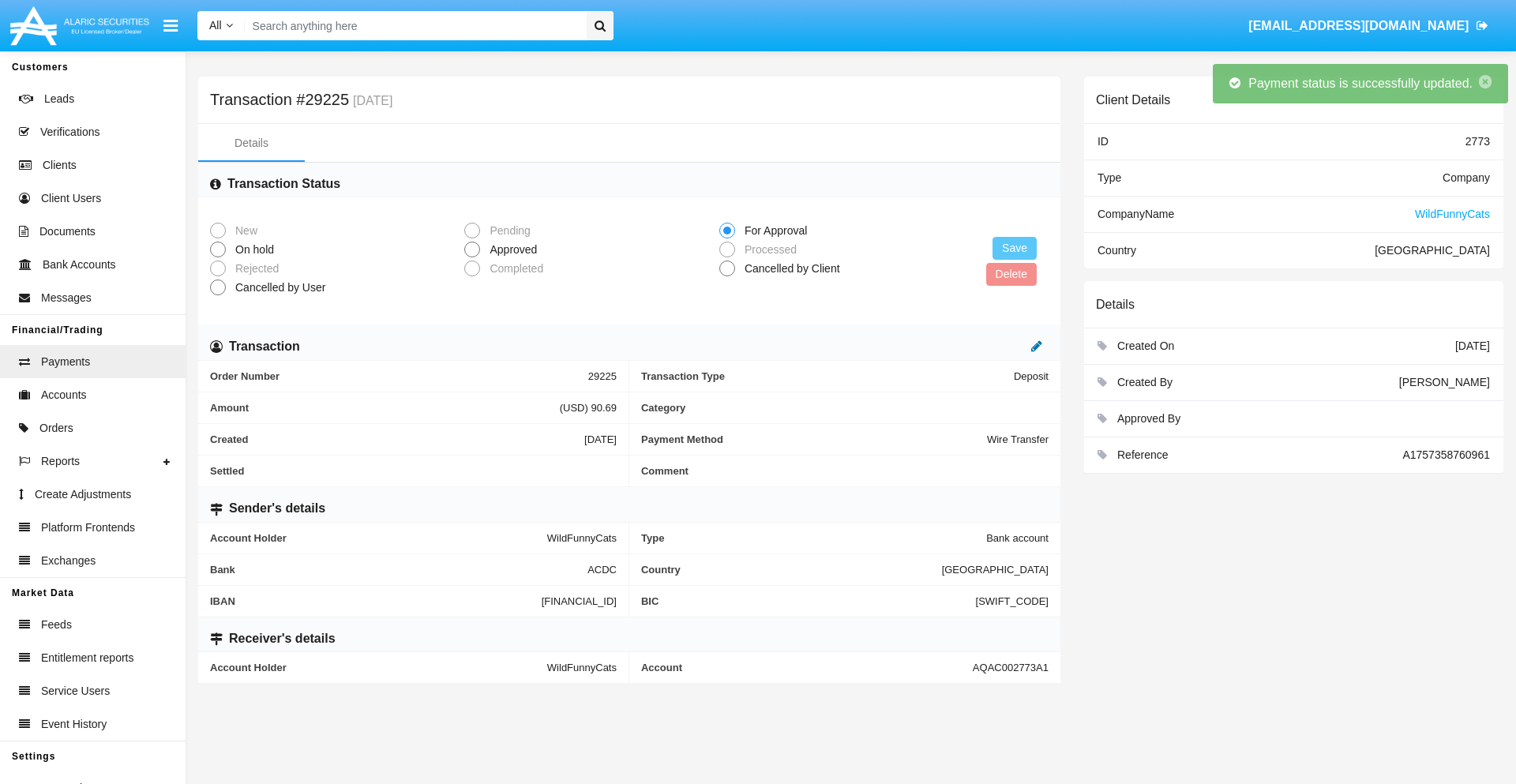
click at [1036, 345] on icon at bounding box center [1036, 345] width 11 height 13
type input "42.24"
click at [1020, 345] on icon at bounding box center [1020, 345] width 11 height 13
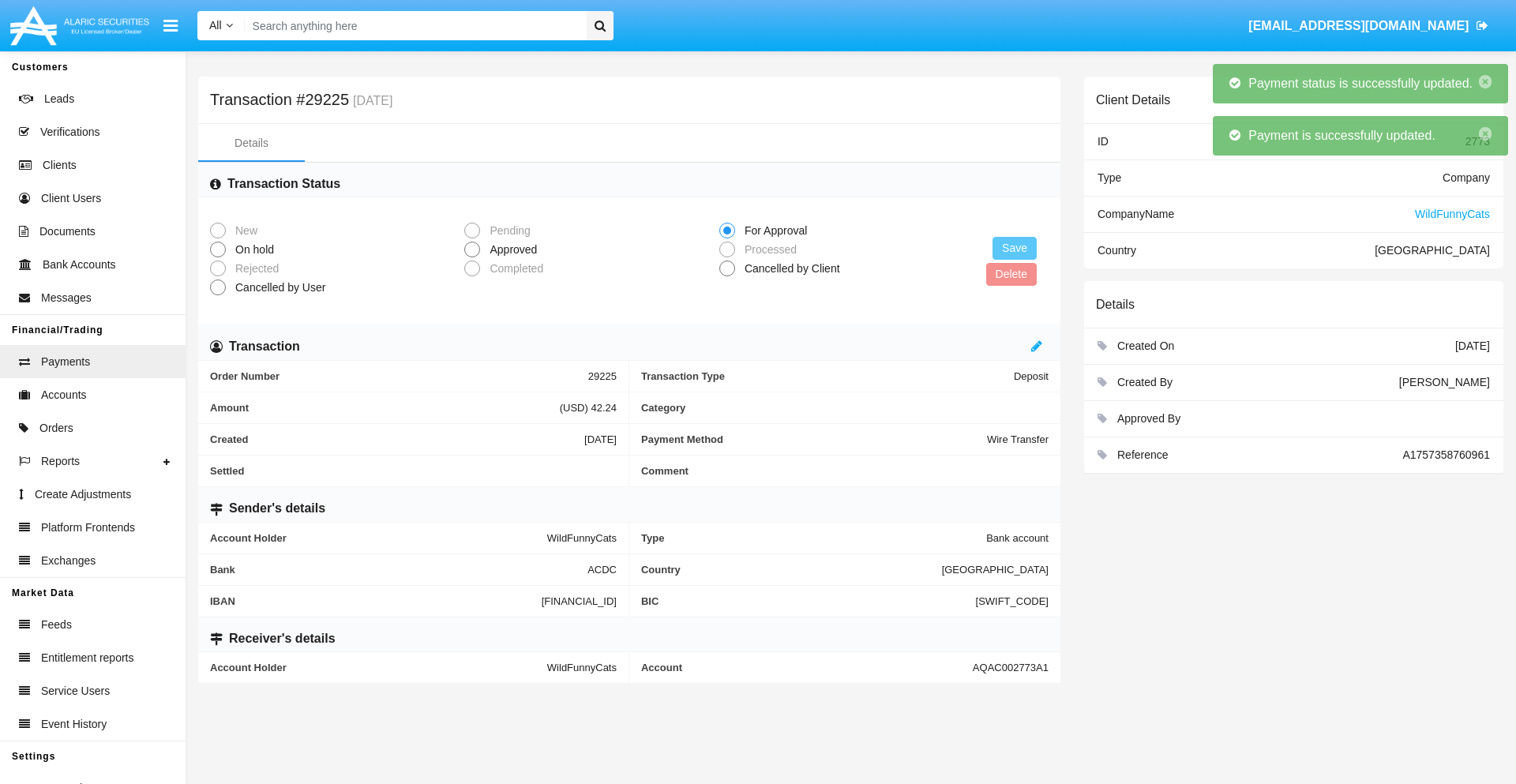
click at [510, 250] on span "Approved" at bounding box center [510, 250] width 61 height 16
click at [472, 257] on input "Approved" at bounding box center [471, 257] width 1 height 1
radio input "true"
click at [1015, 248] on button "Save" at bounding box center [1015, 248] width 44 height 23
